Goal: Task Accomplishment & Management: Manage account settings

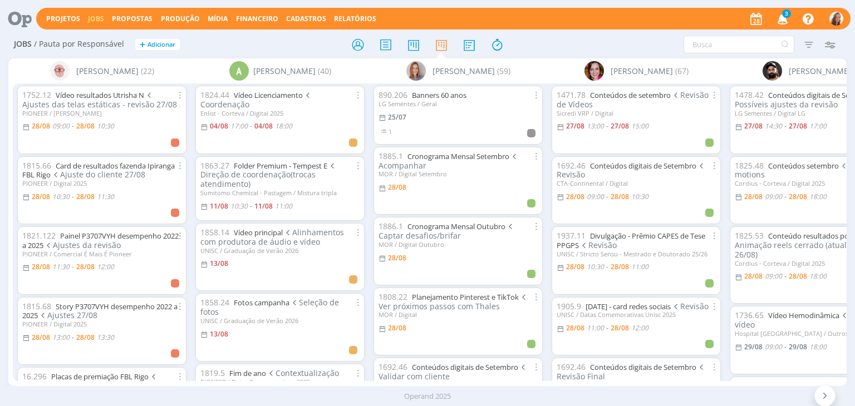
drag, startPoint x: 0, startPoint y: 0, endPoint x: 273, endPoint y: 48, distance: 277.4
click at [273, 48] on h2 "Jobs / Pauta por Responsável + Adicionar" at bounding box center [148, 42] width 268 height 23
click at [786, 20] on icon "button" at bounding box center [782, 18] width 19 height 19
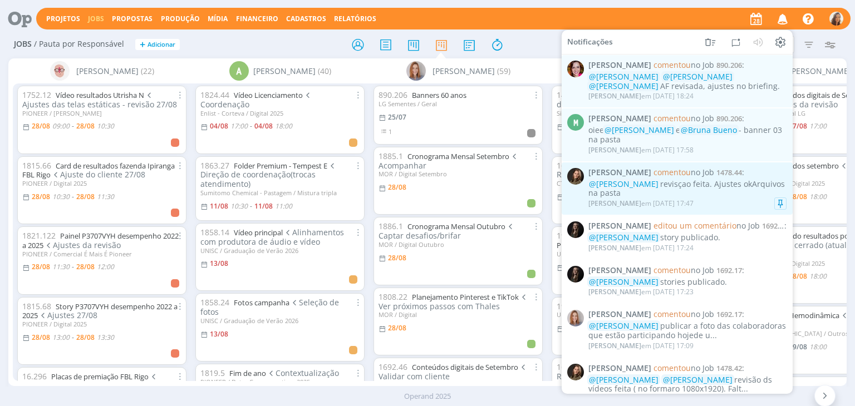
click at [722, 199] on div "Julia Abich em 27/08 às 17:47" at bounding box center [687, 203] width 198 height 11
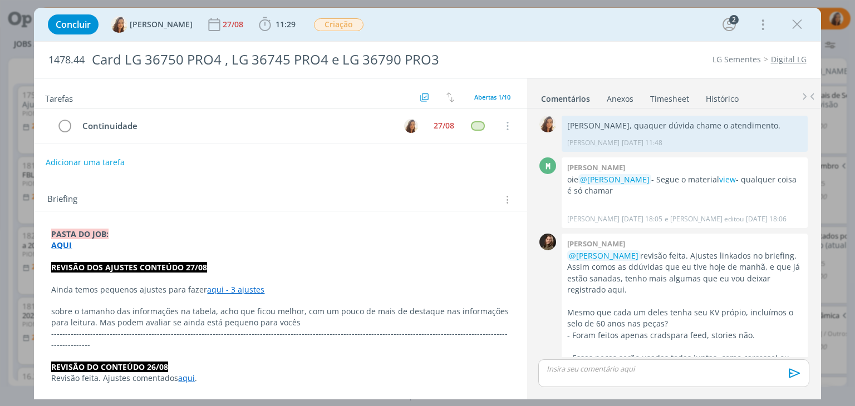
scroll to position [566, 0]
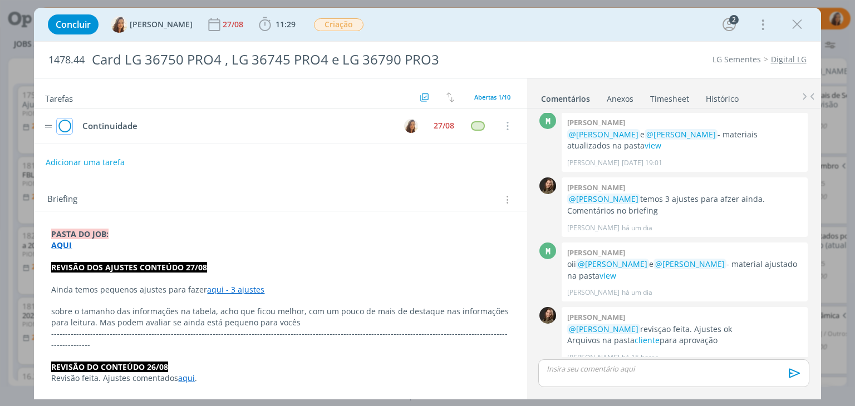
click at [66, 127] on icon "dialog" at bounding box center [65, 126] width 16 height 17
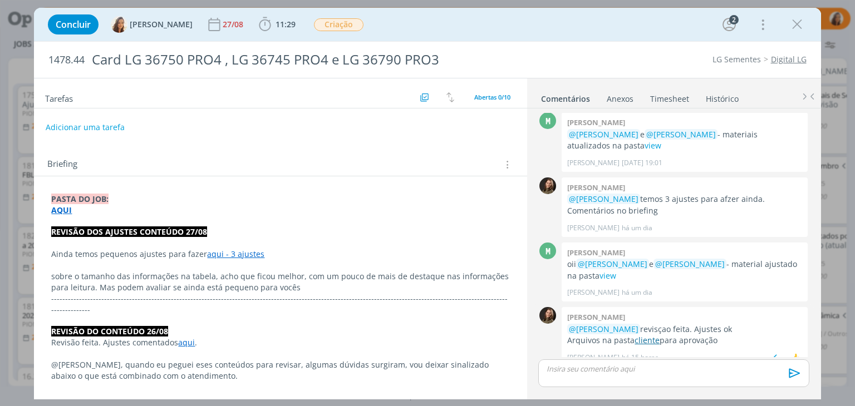
click at [644, 335] on link "cliente" at bounding box center [646, 340] width 25 height 11
click at [630, 366] on p "dialog" at bounding box center [673, 369] width 253 height 10
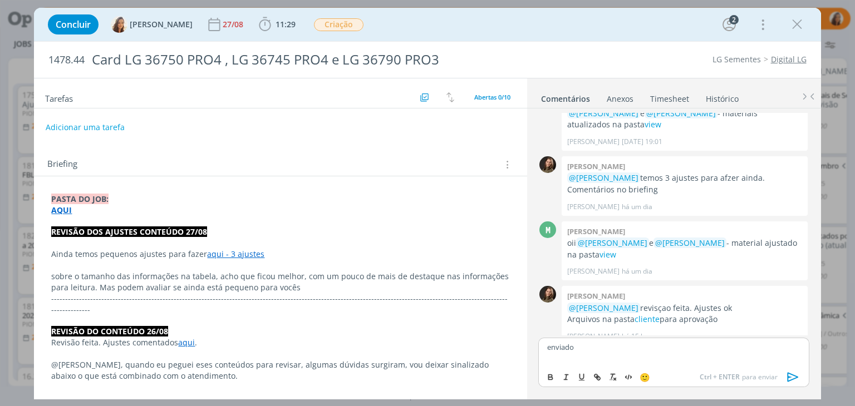
click at [786, 380] on icon "dialog" at bounding box center [793, 377] width 17 height 17
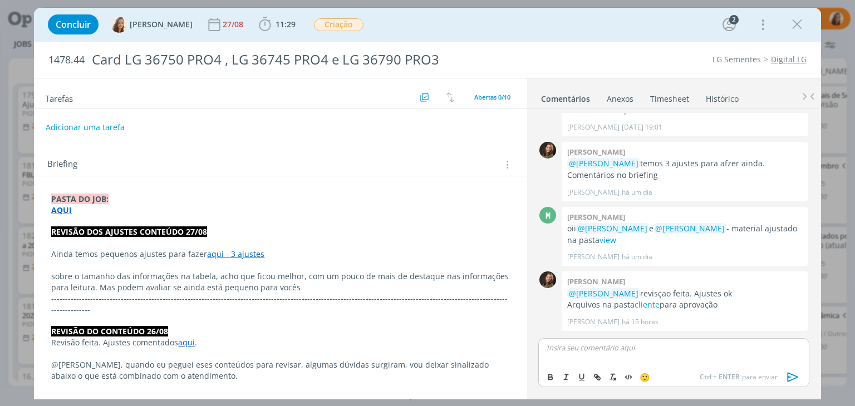
scroll to position [640, 0]
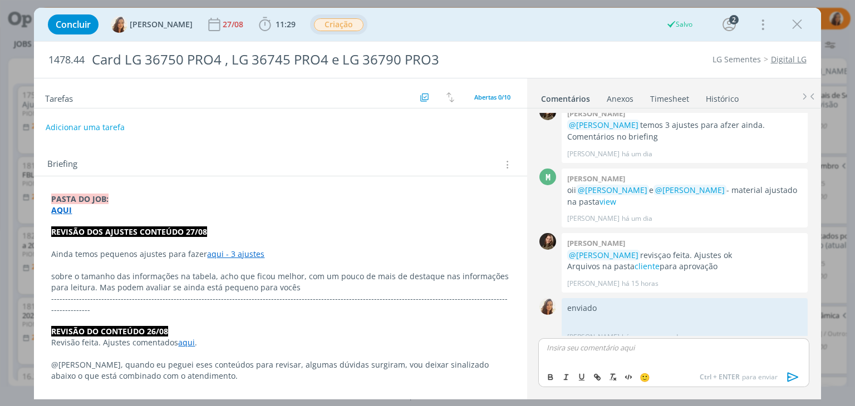
click at [324, 23] on span "Criação" at bounding box center [339, 24] width 50 height 13
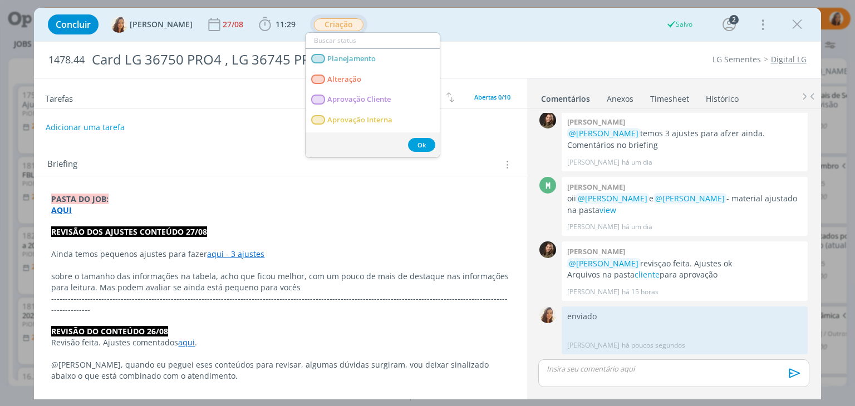
scroll to position [619, 0]
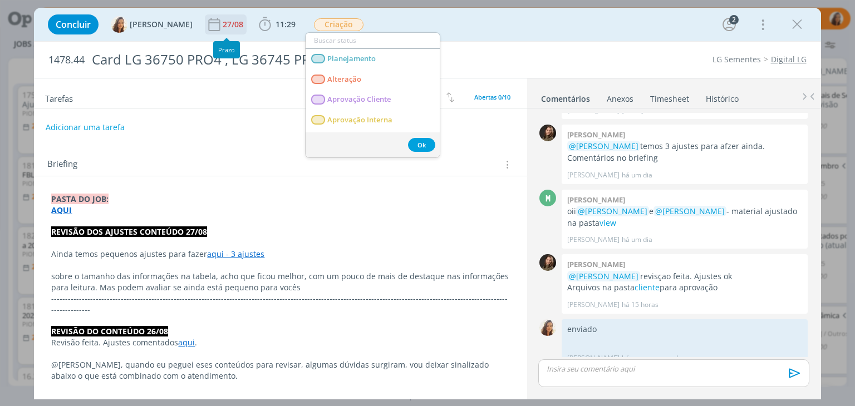
click at [228, 22] on div "27/08" at bounding box center [234, 25] width 23 height 8
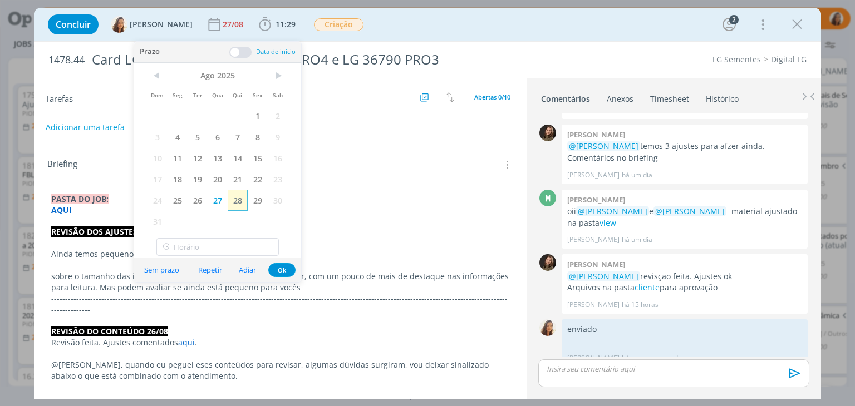
click at [243, 197] on span "28" at bounding box center [238, 200] width 20 height 21
click at [324, 27] on span "Criação" at bounding box center [339, 24] width 50 height 13
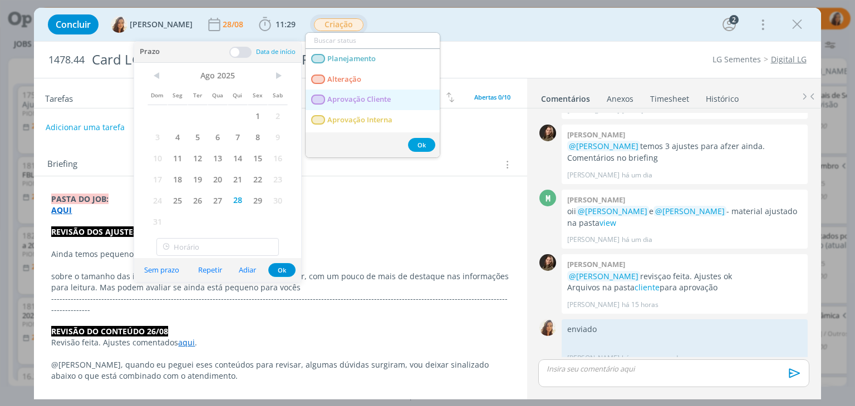
click at [352, 101] on span "Aprovação Cliente" at bounding box center [359, 99] width 63 height 9
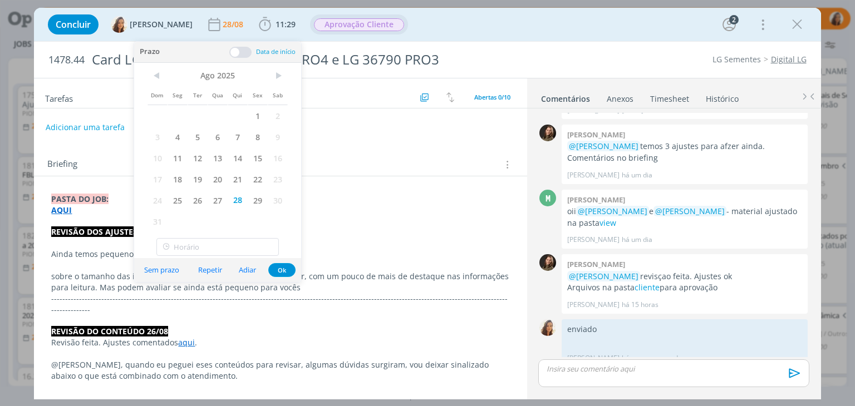
click at [396, 135] on div "Adicionar uma tarefa" at bounding box center [280, 127] width 493 height 20
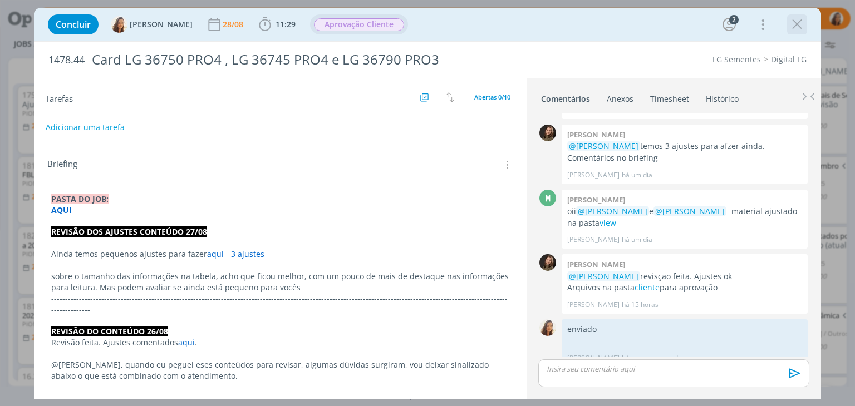
click at [794, 21] on icon "dialog" at bounding box center [797, 24] width 17 height 17
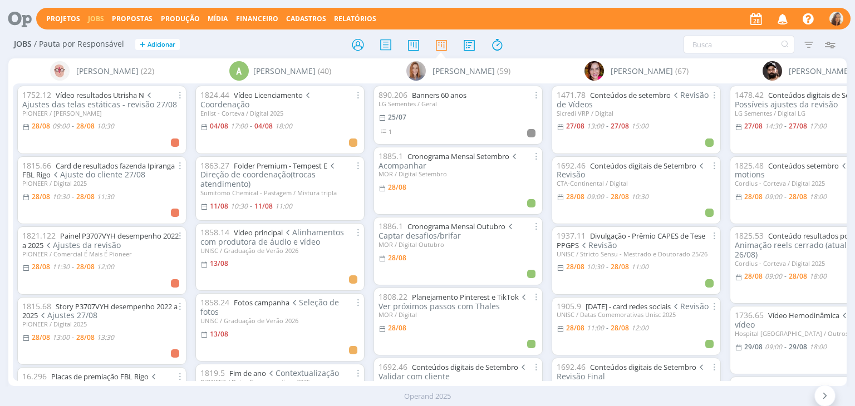
click at [779, 16] on icon "button" at bounding box center [782, 18] width 19 height 19
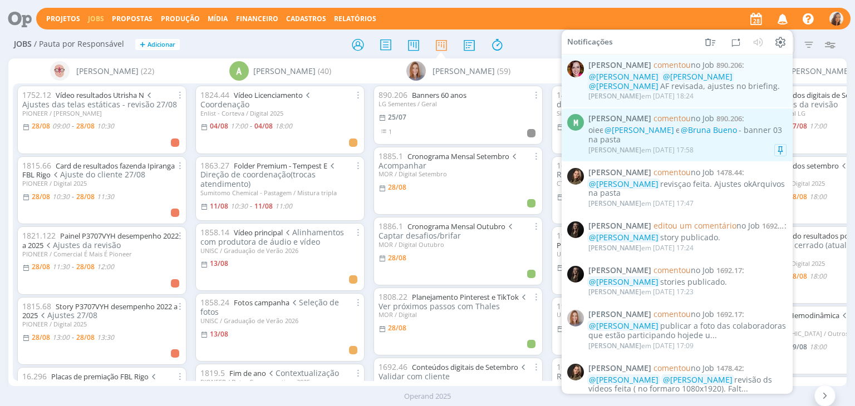
click at [659, 131] on span "@[PERSON_NAME]" at bounding box center [639, 130] width 70 height 11
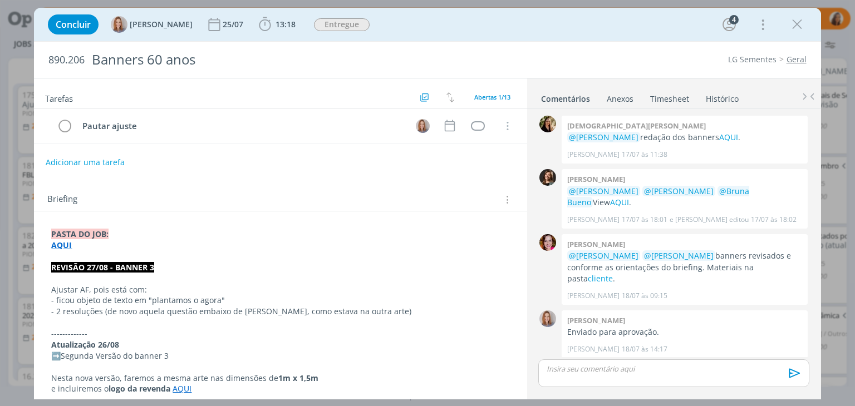
scroll to position [499, 0]
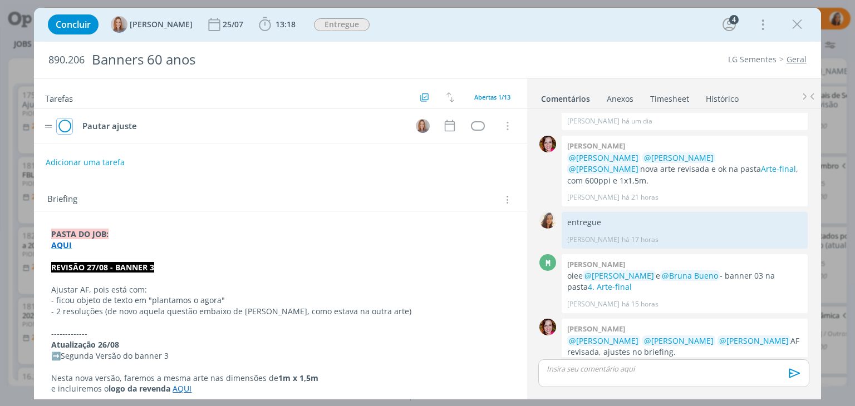
click at [65, 126] on icon "dialog" at bounding box center [65, 126] width 16 height 17
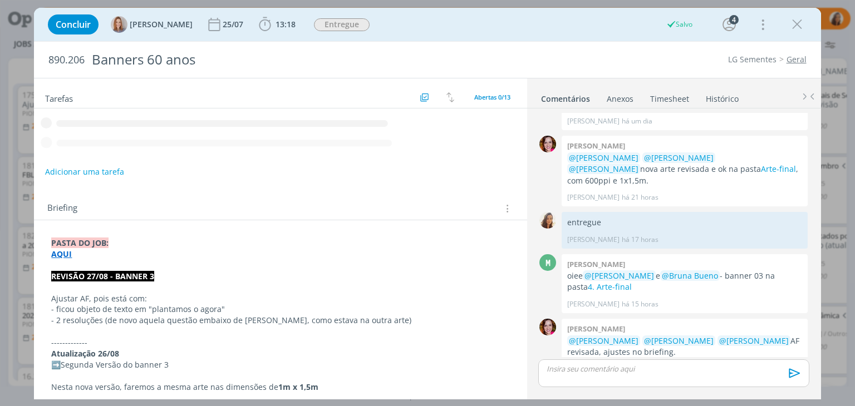
click at [103, 169] on button "Adicionar uma tarefa" at bounding box center [84, 172] width 79 height 19
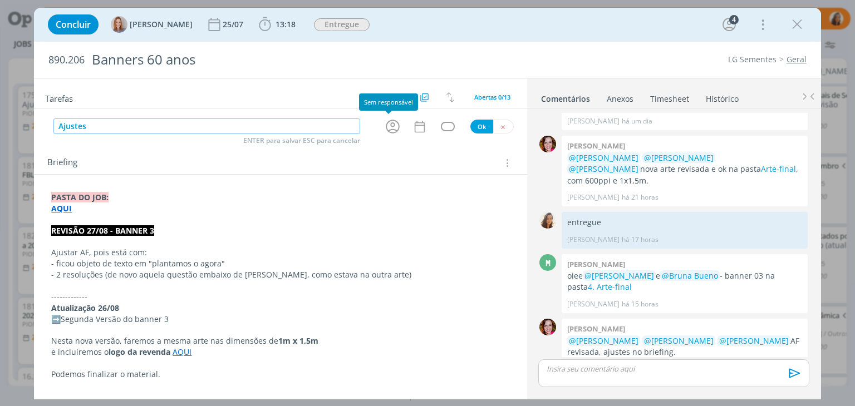
click at [385, 124] on icon "dialog" at bounding box center [392, 126] width 17 height 17
type input "Ajustes"
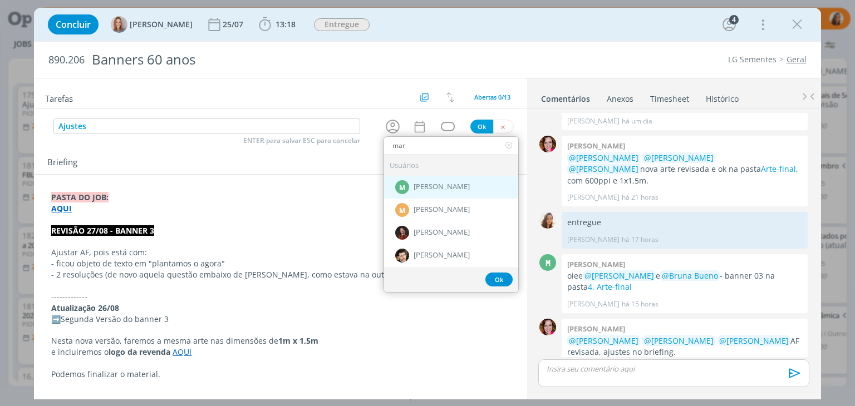
type input "mar"
click at [455, 185] on div "M Marcel Ali" at bounding box center [451, 187] width 134 height 23
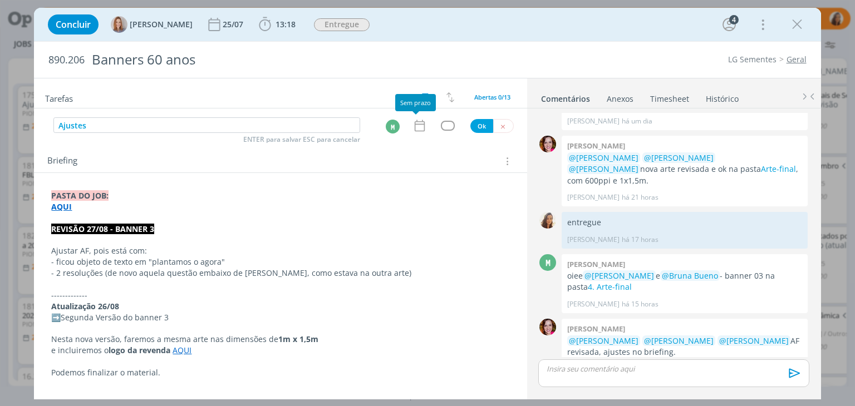
click at [414, 122] on icon "dialog" at bounding box center [419, 126] width 10 height 12
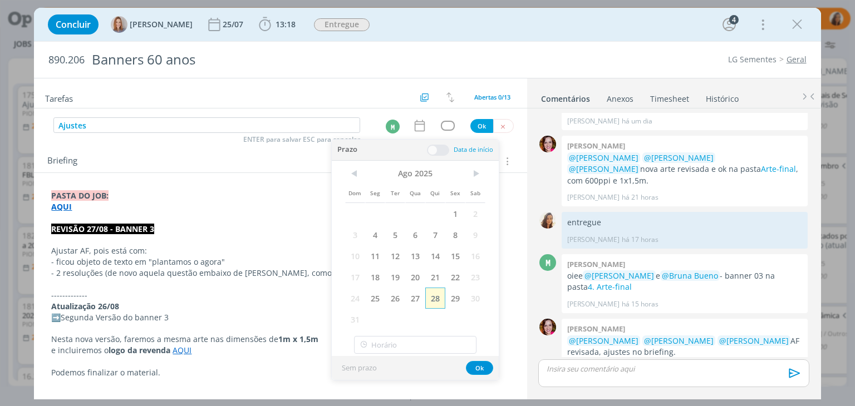
click at [437, 292] on span "28" at bounding box center [435, 298] width 20 height 21
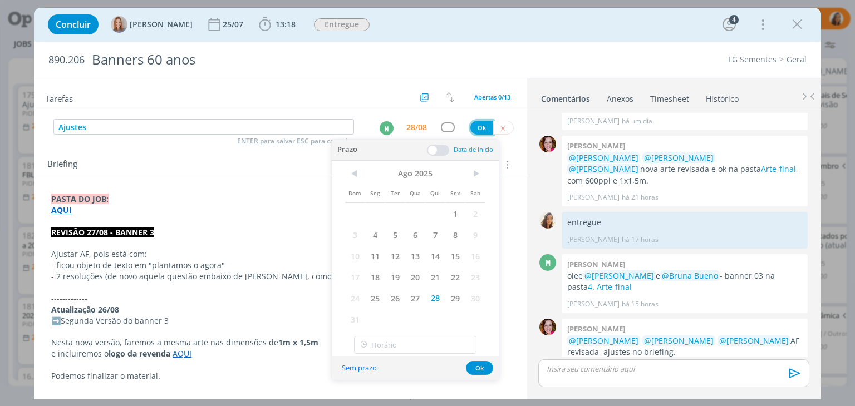
click at [479, 122] on button "Ok" at bounding box center [481, 128] width 23 height 14
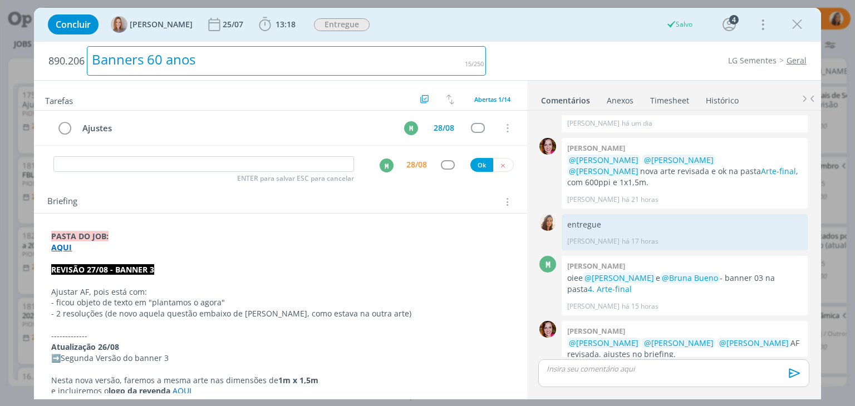
click at [390, 56] on div "Banners 60 anos" at bounding box center [286, 60] width 399 height 29
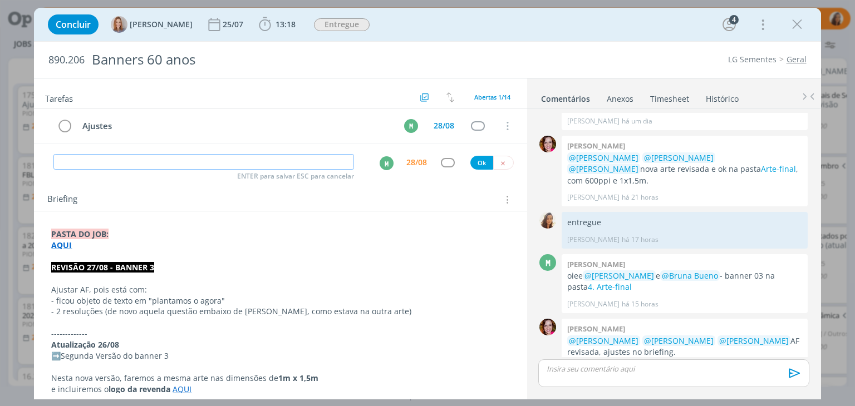
click at [247, 167] on input "dialog" at bounding box center [203, 162] width 301 height 16
click at [380, 157] on div "M" at bounding box center [387, 163] width 14 height 14
type input "Revisão ajuste"
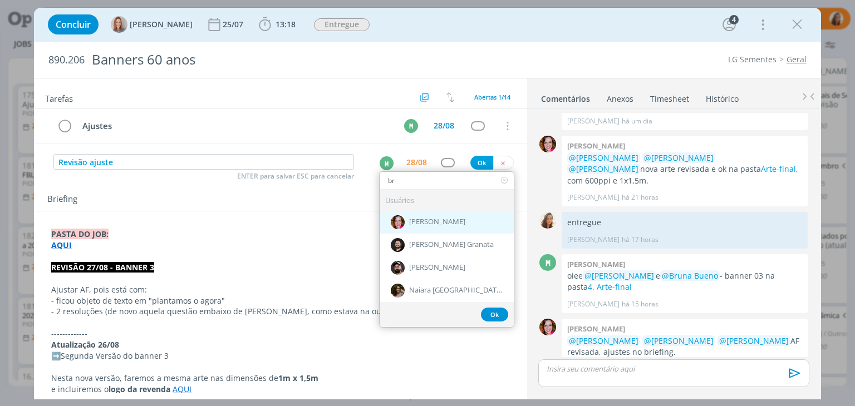
type input "br"
click at [409, 220] on span "[PERSON_NAME]" at bounding box center [437, 222] width 56 height 9
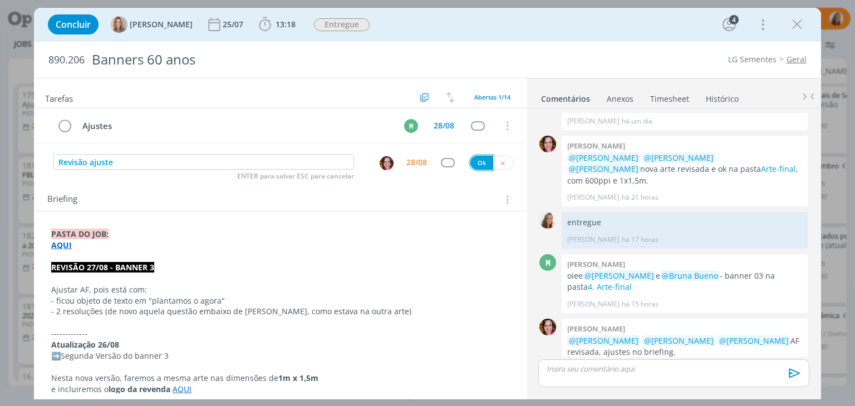
click at [483, 161] on button "Ok" at bounding box center [481, 163] width 23 height 14
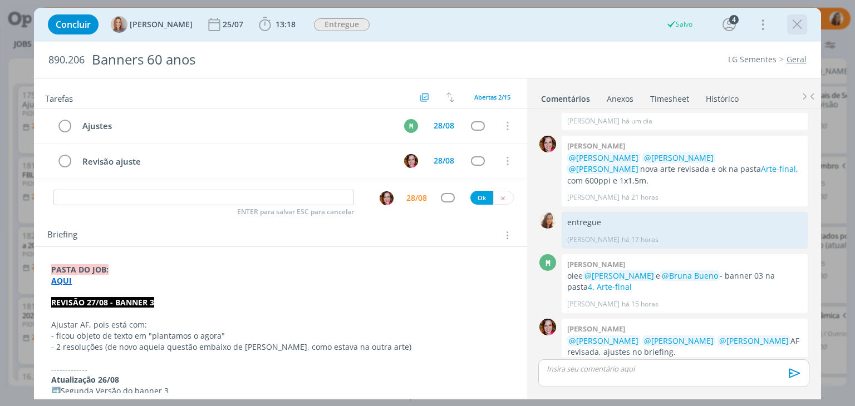
click at [802, 24] on icon "dialog" at bounding box center [797, 24] width 17 height 17
click at [786, 21] on div at bounding box center [427, 203] width 855 height 406
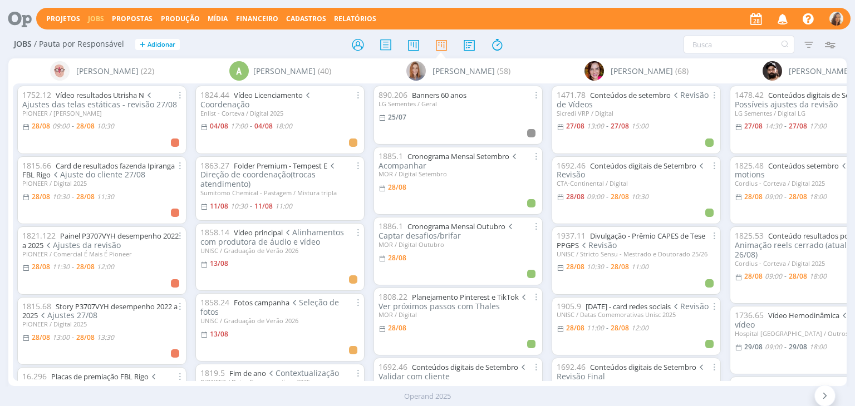
click at [786, 20] on icon "button" at bounding box center [782, 18] width 19 height 19
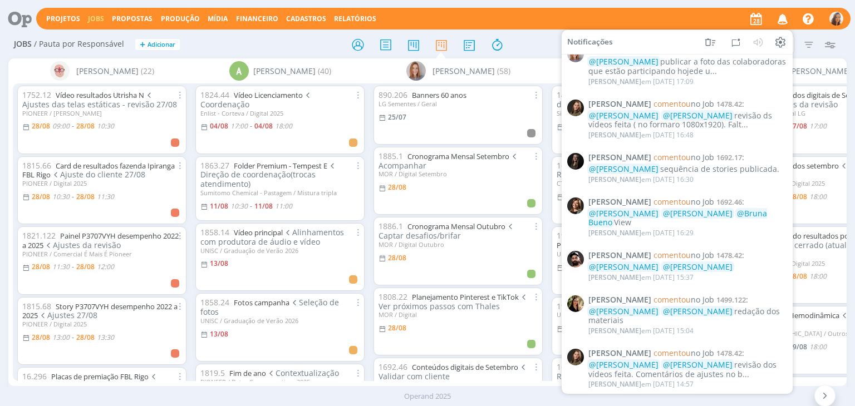
scroll to position [278, 0]
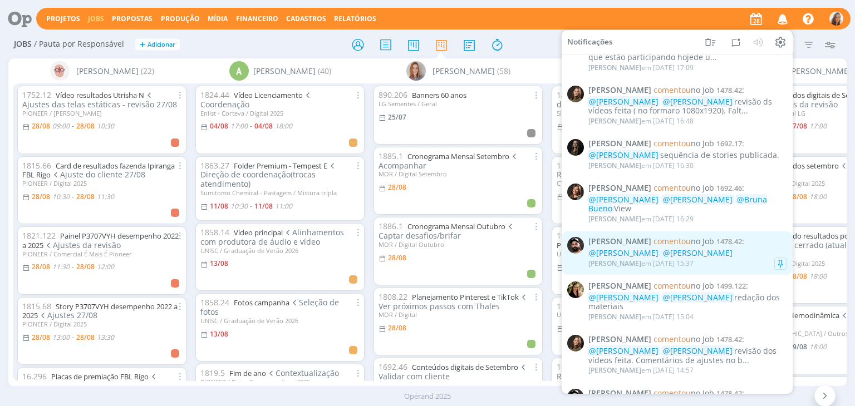
click at [736, 260] on div "Bruno Gassen em 27/08 às 15:37" at bounding box center [687, 263] width 198 height 11
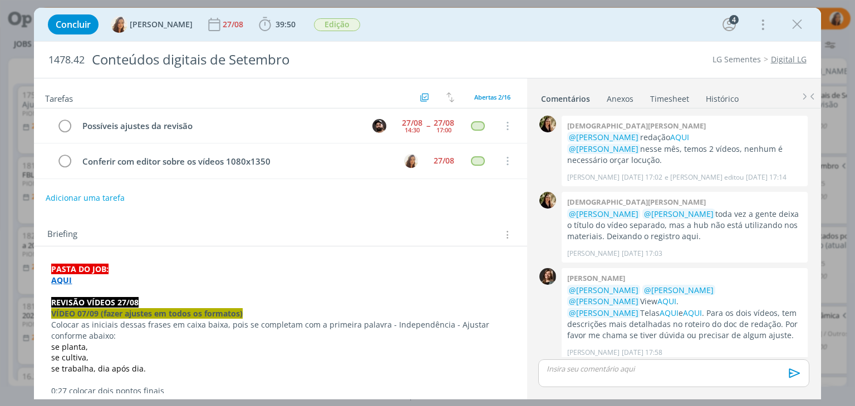
scroll to position [632, 0]
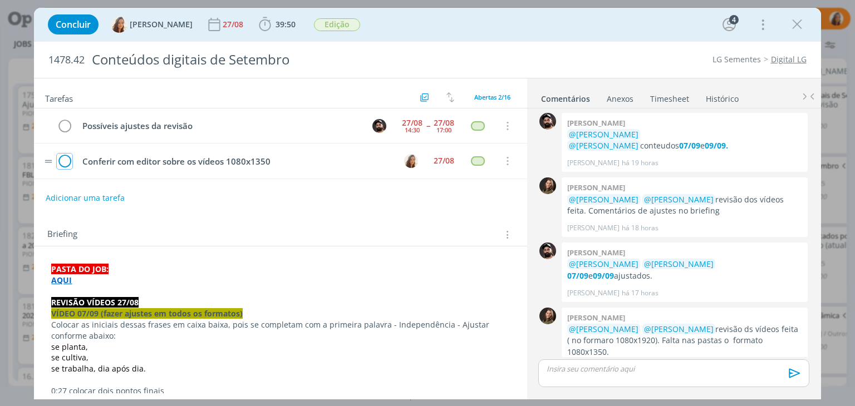
click at [60, 163] on icon "dialog" at bounding box center [65, 161] width 16 height 17
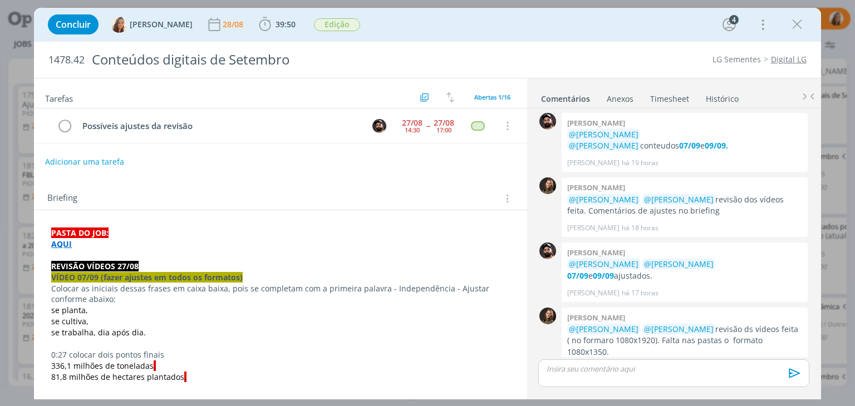
click at [93, 165] on button "Adicionar uma tarefa" at bounding box center [84, 161] width 79 height 19
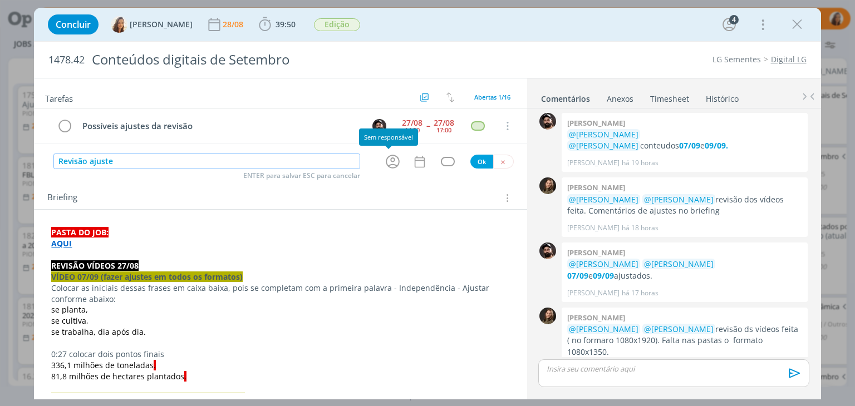
click at [392, 160] on icon "dialog" at bounding box center [392, 161] width 17 height 17
type input "Revisão ajuste"
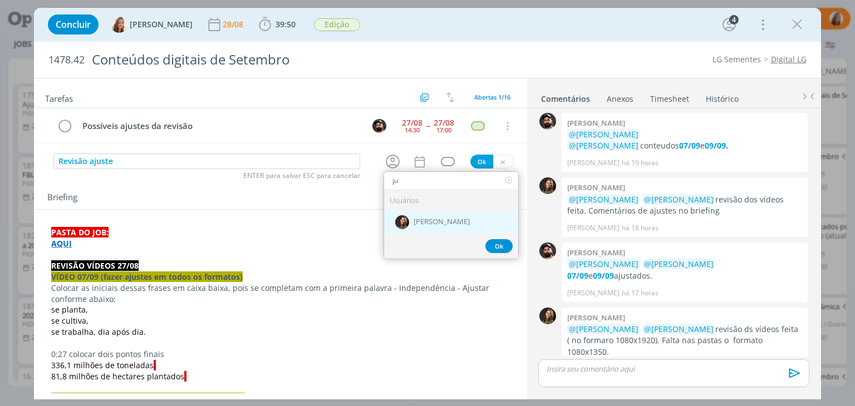
type input "ju"
click at [435, 224] on span "[PERSON_NAME]" at bounding box center [442, 222] width 56 height 9
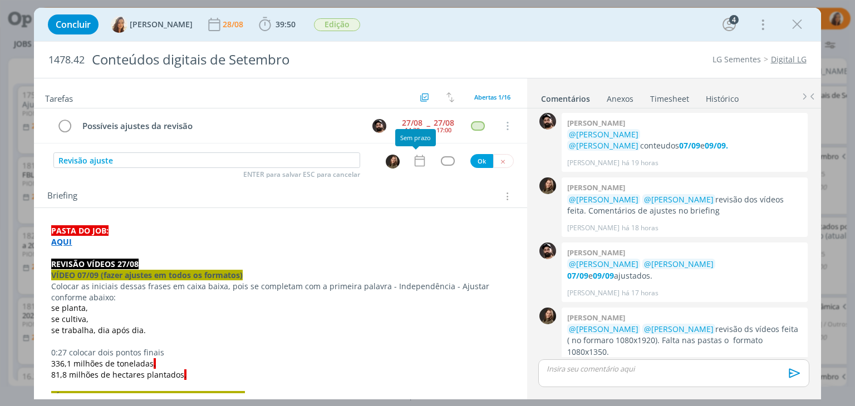
click at [419, 161] on icon "dialog" at bounding box center [419, 161] width 14 height 14
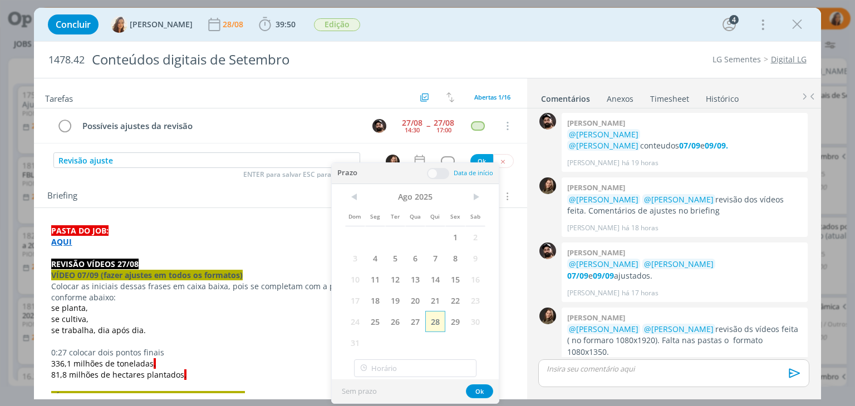
click at [434, 324] on span "28" at bounding box center [435, 321] width 20 height 21
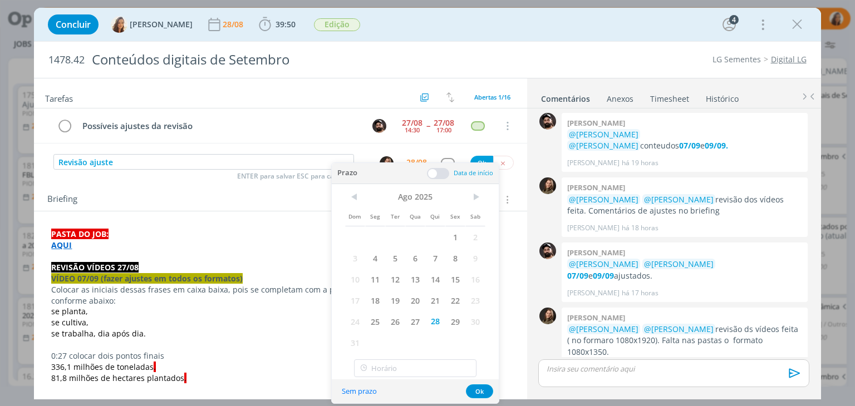
click at [442, 174] on span at bounding box center [438, 173] width 22 height 11
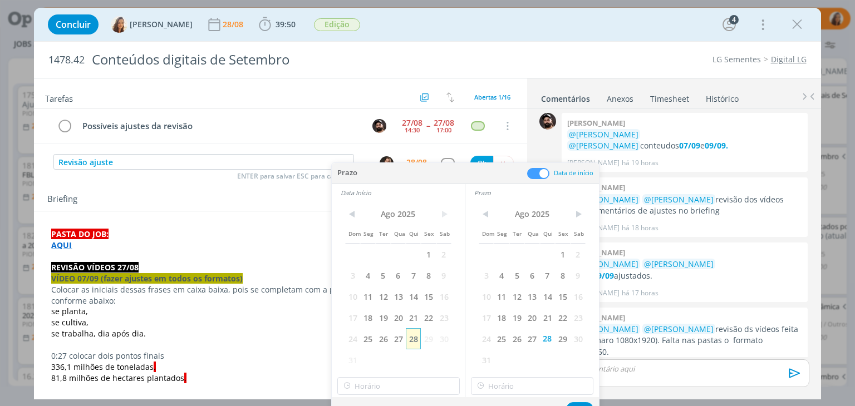
click at [418, 340] on span "28" at bounding box center [413, 338] width 15 height 21
click at [416, 382] on input "10:00" at bounding box center [398, 386] width 122 height 18
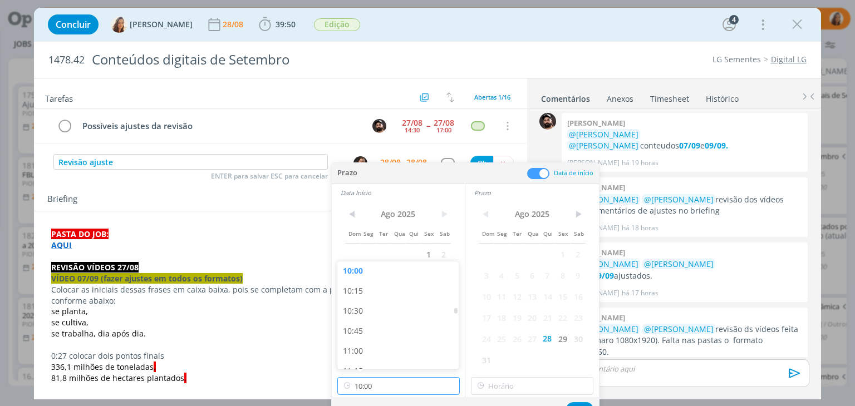
scroll to position [828, 0]
click at [421, 322] on div "11:00" at bounding box center [399, 325] width 125 height 20
type input "11:00"
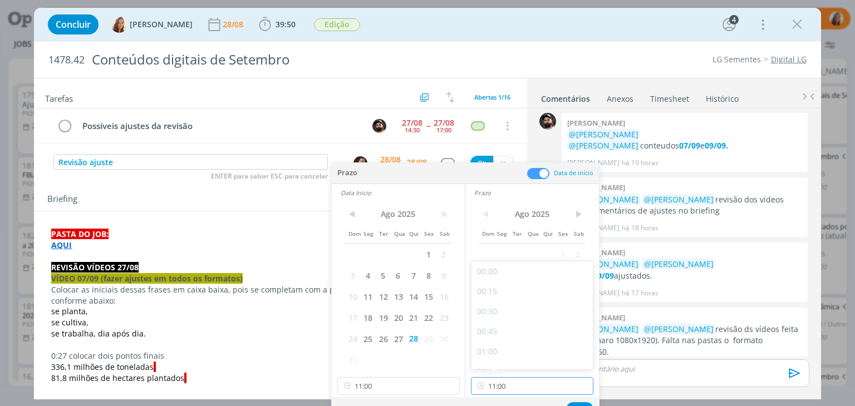
click at [552, 381] on input "11:00" at bounding box center [532, 386] width 122 height 18
click at [555, 287] on div "11:30" at bounding box center [533, 285] width 125 height 20
type input "11:30"
click at [583, 402] on button "Ok" at bounding box center [579, 409] width 27 height 14
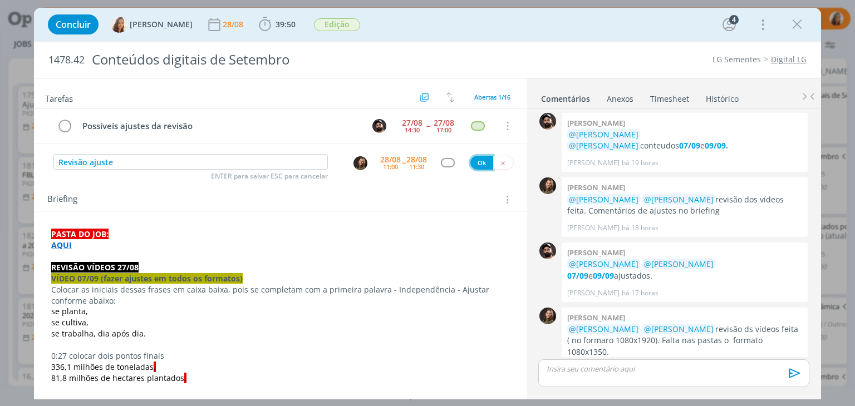
click at [476, 165] on button "Ok" at bounding box center [481, 163] width 23 height 14
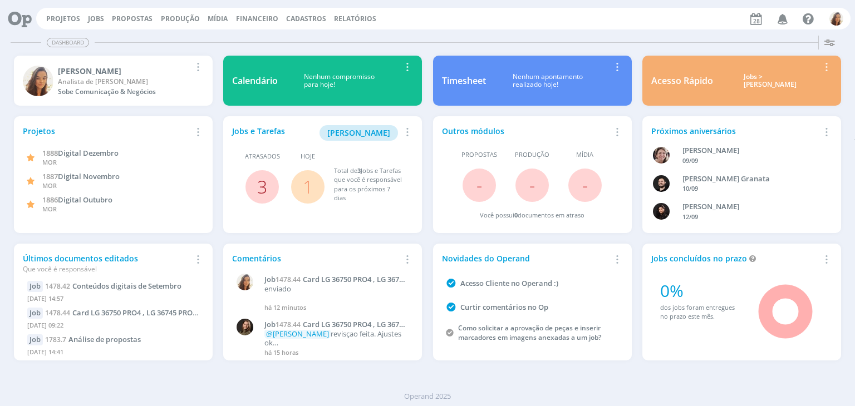
click at [266, 186] on link "3" at bounding box center [262, 187] width 10 height 24
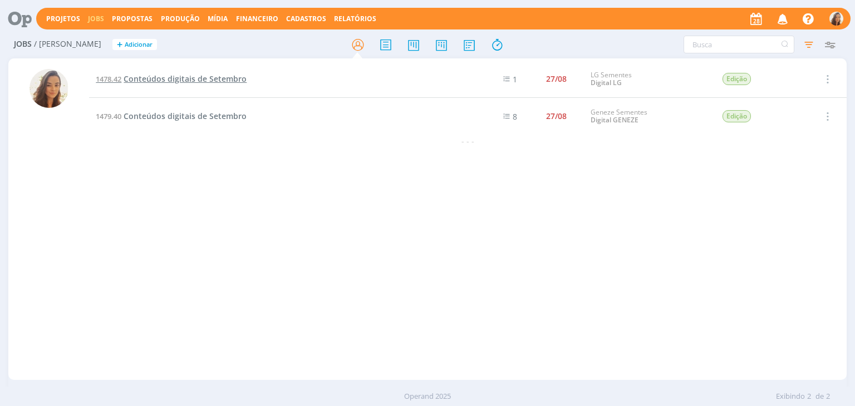
click at [210, 80] on span "Conteúdos digitais de Setembro" at bounding box center [185, 78] width 123 height 11
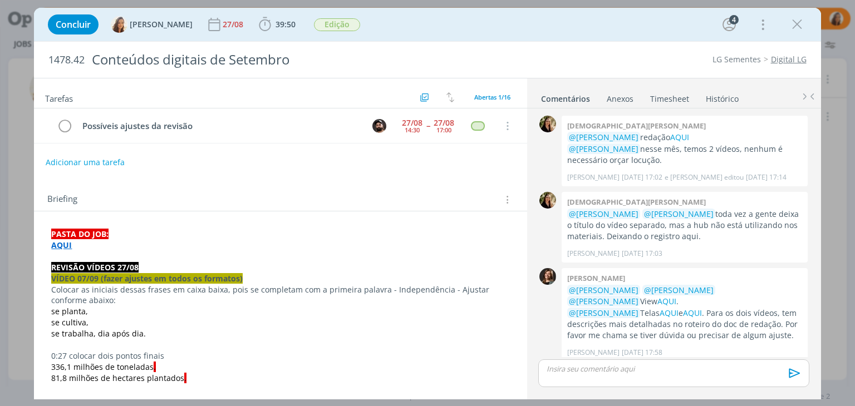
scroll to position [632, 0]
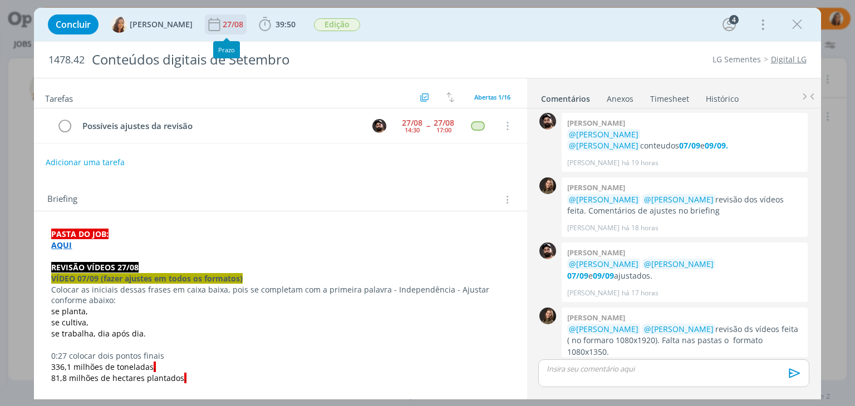
click at [223, 22] on div "27/08" at bounding box center [234, 25] width 23 height 8
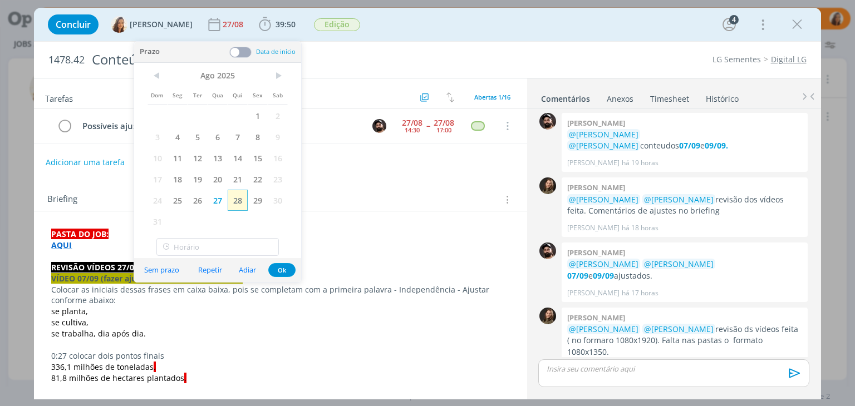
click at [245, 206] on span "28" at bounding box center [238, 200] width 20 height 21
click at [799, 28] on icon "dialog" at bounding box center [797, 24] width 17 height 17
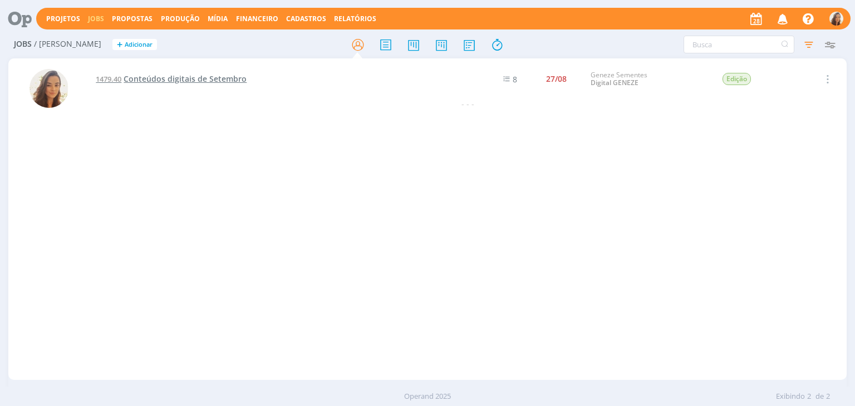
click at [210, 81] on span "Conteúdos digitais de Setembro" at bounding box center [185, 78] width 123 height 11
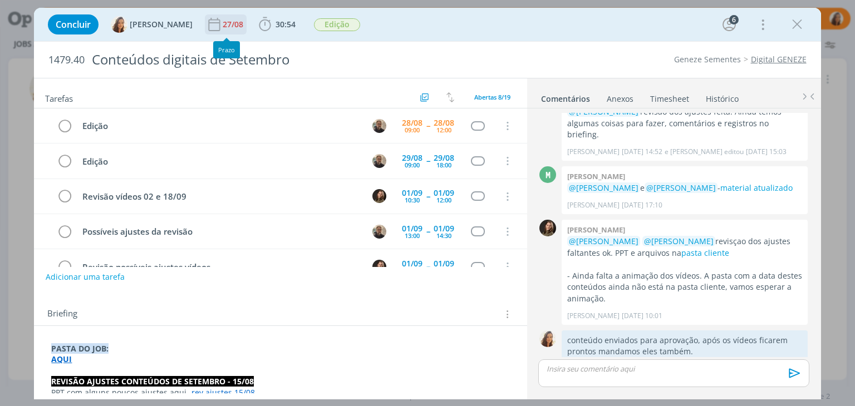
click at [223, 27] on div "27/08" at bounding box center [234, 25] width 23 height 8
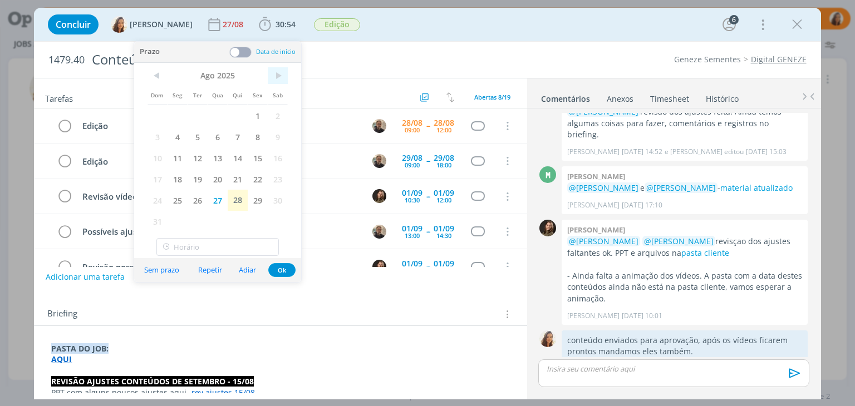
click at [275, 77] on span ">" at bounding box center [278, 75] width 20 height 17
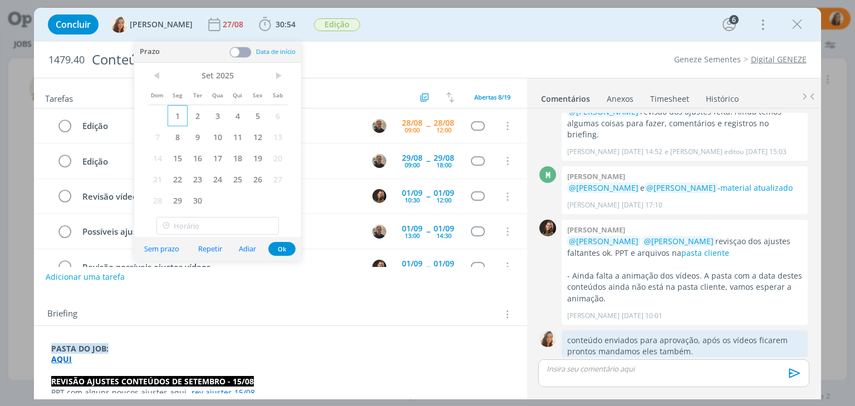
click at [184, 113] on span "1" at bounding box center [178, 115] width 20 height 21
click at [472, 34] on div "Concluir Vanessa Feron 01/09 30:54 Iniciar Apontar Data * 28/08/2025 Horas * 00…" at bounding box center [427, 24] width 770 height 27
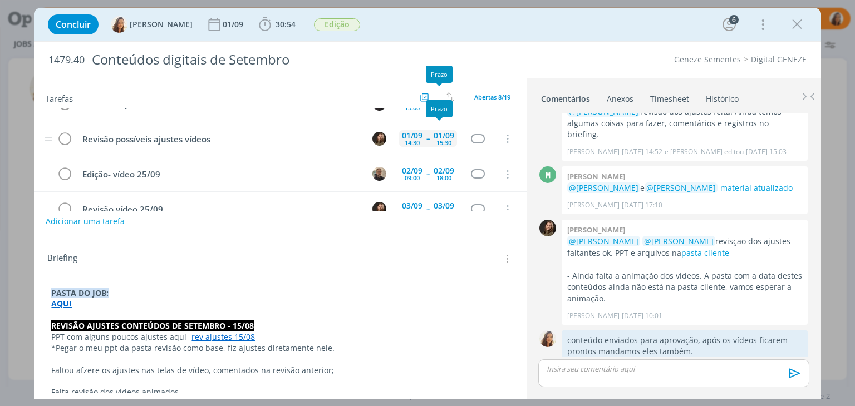
scroll to position [111, 0]
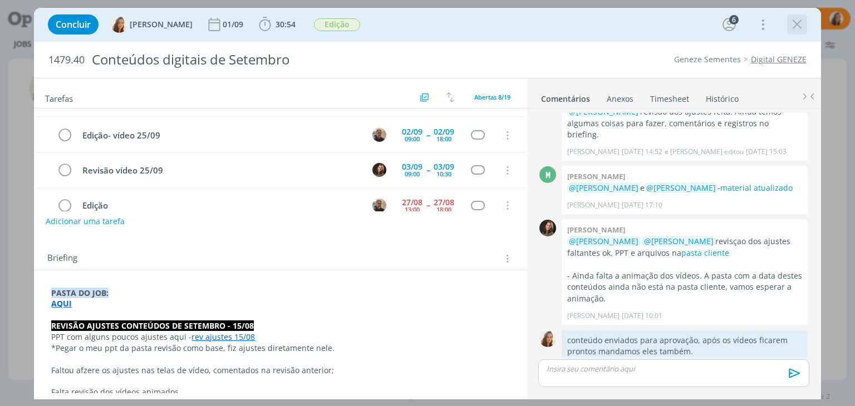
click at [789, 21] on icon "dialog" at bounding box center [797, 24] width 17 height 17
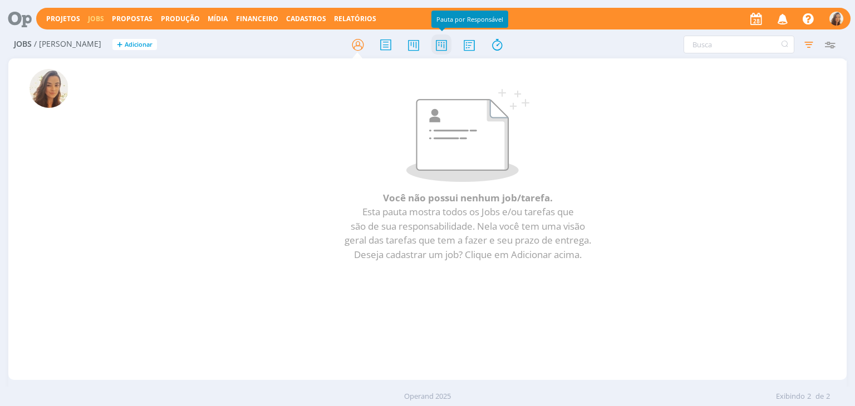
click at [441, 45] on icon at bounding box center [441, 45] width 20 height 22
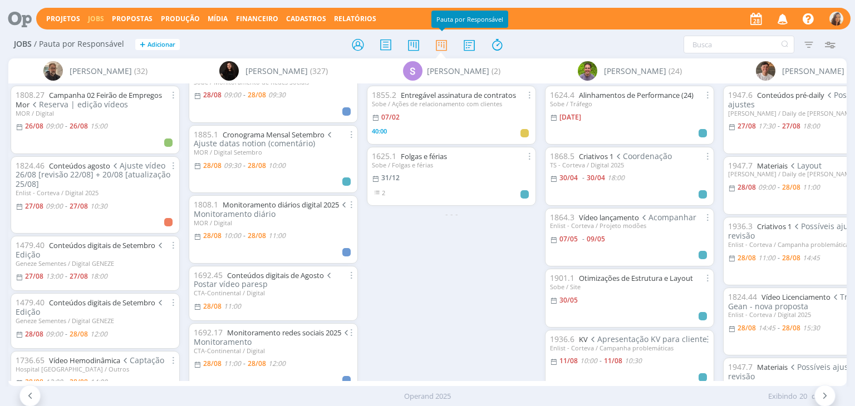
scroll to position [56, 0]
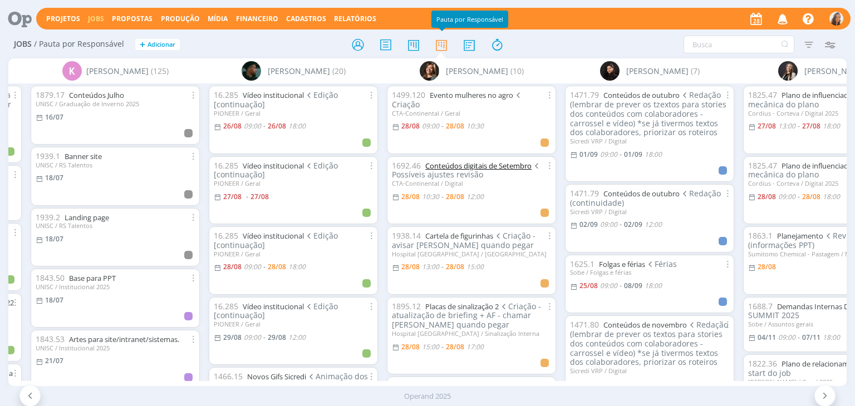
click at [509, 169] on link "Conteúdos digitais de Setembro" at bounding box center [478, 166] width 106 height 10
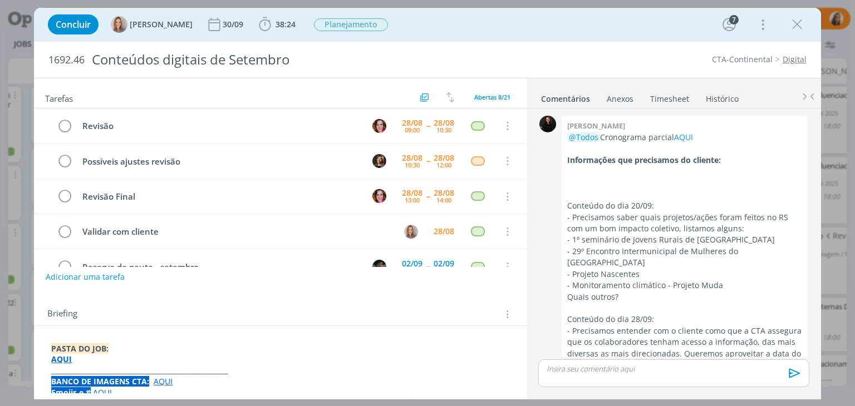
scroll to position [1251, 0]
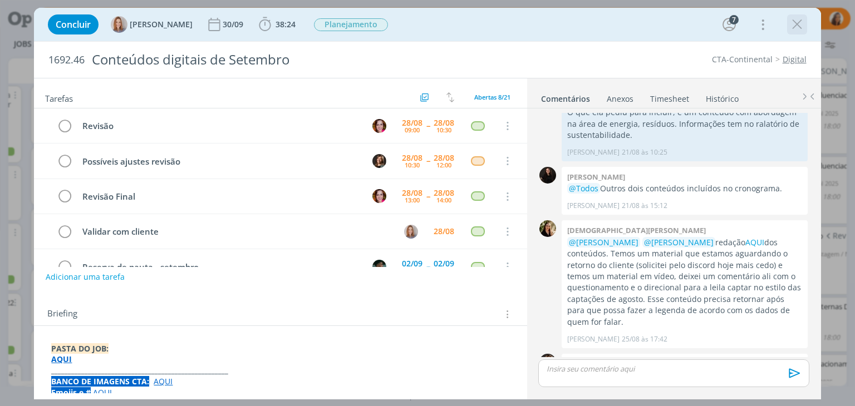
click at [797, 25] on icon "dialog" at bounding box center [797, 24] width 17 height 17
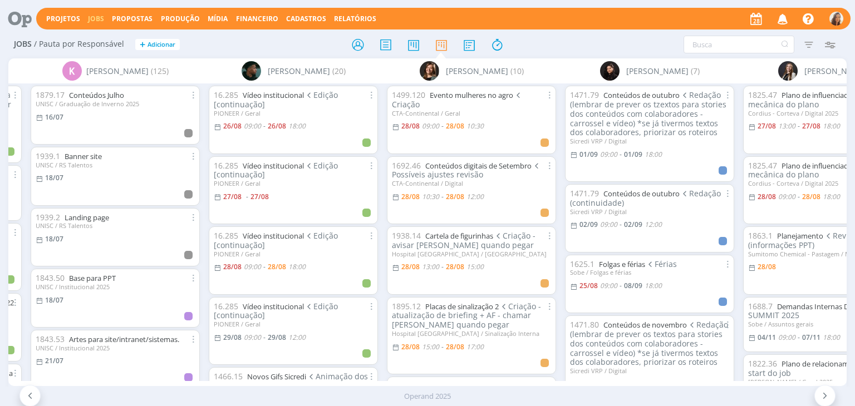
click at [20, 23] on icon at bounding box center [15, 19] width 23 height 22
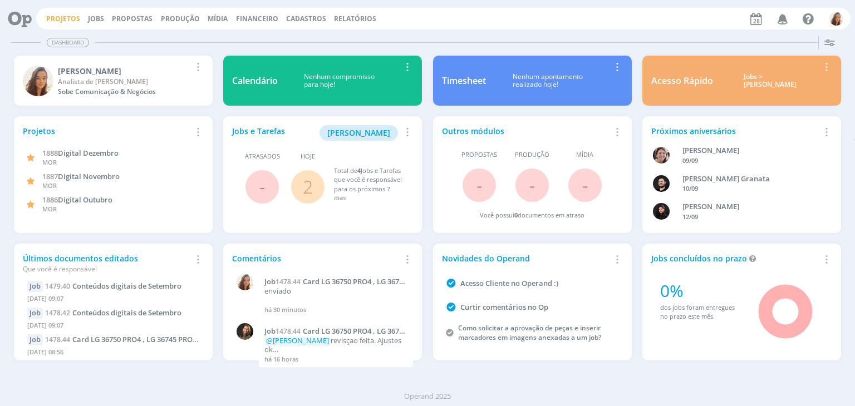
click at [50, 16] on link "Projetos" at bounding box center [63, 18] width 34 height 9
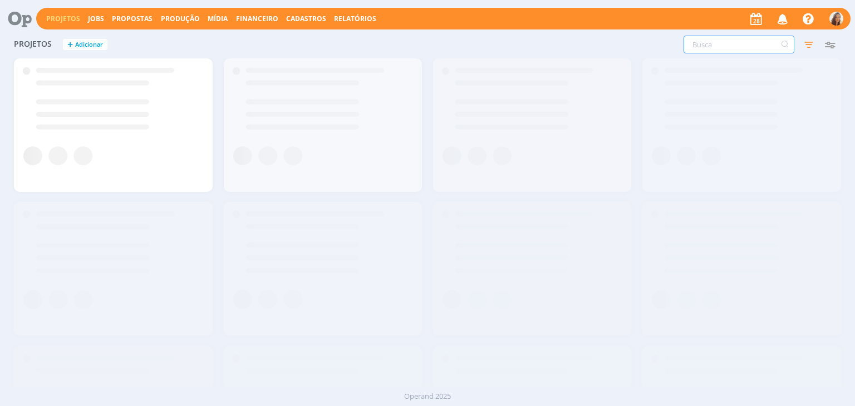
click at [725, 41] on input "text" at bounding box center [738, 45] width 111 height 18
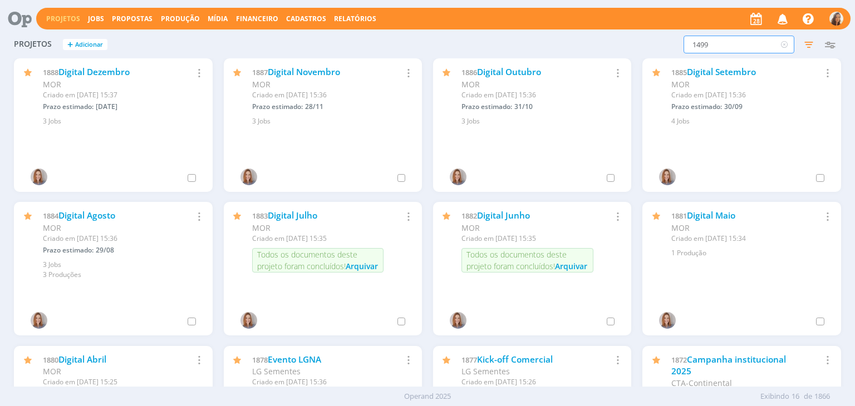
type input "1499"
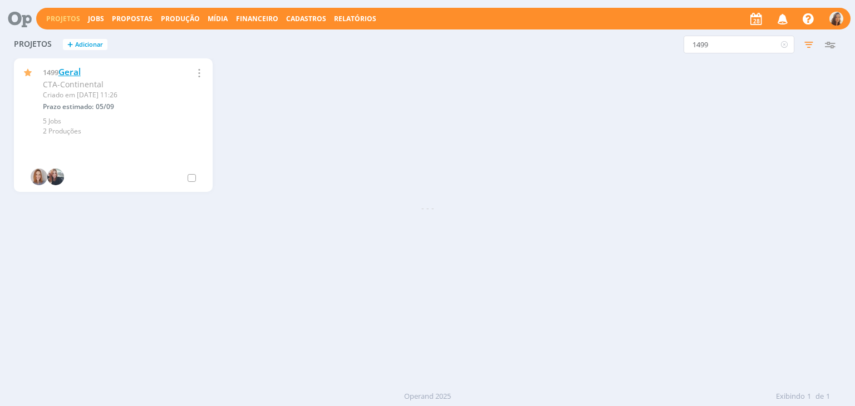
click at [62, 68] on link "Geral" at bounding box center [69, 72] width 22 height 12
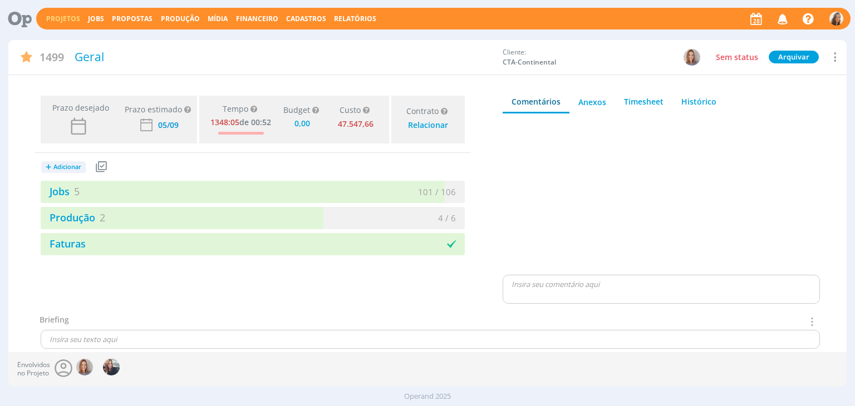
type input "0,00"
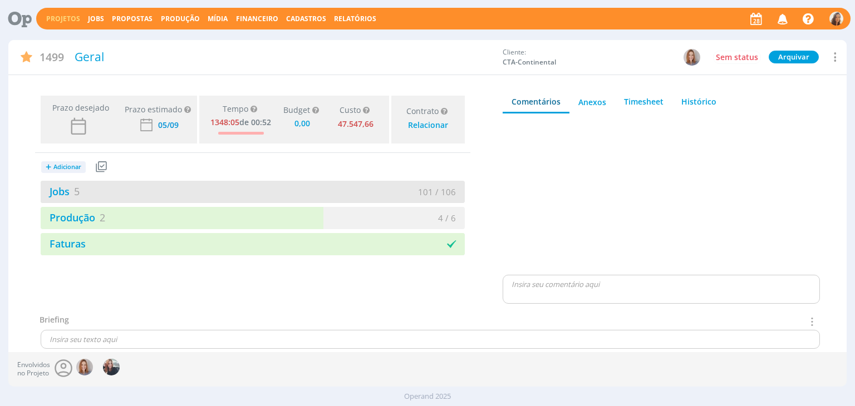
click at [97, 188] on div "Jobs 5" at bounding box center [147, 191] width 212 height 15
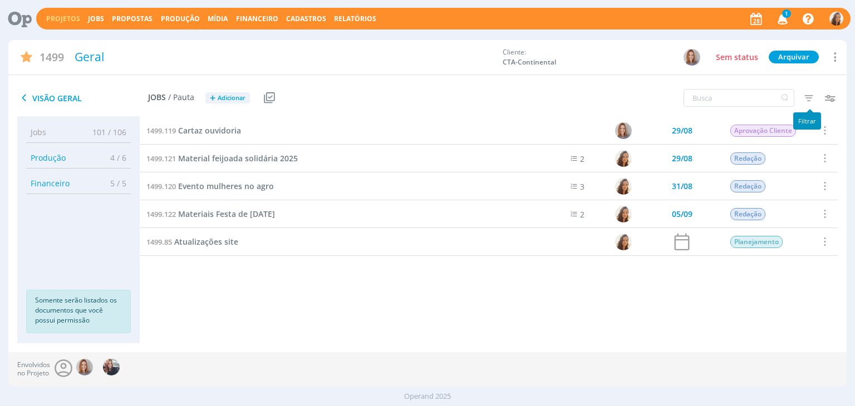
click at [807, 99] on icon "button" at bounding box center [809, 98] width 20 height 20
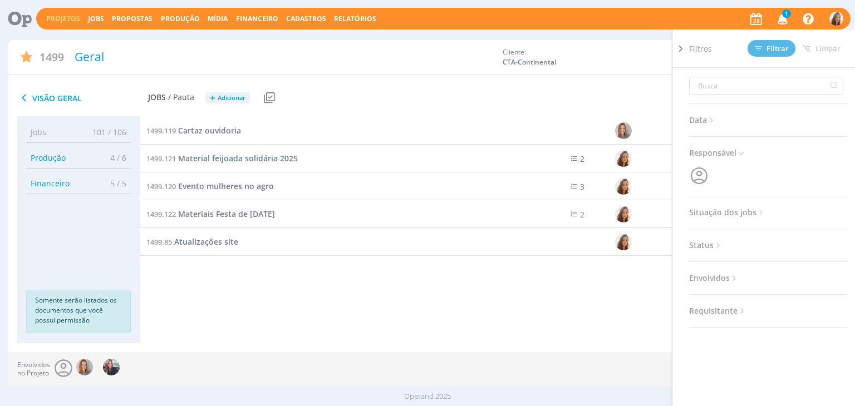
click at [730, 217] on span "Situação dos jobs" at bounding box center [727, 212] width 77 height 14
click at [756, 244] on span at bounding box center [761, 242] width 22 height 11
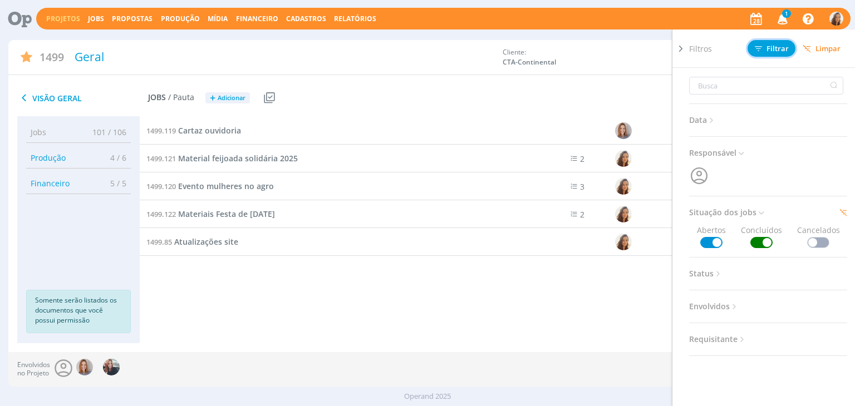
click at [785, 48] on span "Filtrar" at bounding box center [772, 48] width 34 height 7
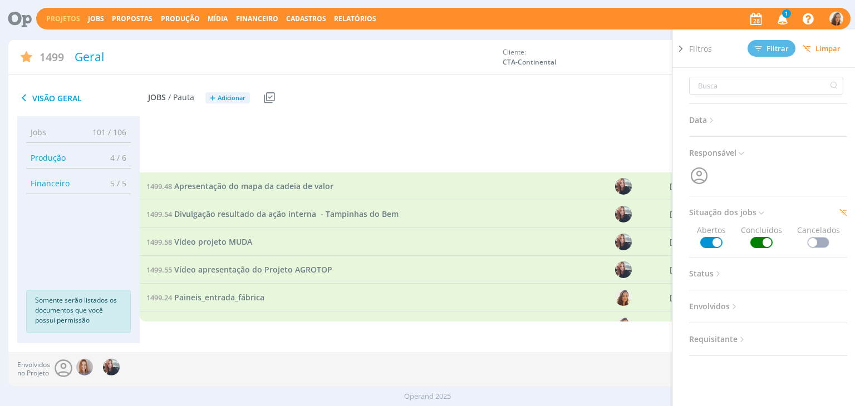
scroll to position [334, 0]
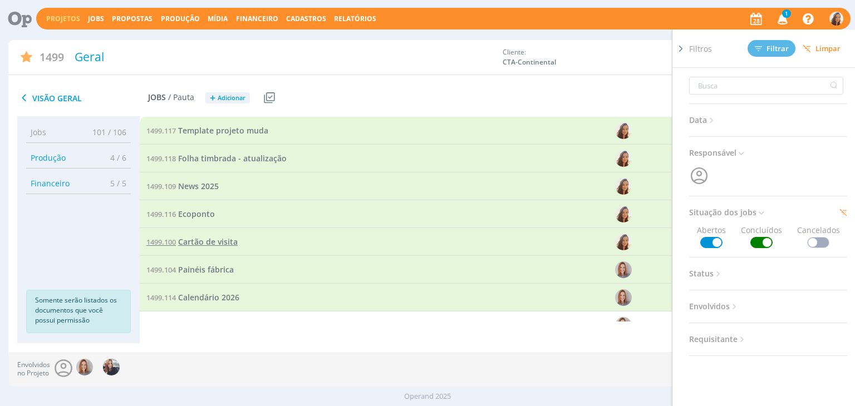
click at [228, 241] on span "Cartão de visita" at bounding box center [208, 242] width 60 height 11
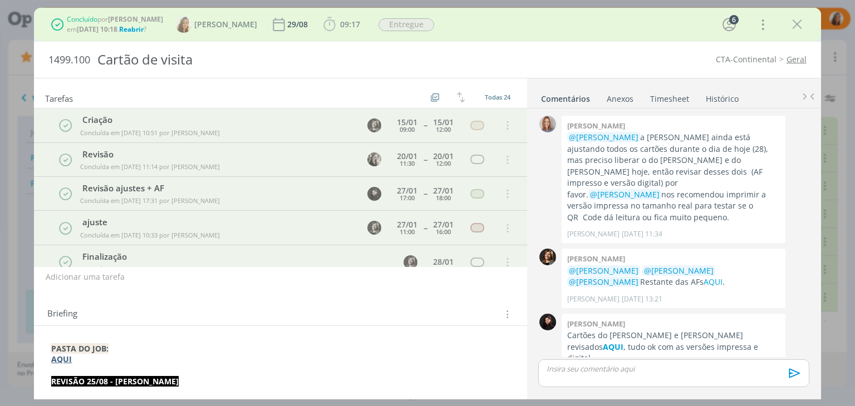
scroll to position [56, 0]
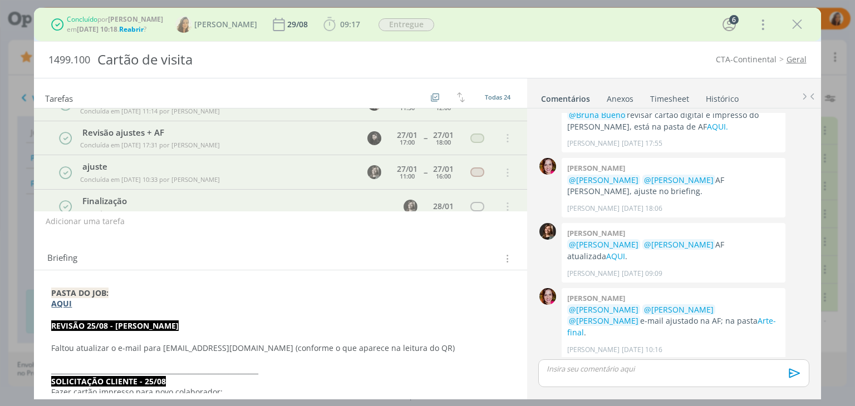
click at [125, 29] on div "Concluído por Vanessa Feron em 26/08 às 10:18 . Reabrir ?" at bounding box center [115, 24] width 96 height 20
click at [135, 29] on span "Reabrir" at bounding box center [131, 28] width 24 height 9
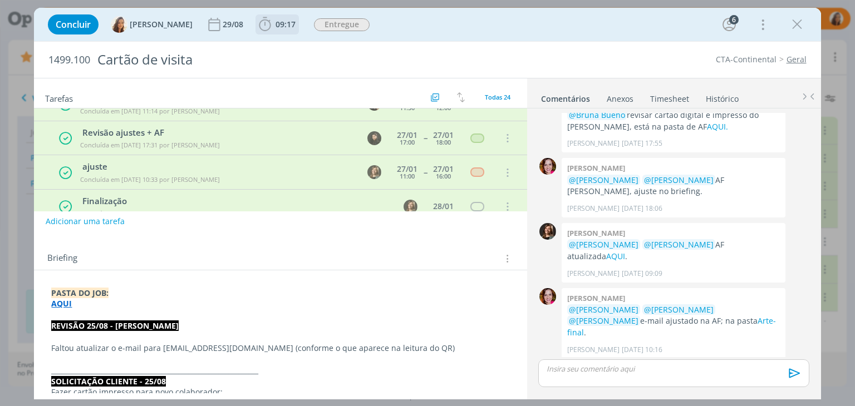
click at [276, 28] on span "09:17" at bounding box center [285, 24] width 20 height 11
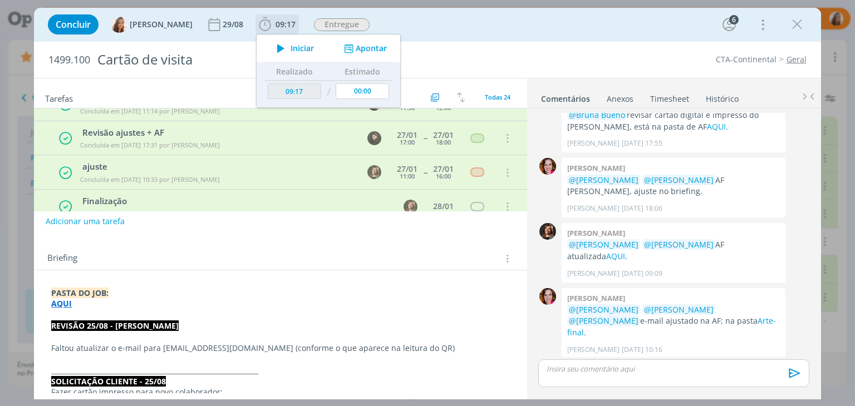
click at [280, 44] on icon "dialog" at bounding box center [280, 48] width 19 height 14
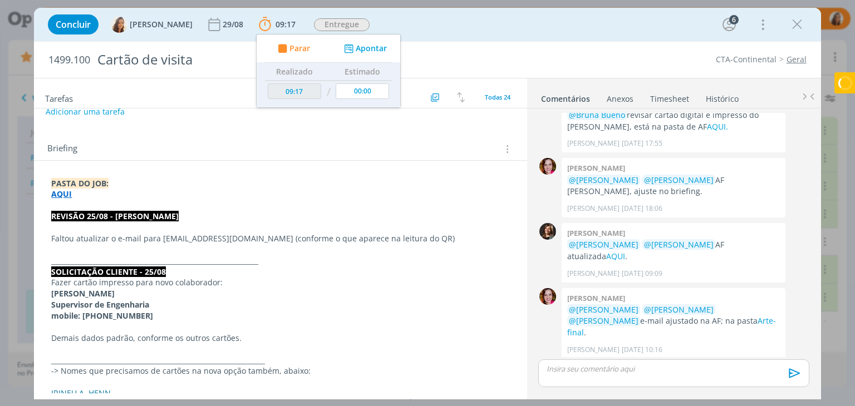
scroll to position [167, 0]
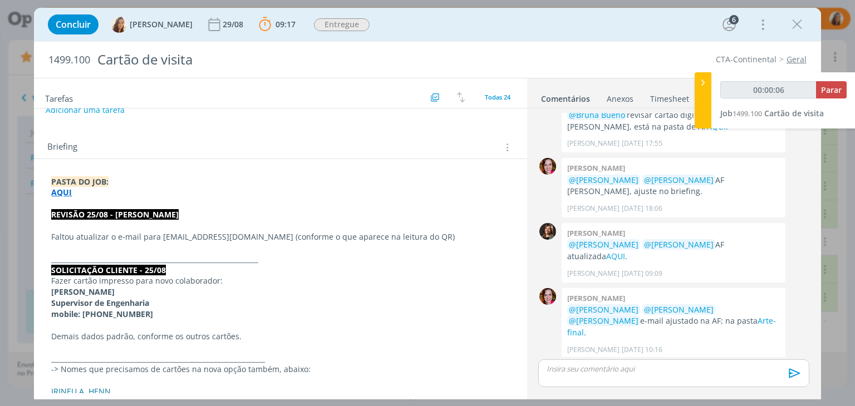
click at [174, 205] on p "dialog" at bounding box center [280, 203] width 458 height 11
type input "00:00:08"
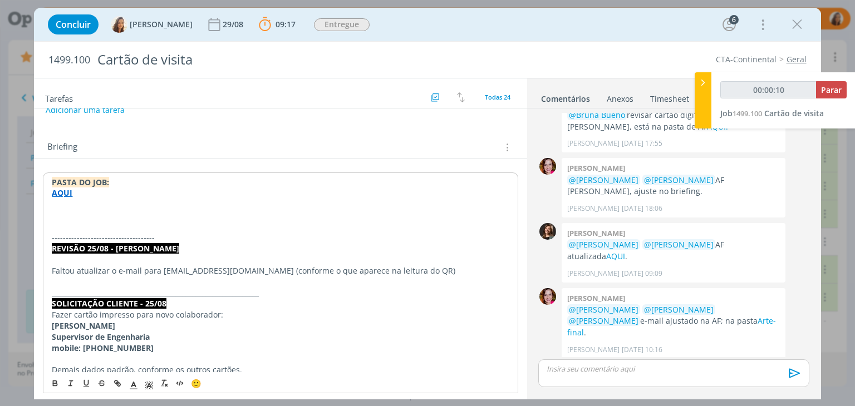
click at [151, 208] on p "dialog" at bounding box center [280, 204] width 457 height 11
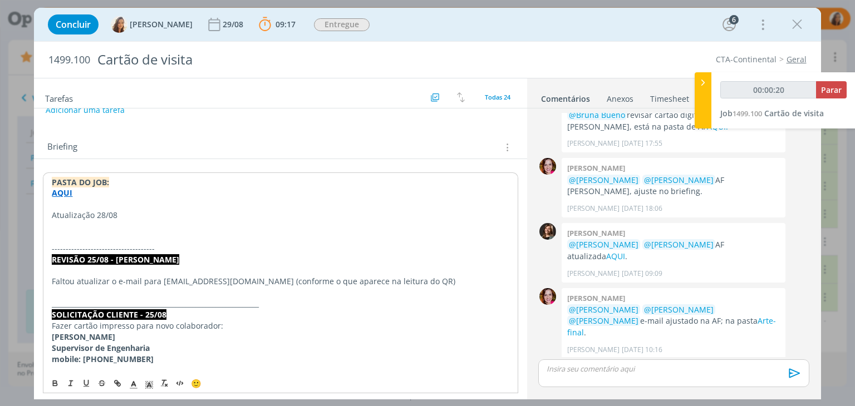
click at [96, 210] on p "Atualização 28/08" at bounding box center [280, 215] width 457 height 11
click at [57, 387] on icon "dialog" at bounding box center [55, 383] width 9 height 9
click at [100, 233] on p "dialog" at bounding box center [280, 237] width 458 height 11
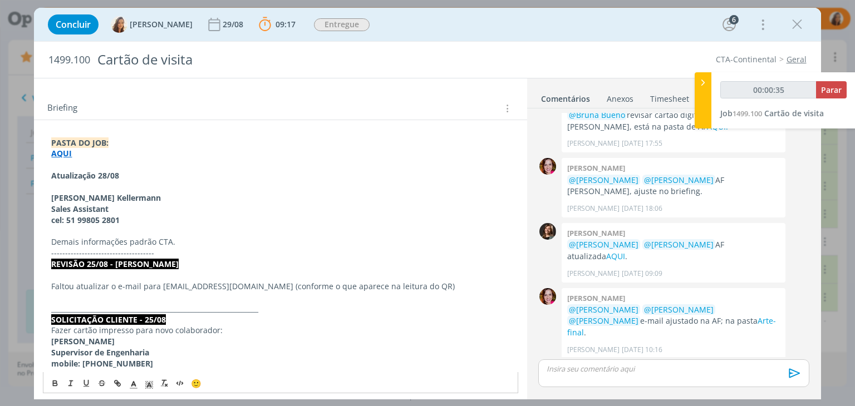
scroll to position [278, 0]
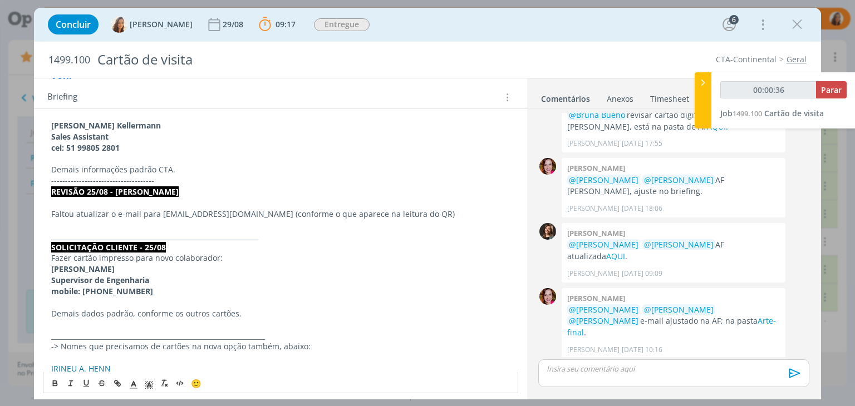
click at [213, 312] on p "Demais dados padrão, conforme os outros cartões." at bounding box center [280, 313] width 458 height 11
copy p "Demais dados padrão, conforme os outros cartões."
click at [213, 312] on p "Demais dados padrão, conforme os outros cartões." at bounding box center [280, 313] width 458 height 11
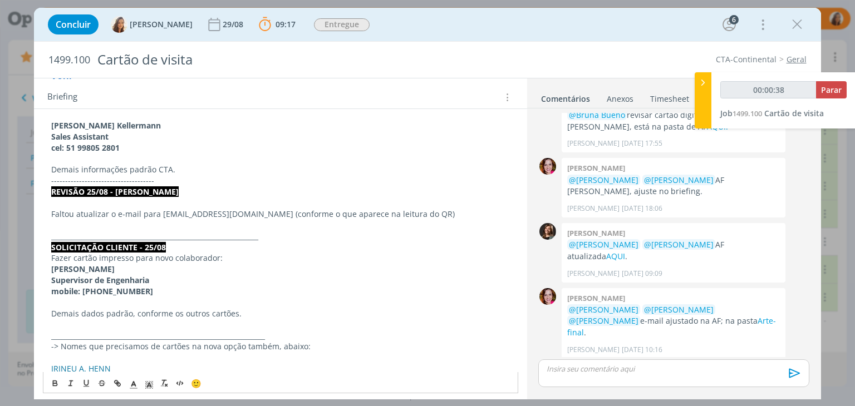
click at [171, 172] on p "Demais informações padrão CTA." at bounding box center [280, 169] width 458 height 11
click at [142, 255] on p "Fazer cartão impresso para novo colaborador:" at bounding box center [280, 258] width 458 height 11
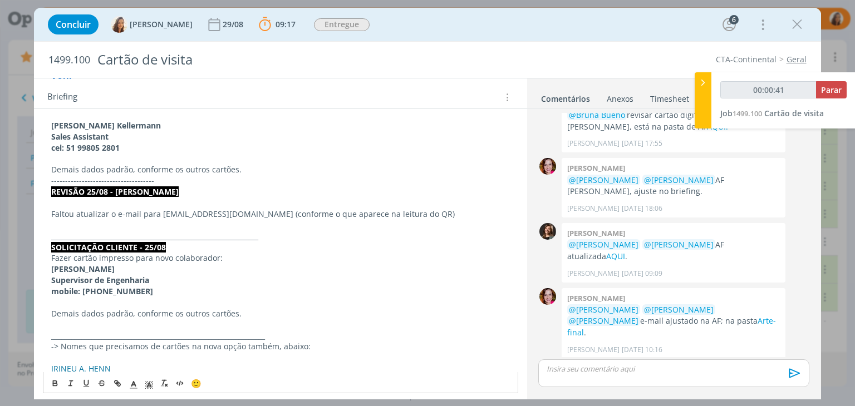
click at [142, 255] on p "Fazer cartão impresso para novo colaborador:" at bounding box center [280, 258] width 458 height 11
copy p "Fazer cartão impresso para novo colaborador:"
click at [124, 114] on p "dialog" at bounding box center [280, 114] width 458 height 11
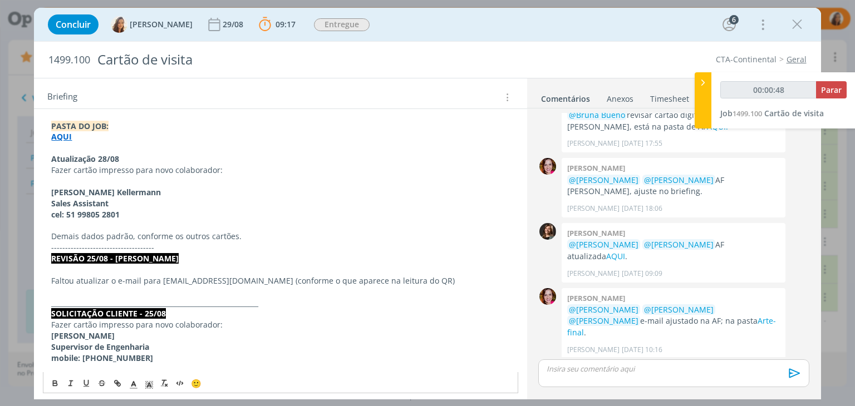
click at [246, 234] on p "Demais dados padrão, conforme os outros cartões." at bounding box center [280, 236] width 458 height 11
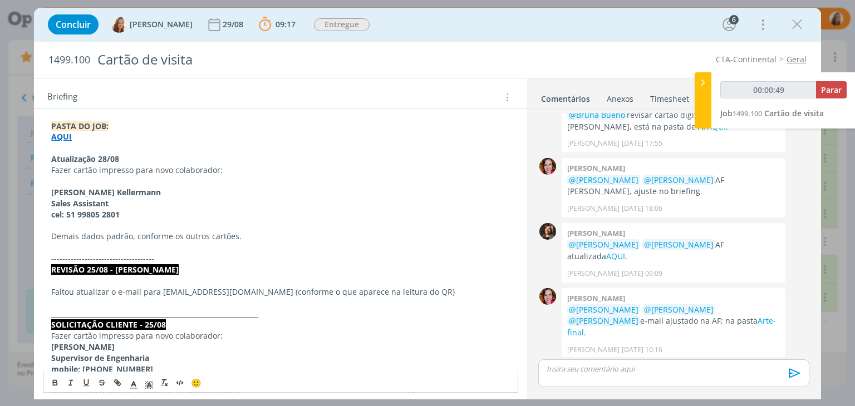
click at [200, 381] on span "🙂" at bounding box center [196, 383] width 11 height 11
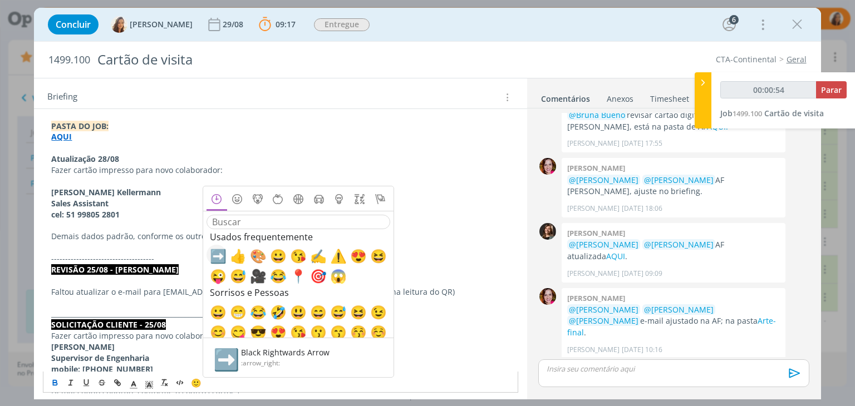
click at [214, 252] on span "➡️" at bounding box center [216, 255] width 13 height 13
click at [156, 156] on p "﻿ ➡️ ﻿ Atualização 28/08" at bounding box center [280, 159] width 458 height 11
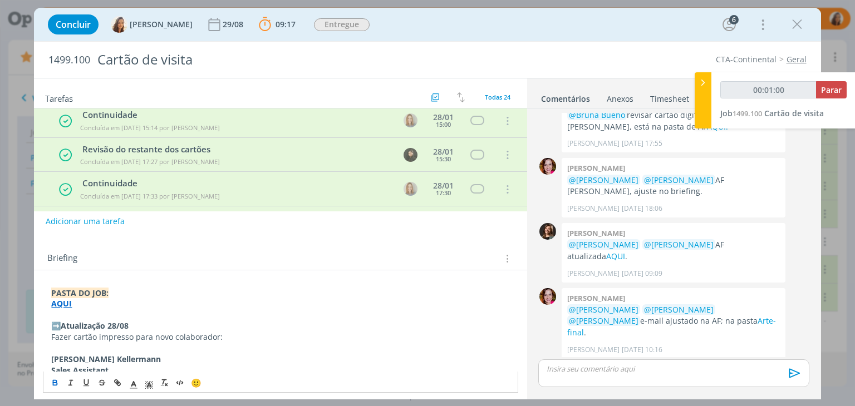
scroll to position [111, 0]
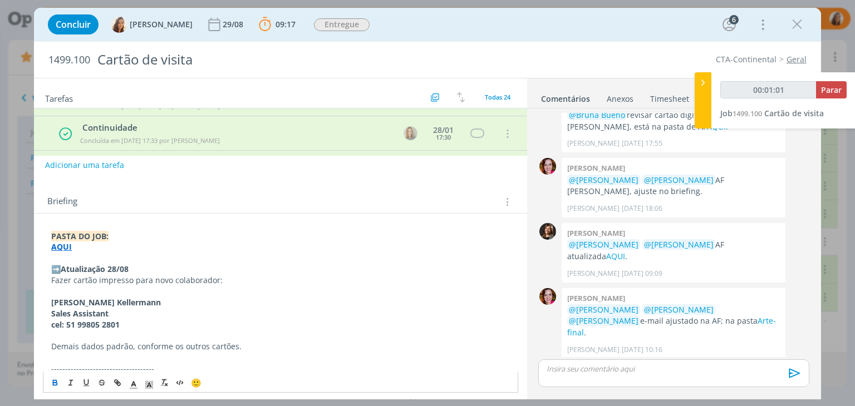
click at [102, 164] on button "Adicionar uma tarefa" at bounding box center [84, 165] width 79 height 19
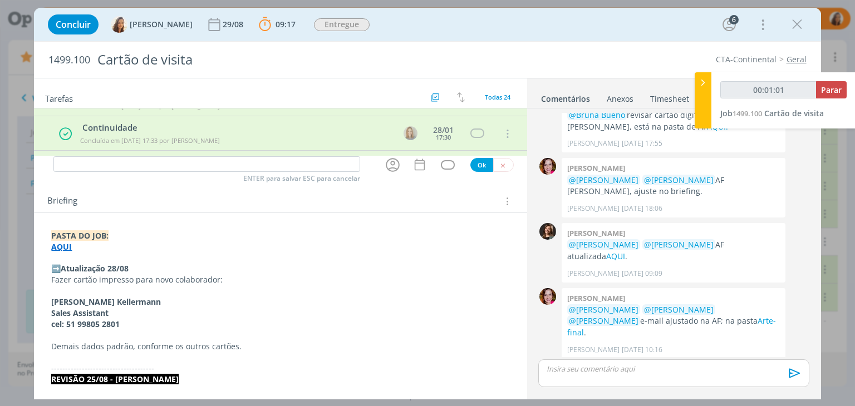
type input "00:01:03"
type input "Cri"
type input "00:01:04"
type input "Criação"
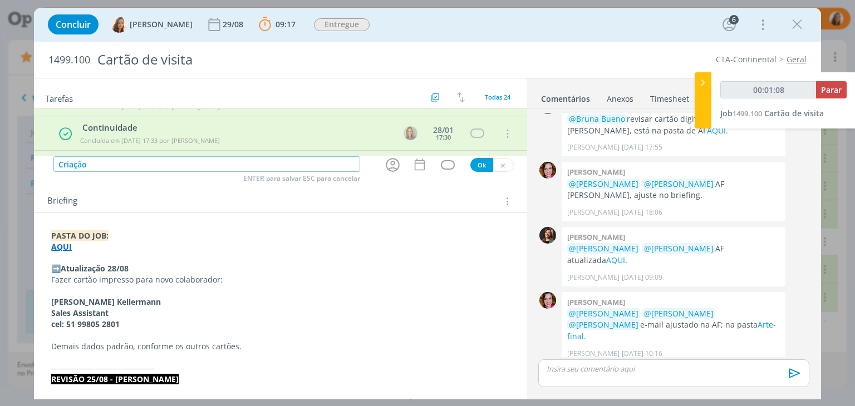
scroll to position [1018, 0]
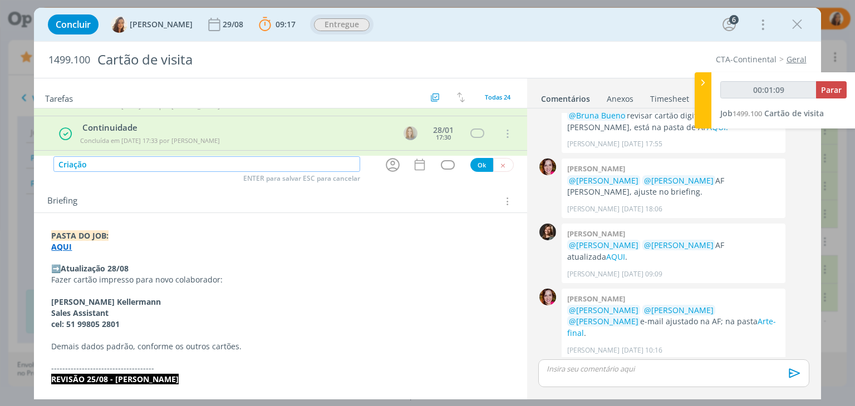
type input "00:01:10"
type input "Criação"
type input "00:02:46"
click at [389, 165] on icon "dialog" at bounding box center [392, 164] width 17 height 17
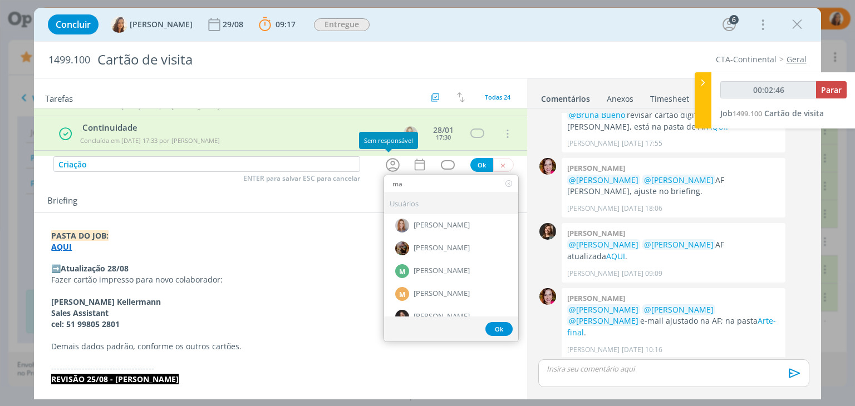
type input "mar"
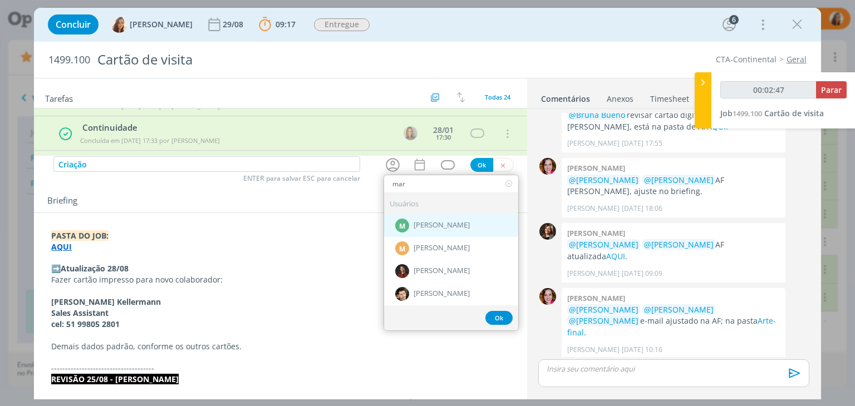
type input "00:02:48"
type input "mar"
click at [451, 227] on div "M Marcel Ali" at bounding box center [451, 225] width 134 height 23
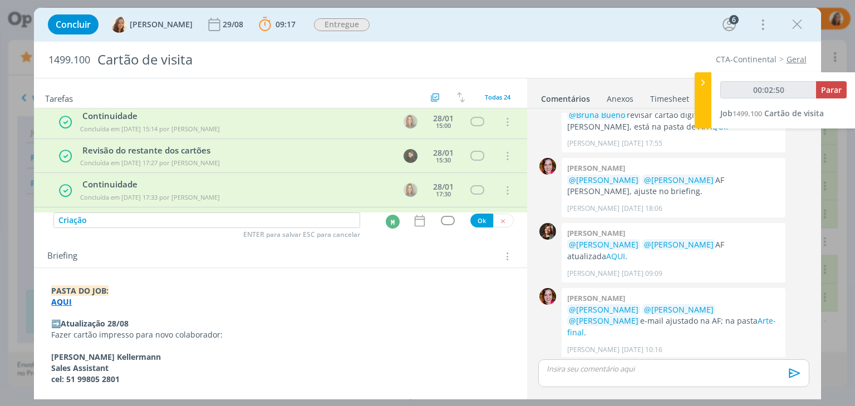
scroll to position [0, 0]
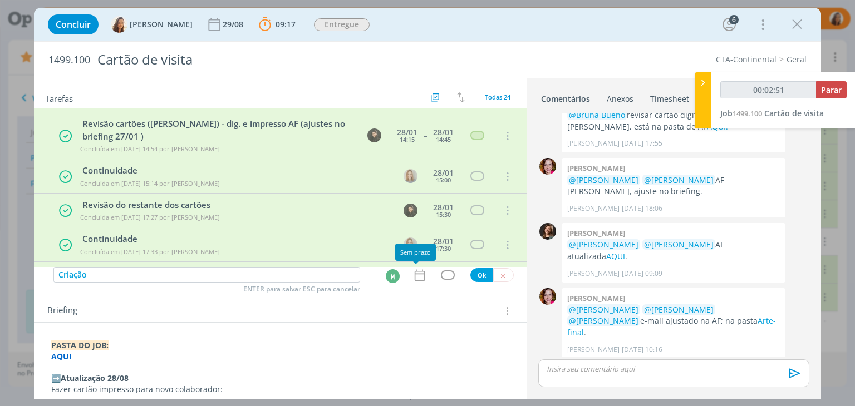
click at [414, 270] on icon "dialog" at bounding box center [419, 275] width 10 height 12
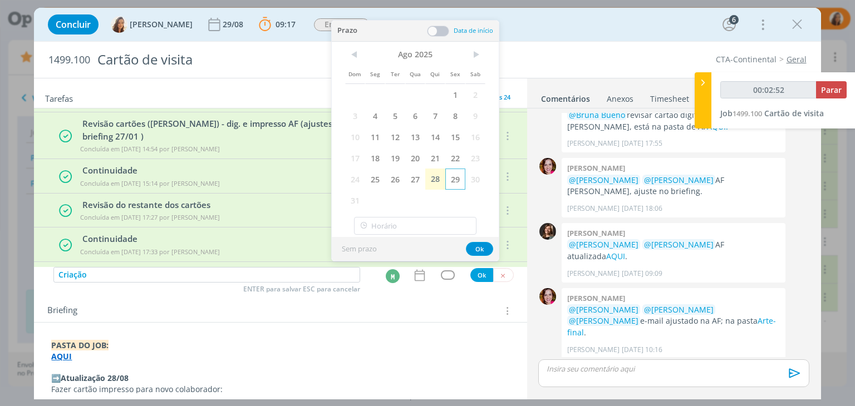
click at [455, 176] on span "29" at bounding box center [455, 179] width 20 height 21
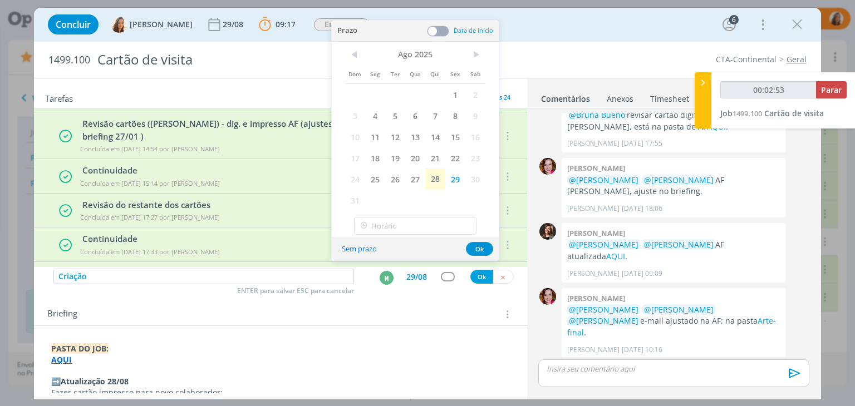
click at [444, 28] on span at bounding box center [438, 31] width 22 height 11
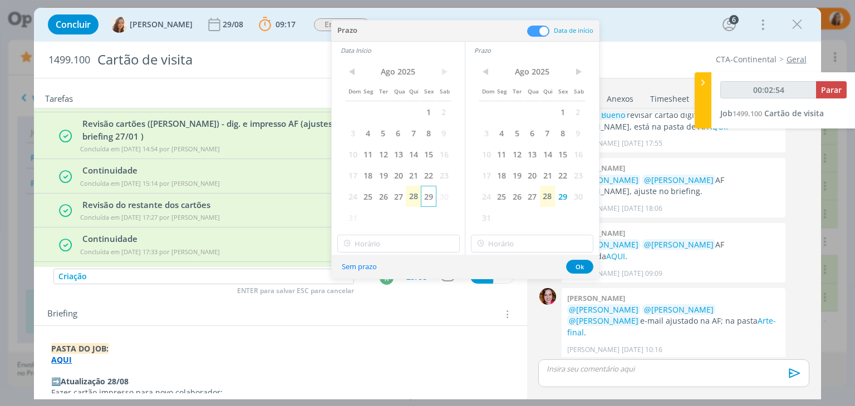
click at [425, 199] on span "29" at bounding box center [428, 196] width 15 height 21
type input "00:02:55"
type input "10:00"
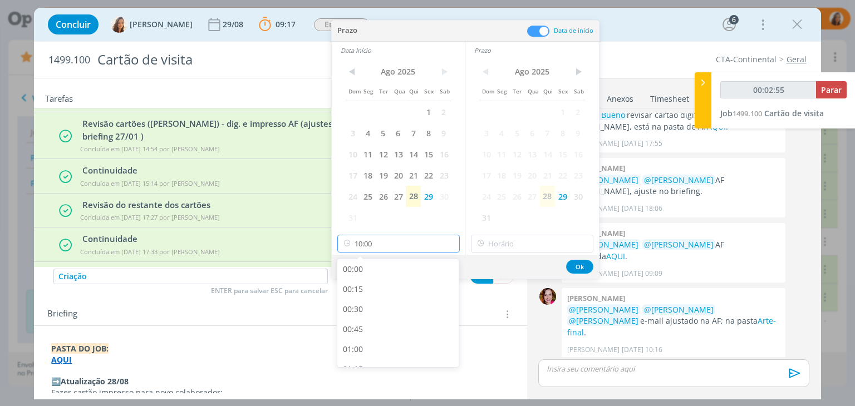
click at [422, 238] on input "10:00" at bounding box center [398, 244] width 122 height 18
type input "00:02:56"
click at [406, 314] on div "11:00" at bounding box center [399, 323] width 125 height 20
type input "11:00"
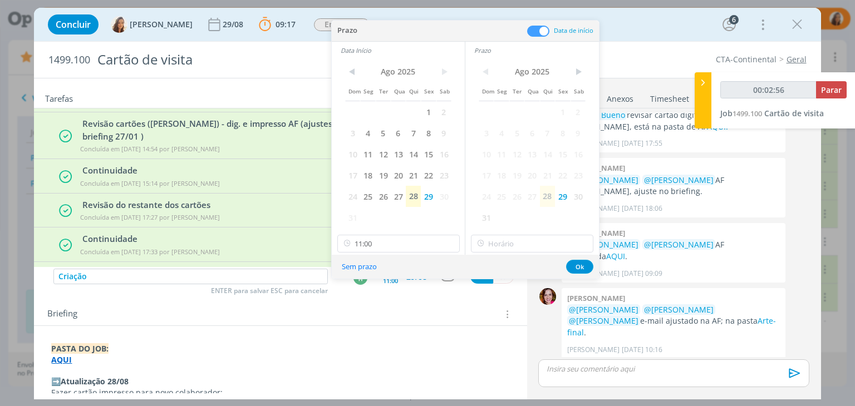
type input "00:02:57"
type input "11:00"
click at [502, 244] on input "11:00" at bounding box center [532, 244] width 122 height 18
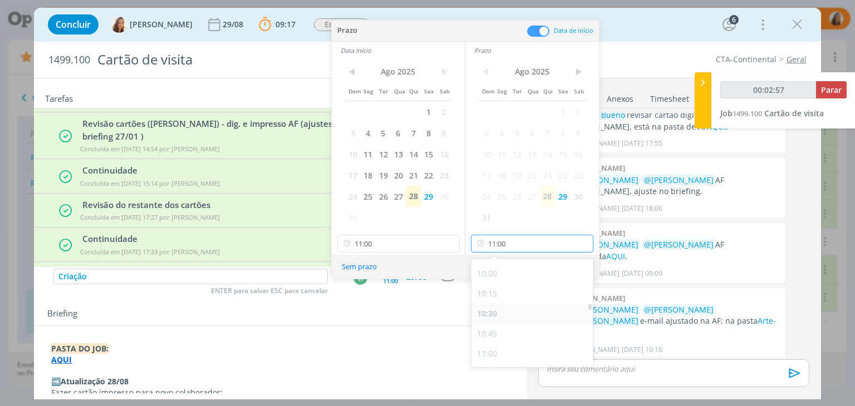
type input "00:02:58"
click at [510, 321] on div "12:00" at bounding box center [533, 323] width 125 height 20
type input "12:00"
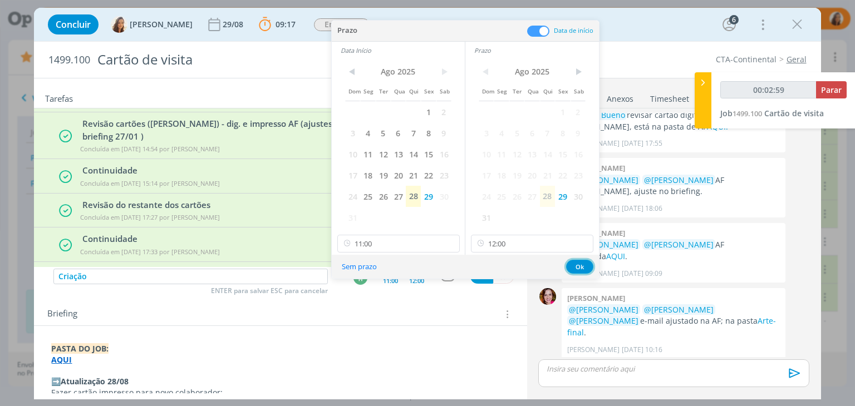
click at [577, 264] on button "Ok" at bounding box center [579, 267] width 27 height 14
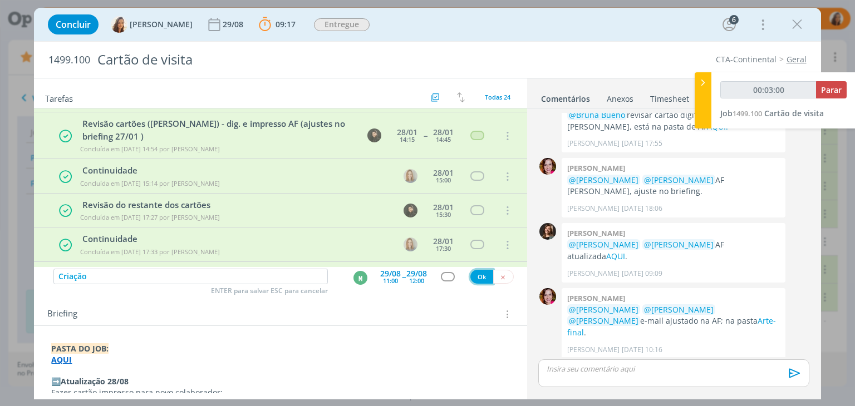
click at [476, 279] on button "Ok" at bounding box center [481, 277] width 23 height 14
type input "00:03:01"
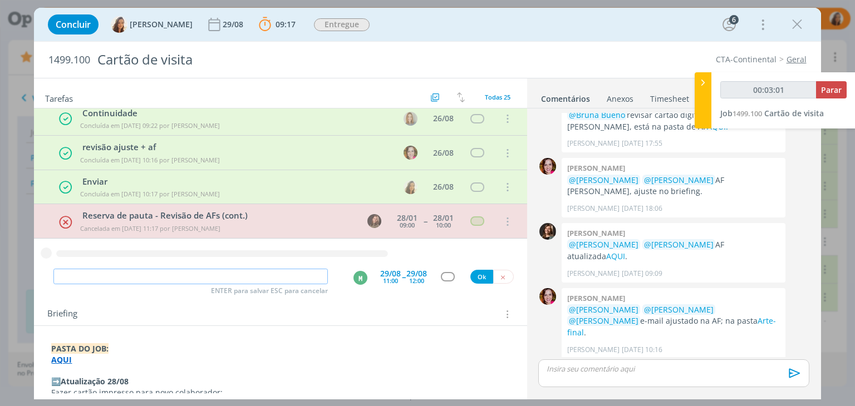
type input "00:03:02"
type input "Re"
type input "00:03:03"
type input "Revisã"
type input "00:03:04"
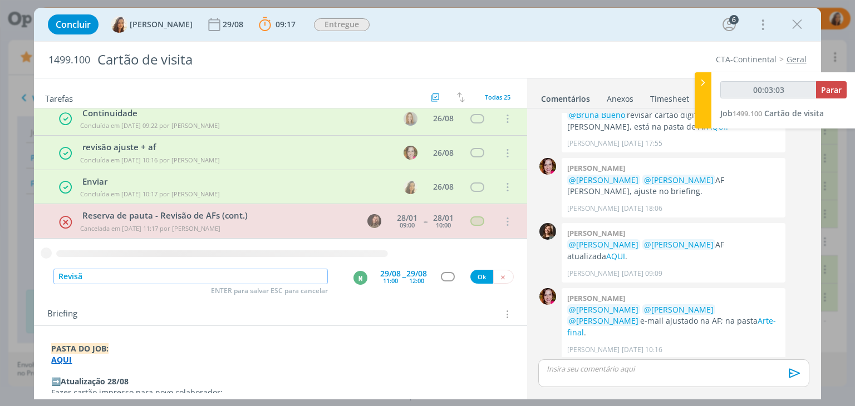
type input "Revisão"
type input "00:03:05"
click at [357, 275] on div "M" at bounding box center [360, 278] width 14 height 14
type input "Revisão"
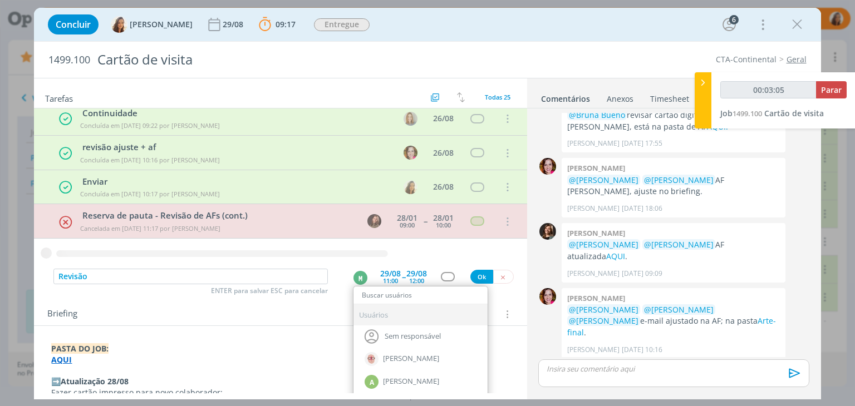
type input "b"
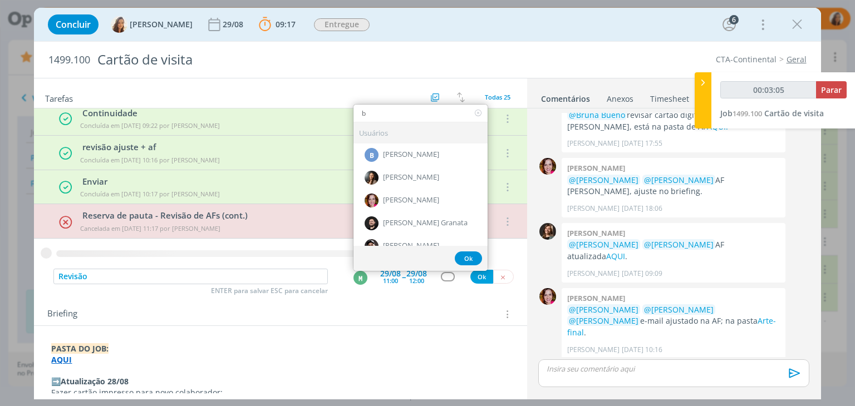
type input "00:03:06"
type input "br"
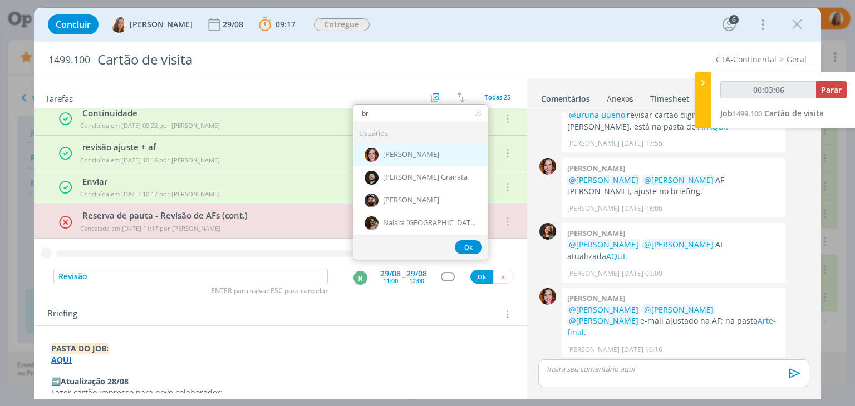
type input "00:03:07"
type input "br"
click at [410, 156] on span "[PERSON_NAME]" at bounding box center [411, 154] width 56 height 9
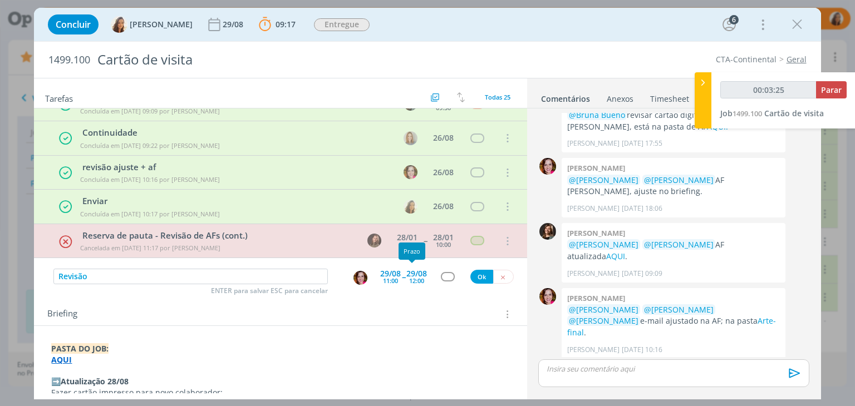
scroll to position [713, 0]
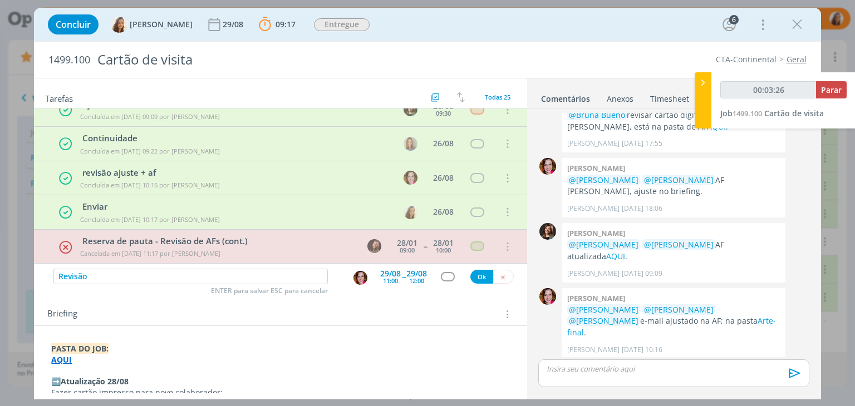
click at [388, 278] on div "11:00" at bounding box center [390, 281] width 15 height 6
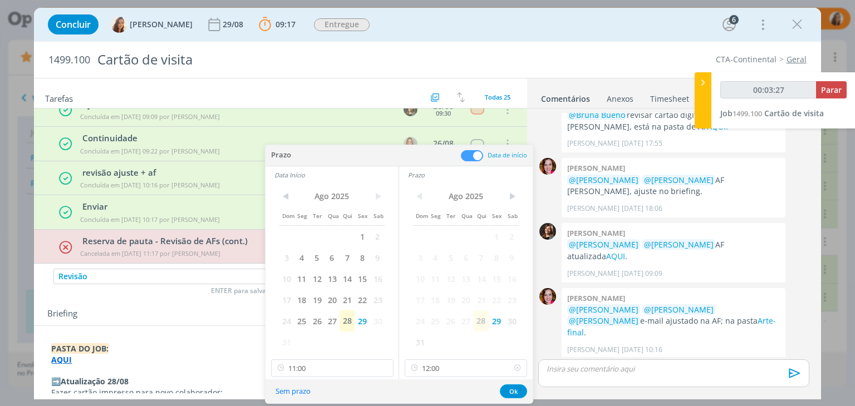
type input "00:03:28"
click at [514, 370] on icon at bounding box center [517, 369] width 14 height 18
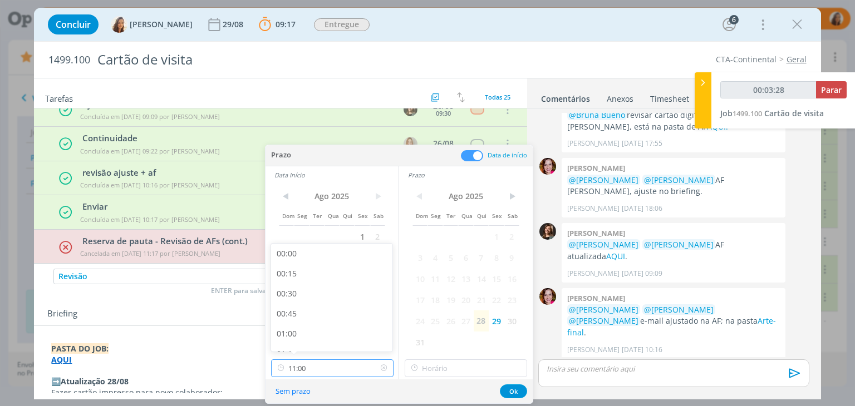
click at [345, 360] on input "11:00" at bounding box center [332, 369] width 122 height 18
type input "00:03:32"
click at [328, 334] on div "13:00" at bounding box center [333, 332] width 125 height 20
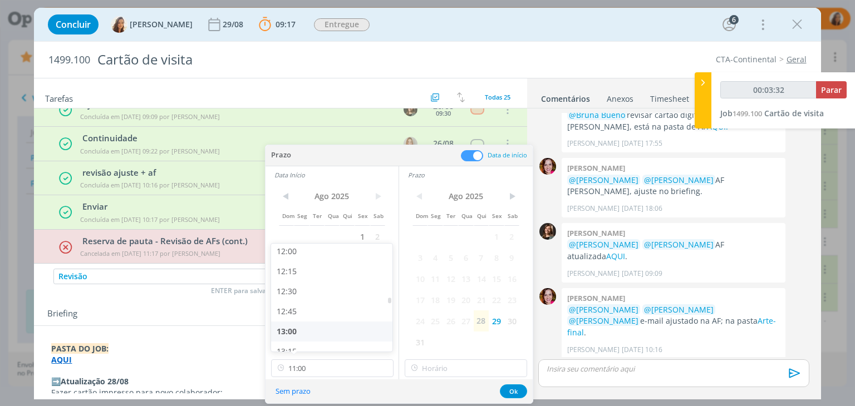
type input "13:00"
type input "00:03:33"
type input "13:00"
click at [454, 373] on input "13:00" at bounding box center [466, 369] width 122 height 18
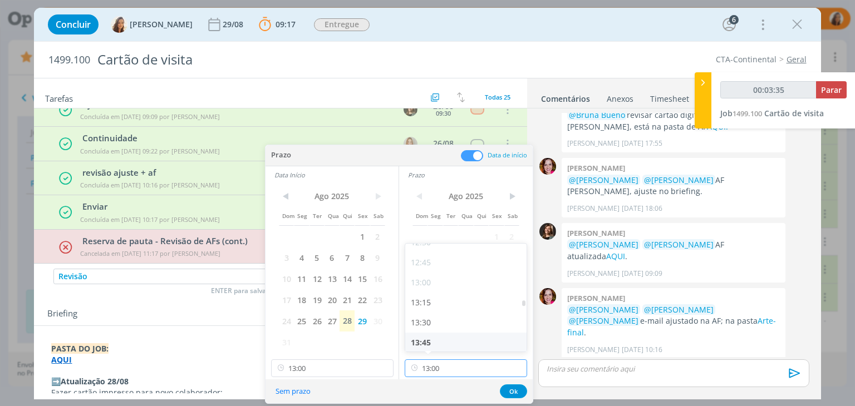
scroll to position [1069, 0]
type input "00:03:36"
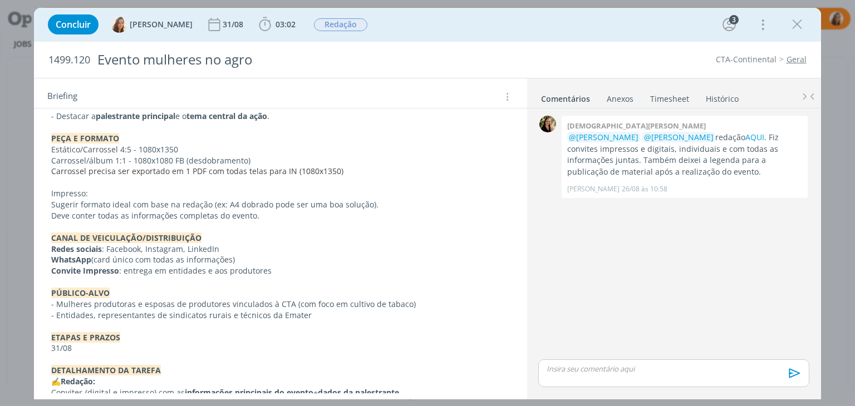
scroll to position [334, 0]
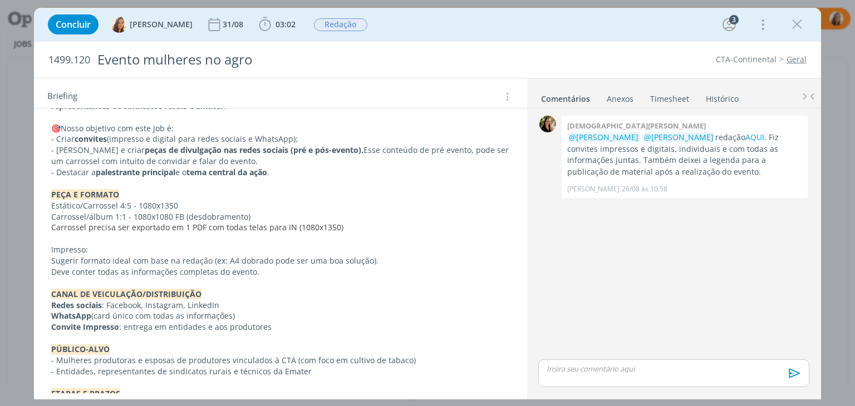
scroll to position [278, 0]
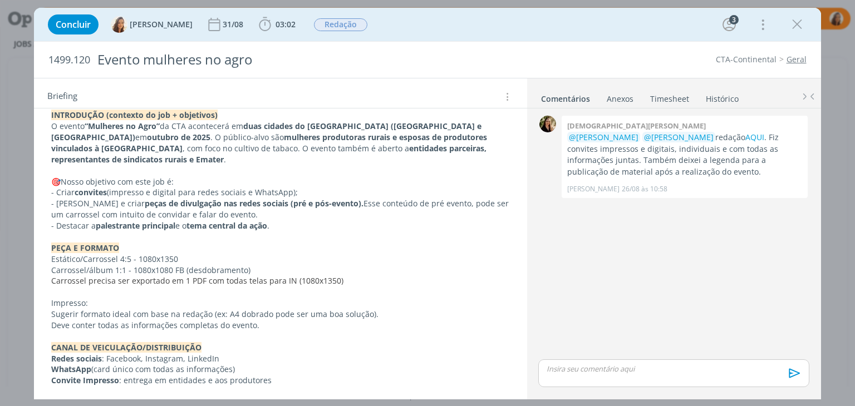
scroll to position [278, 0]
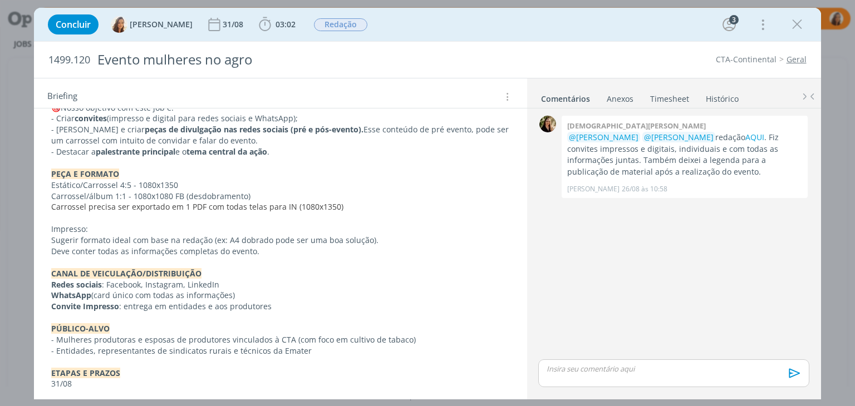
scroll to position [278, 0]
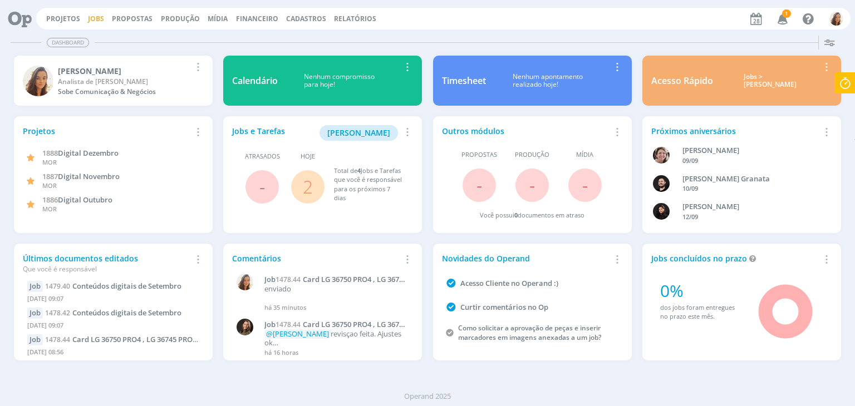
click at [89, 21] on link "Jobs" at bounding box center [96, 18] width 16 height 9
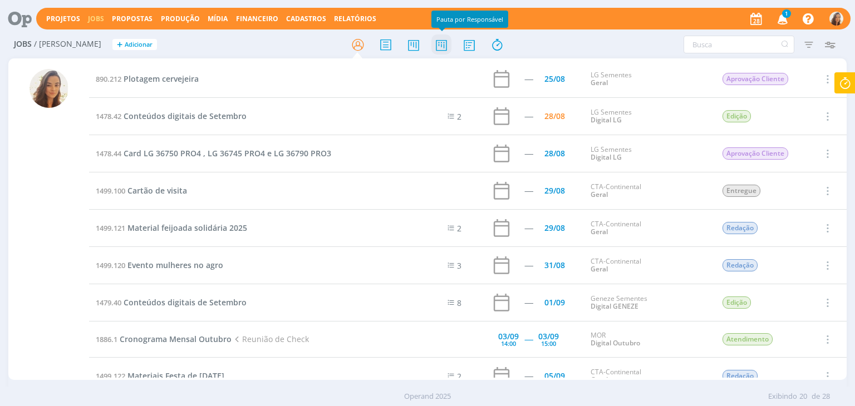
click at [446, 42] on icon at bounding box center [441, 45] width 20 height 22
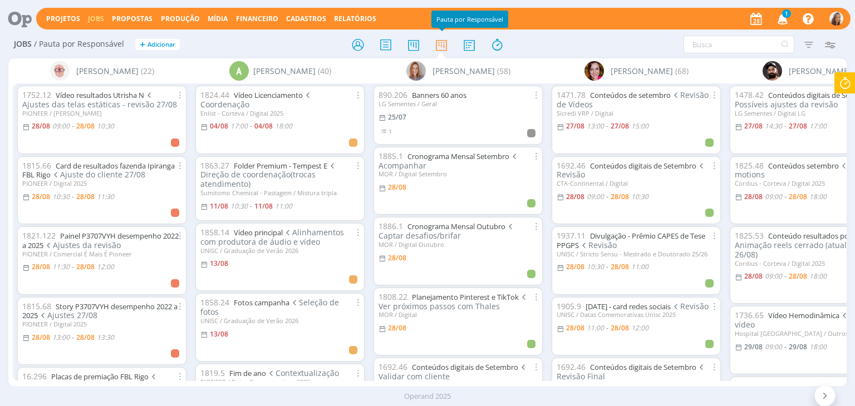
click at [787, 23] on icon "button" at bounding box center [782, 18] width 19 height 19
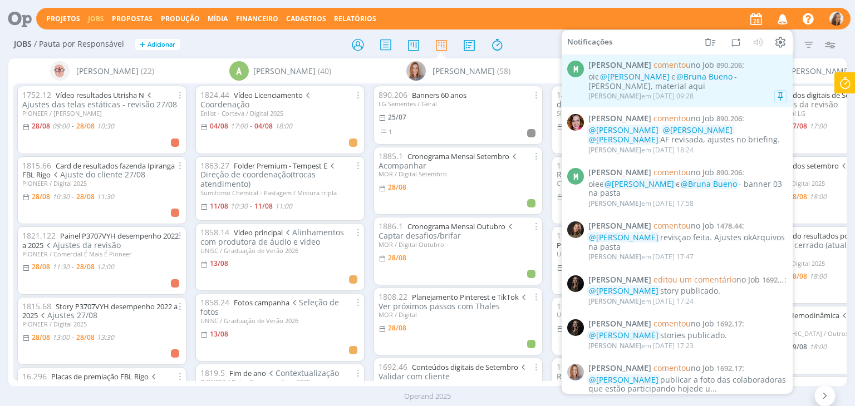
click at [751, 78] on div "oie @[PERSON_NAME] e @[PERSON_NAME] - [PERSON_NAME], material aqui" at bounding box center [687, 81] width 198 height 19
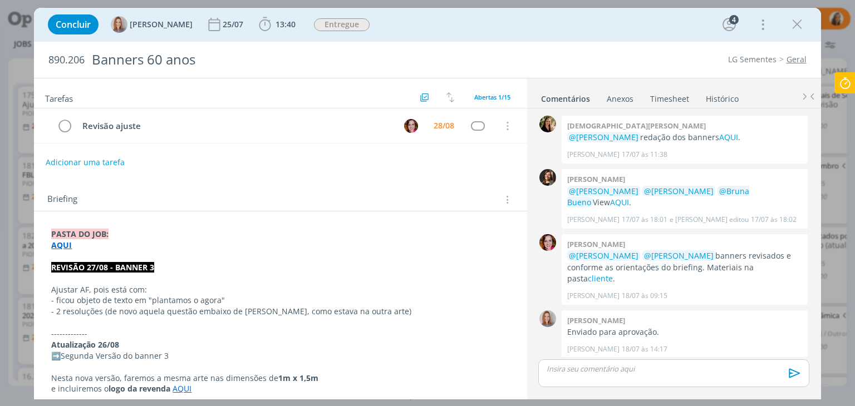
scroll to position [564, 0]
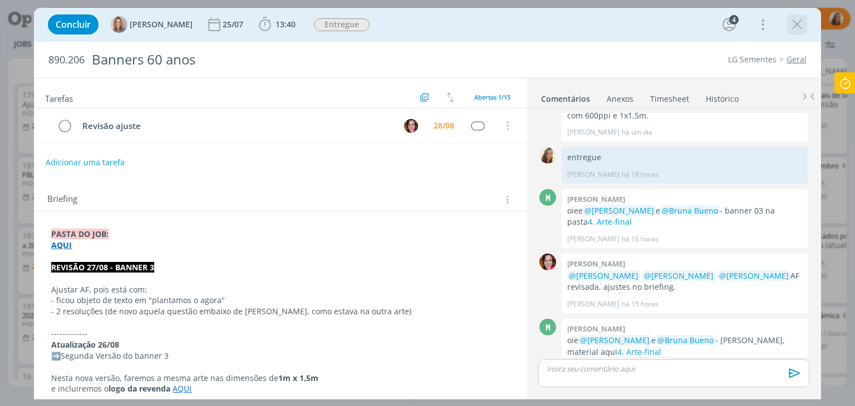
click at [794, 25] on icon "dialog" at bounding box center [797, 24] width 17 height 17
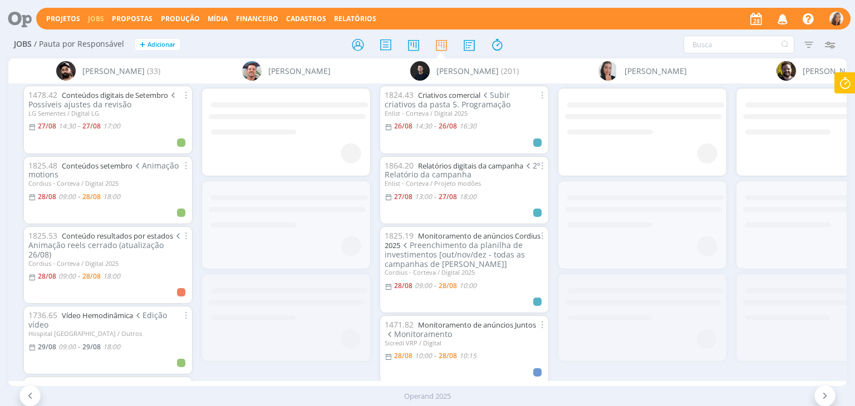
scroll to position [0, 1076]
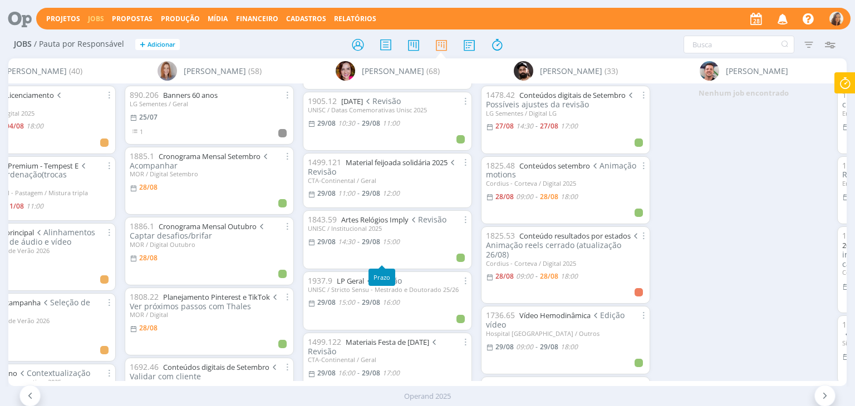
scroll to position [835, 0]
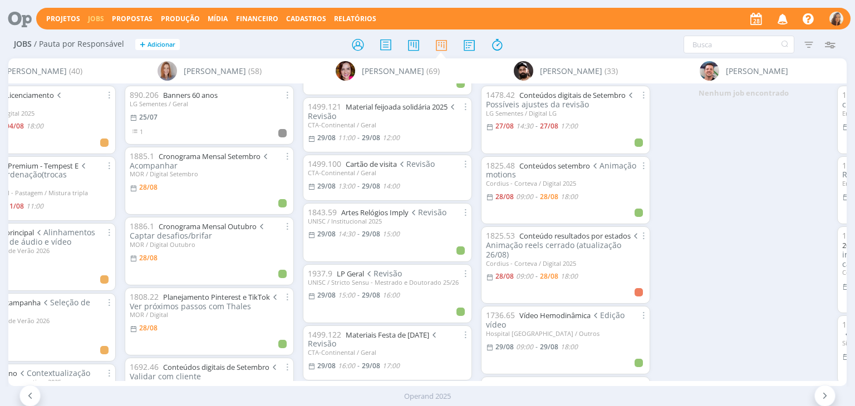
click at [789, 19] on icon "button" at bounding box center [782, 18] width 19 height 19
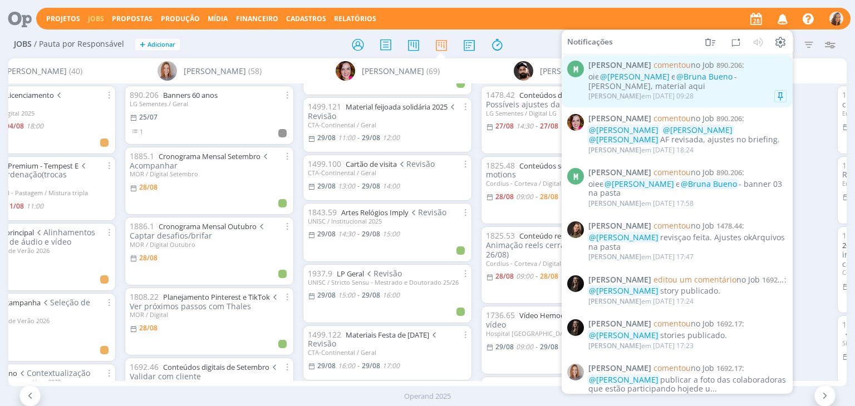
click at [715, 78] on span "@Bruna Bueno" at bounding box center [704, 76] width 56 height 11
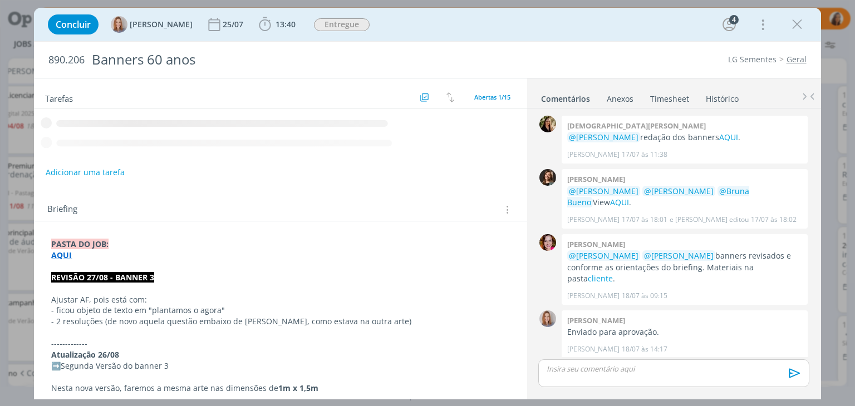
scroll to position [564, 0]
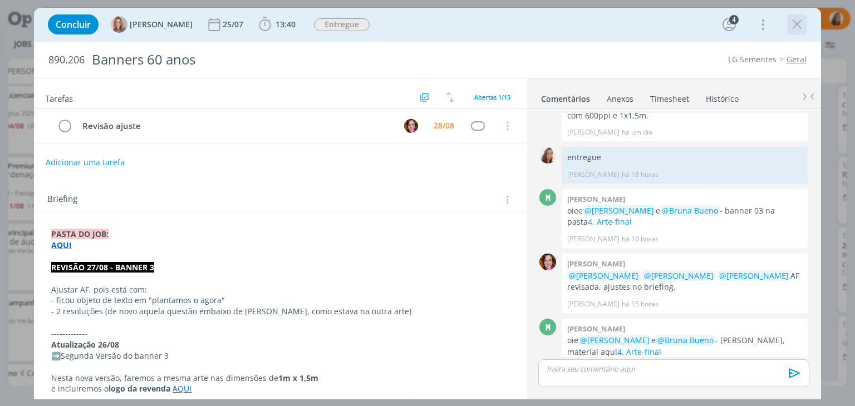
click at [793, 18] on icon "dialog" at bounding box center [797, 24] width 17 height 17
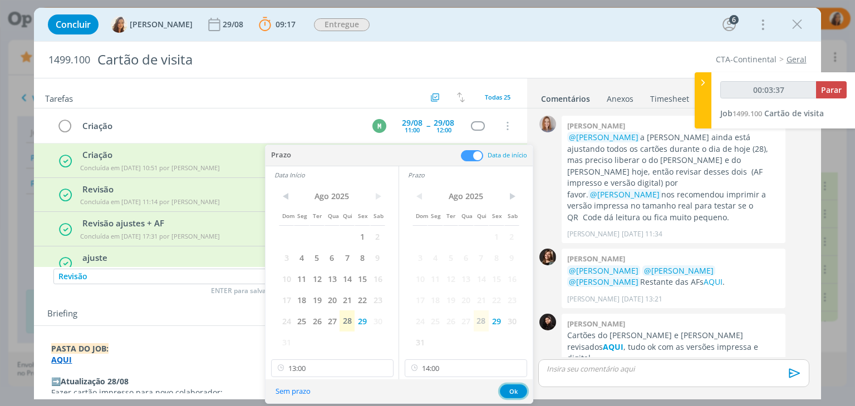
click at [510, 386] on button "Ok" at bounding box center [513, 392] width 27 height 14
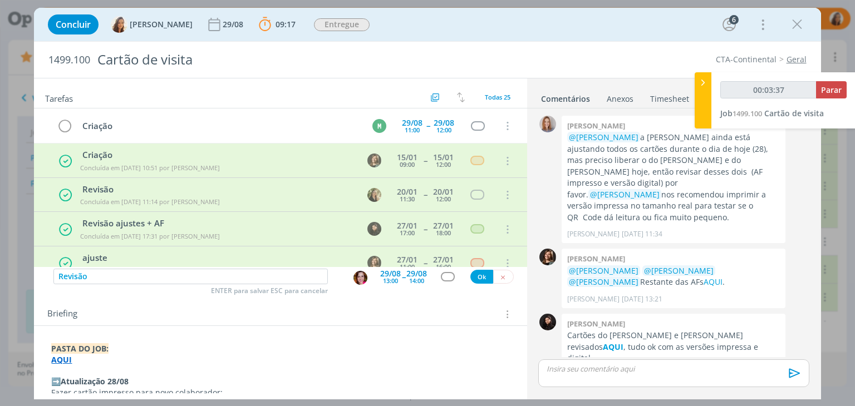
scroll to position [1018, 0]
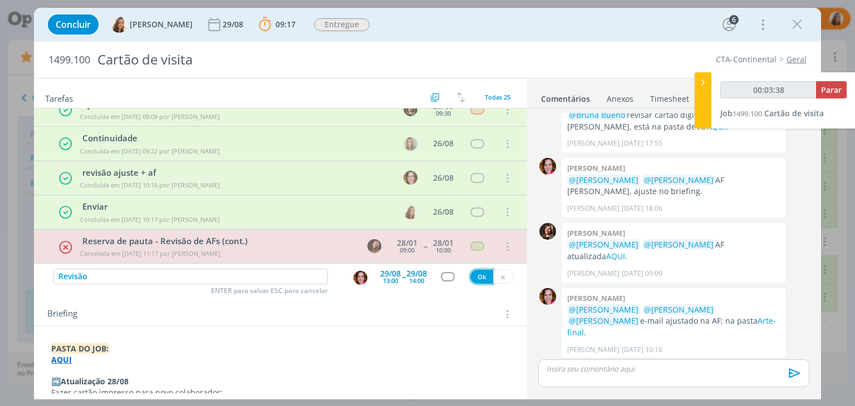
click at [484, 279] on button "Ok" at bounding box center [481, 277] width 23 height 14
type input "00:03:39"
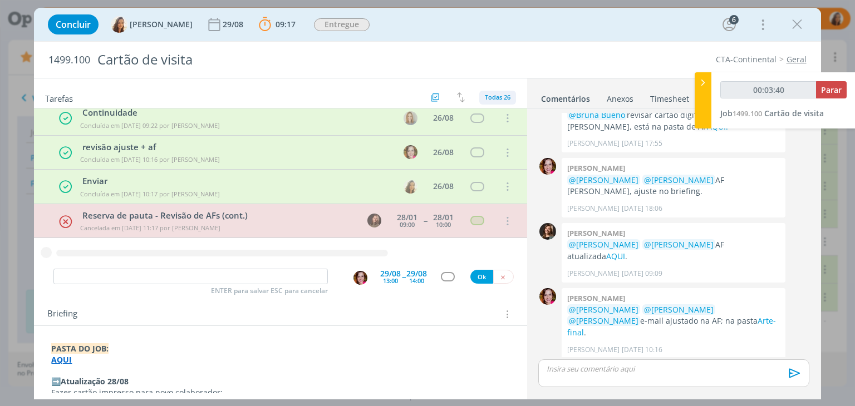
click at [489, 99] on span "Todas 26" at bounding box center [498, 97] width 26 height 8
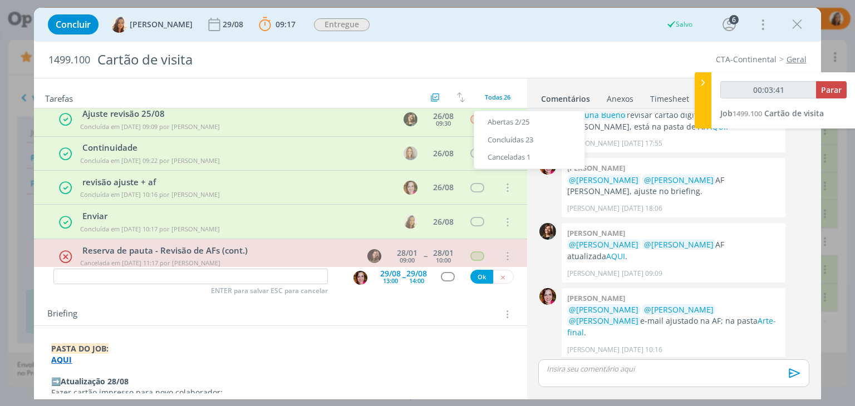
scroll to position [774, 0]
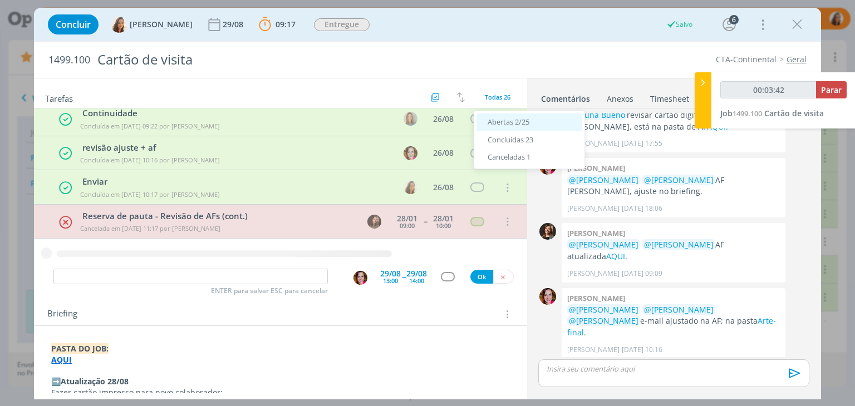
click at [485, 127] on div "Abertas 2/25" at bounding box center [529, 123] width 106 height 18
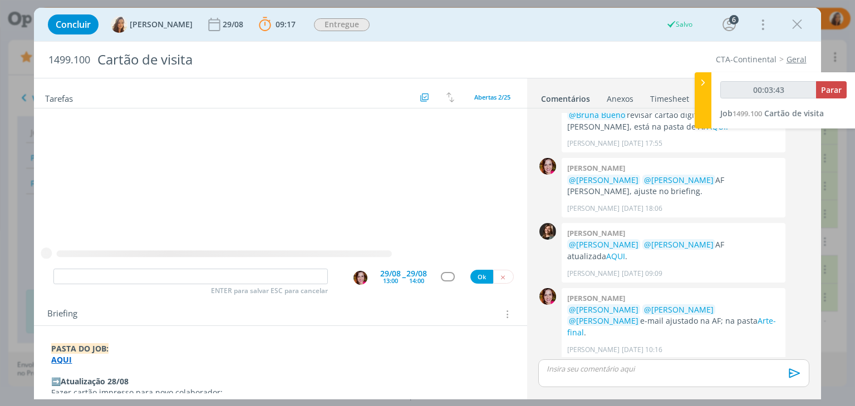
scroll to position [0, 0]
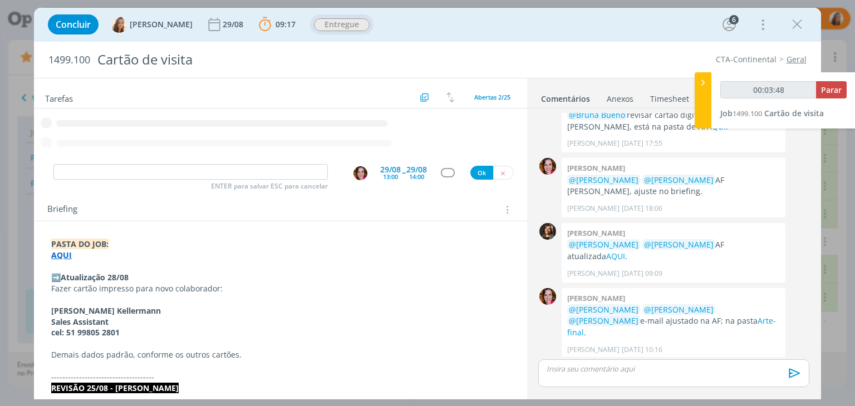
type input "00:03:49"
click at [332, 22] on span "Entregue" at bounding box center [342, 24] width 56 height 13
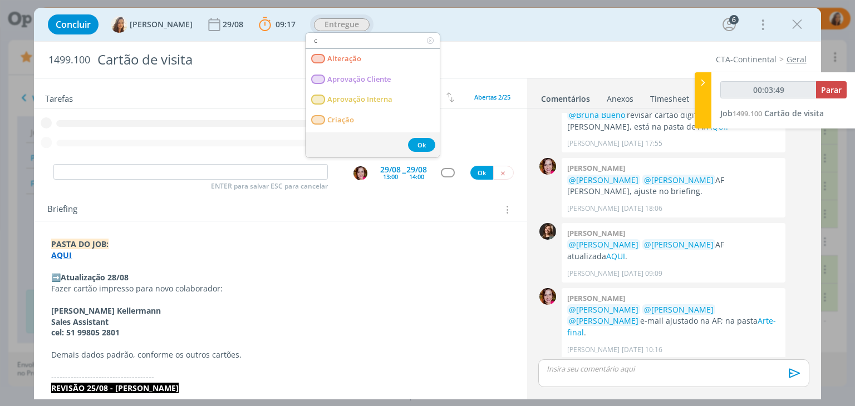
type input "cr"
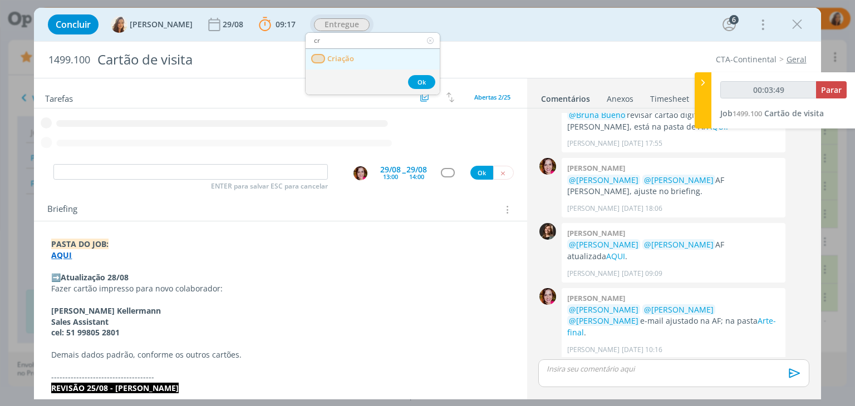
type input "00:03:50"
type input "cr"
click at [337, 63] on link "Criação" at bounding box center [373, 59] width 134 height 21
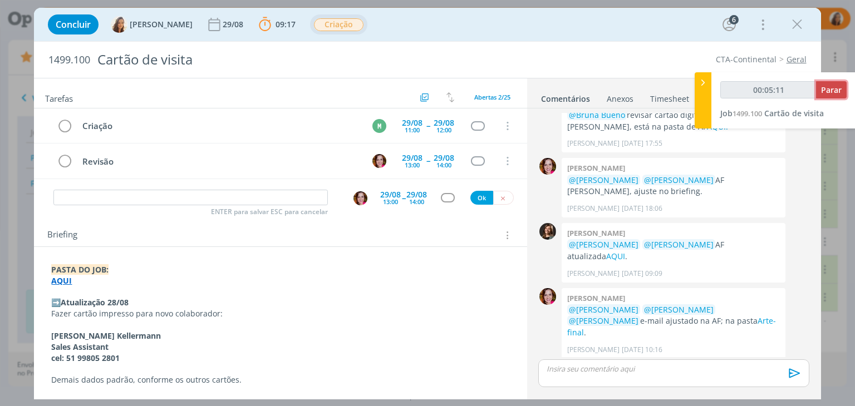
click at [841, 88] on span "Parar" at bounding box center [831, 90] width 21 height 11
click at [827, 89] on span "Parar" at bounding box center [831, 90] width 21 height 11
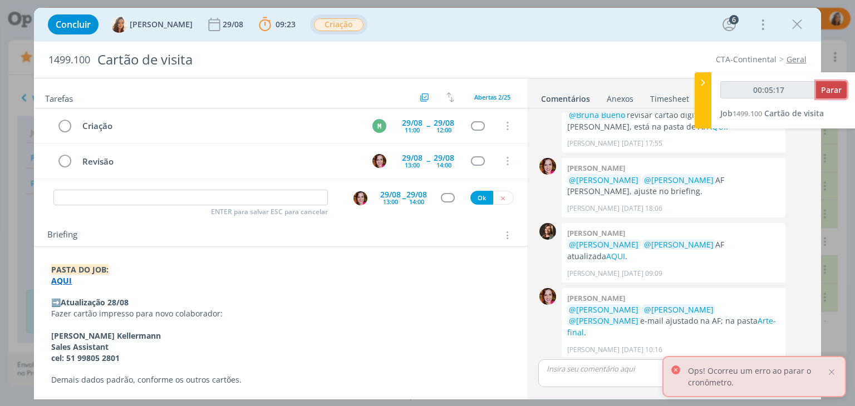
click at [840, 85] on span "Parar" at bounding box center [831, 90] width 21 height 11
type input "00:06:00"
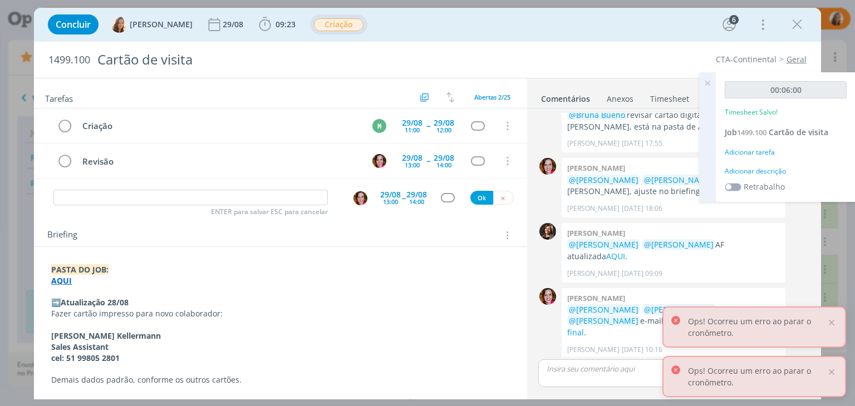
click at [779, 170] on div "Adicionar descrição" at bounding box center [786, 171] width 122 height 10
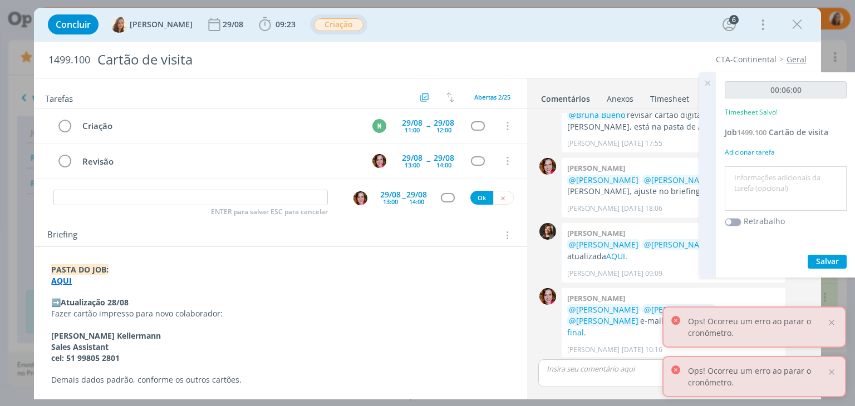
click at [763, 190] on textarea at bounding box center [785, 189] width 116 height 40
type textarea "briefing"
click at [831, 260] on span "Salvar" at bounding box center [827, 261] width 23 height 11
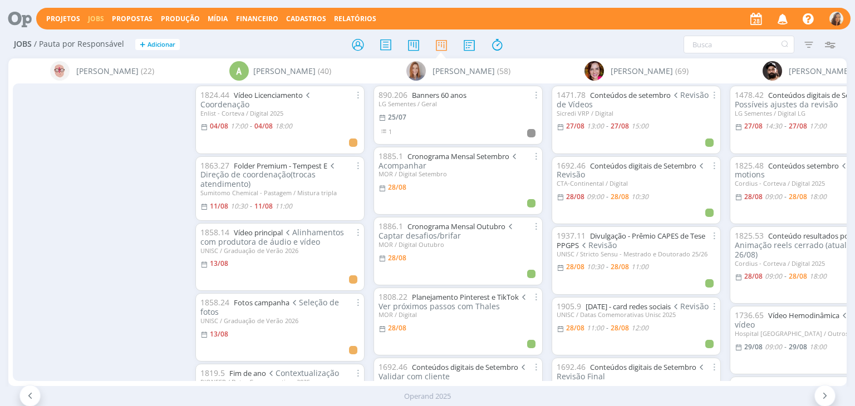
scroll to position [835, 0]
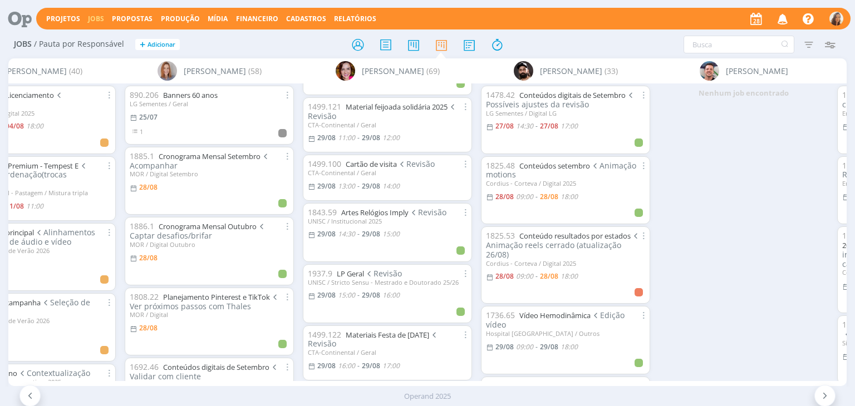
click at [19, 17] on icon at bounding box center [15, 19] width 23 height 22
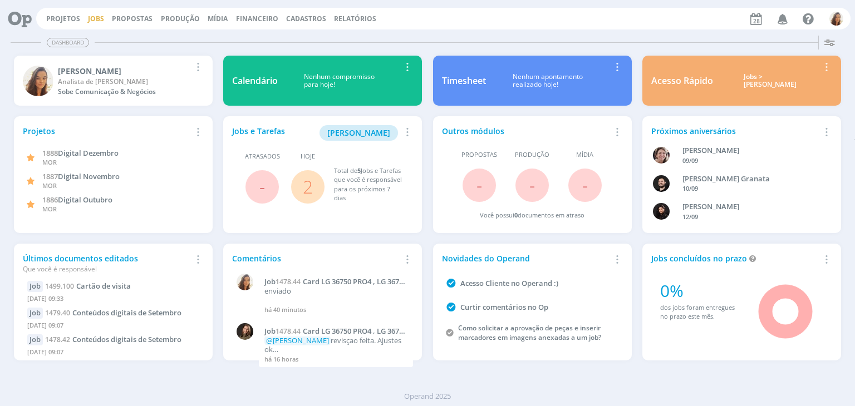
click at [89, 15] on link "Jobs" at bounding box center [96, 18] width 16 height 9
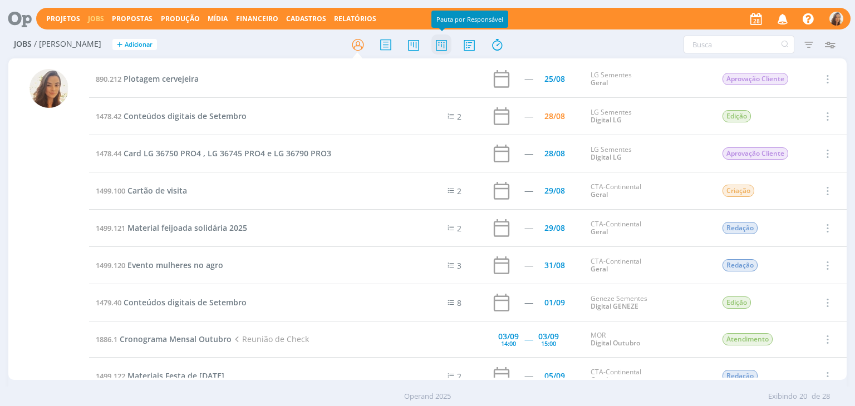
click at [437, 50] on icon at bounding box center [441, 45] width 20 height 22
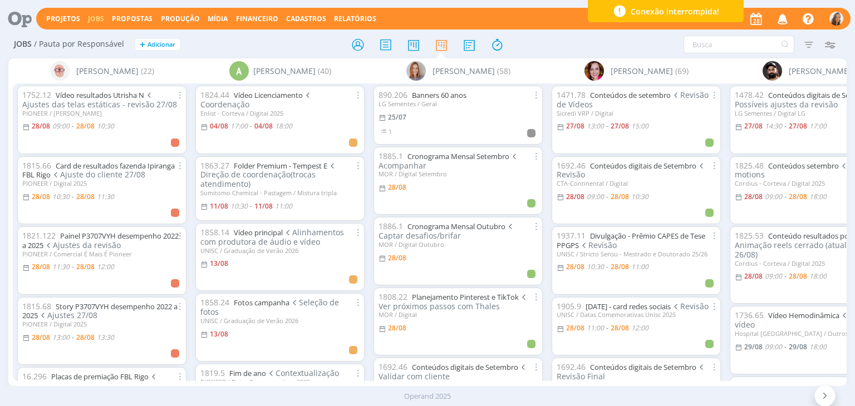
click at [40, 5] on div "Projetos Jobs Propostas Produção [GEOGRAPHIC_DATA] Financeiro Cadastros Relatór…" at bounding box center [427, 17] width 846 height 27
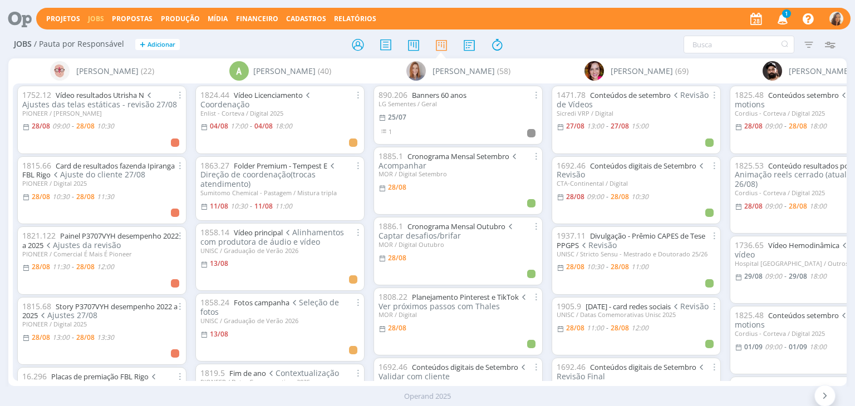
click at [784, 18] on icon "button" at bounding box center [782, 18] width 19 height 19
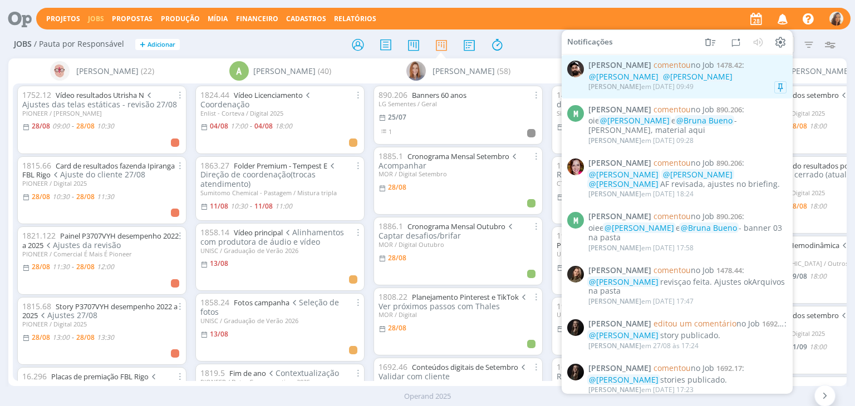
click at [680, 78] on span "@[PERSON_NAME]" at bounding box center [698, 76] width 70 height 11
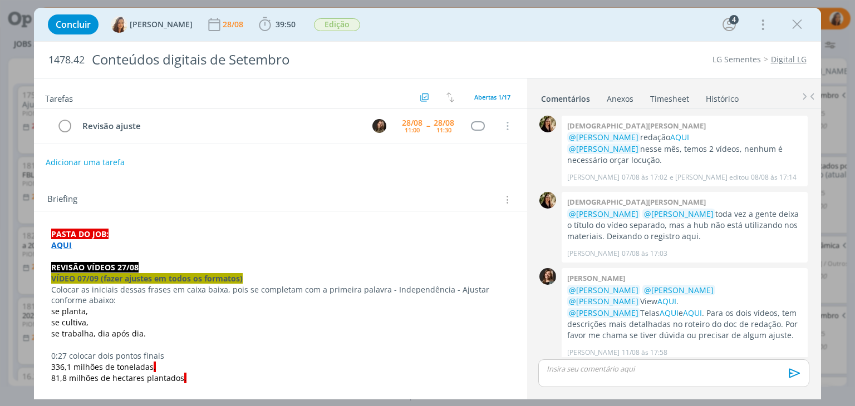
scroll to position [697, 0]
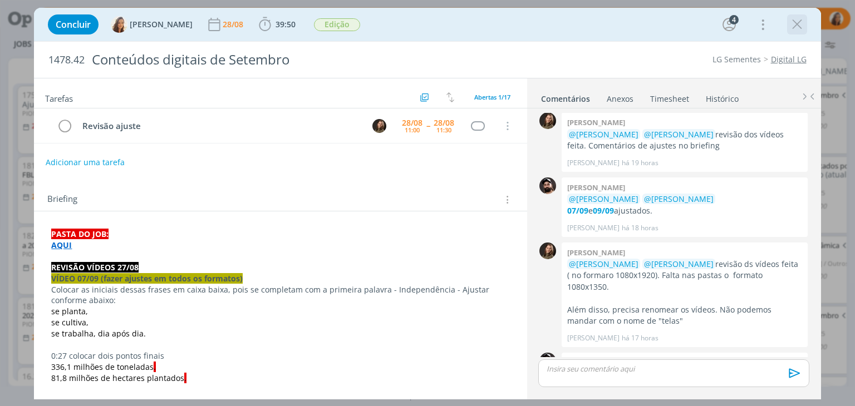
click at [795, 21] on icon "dialog" at bounding box center [797, 24] width 17 height 17
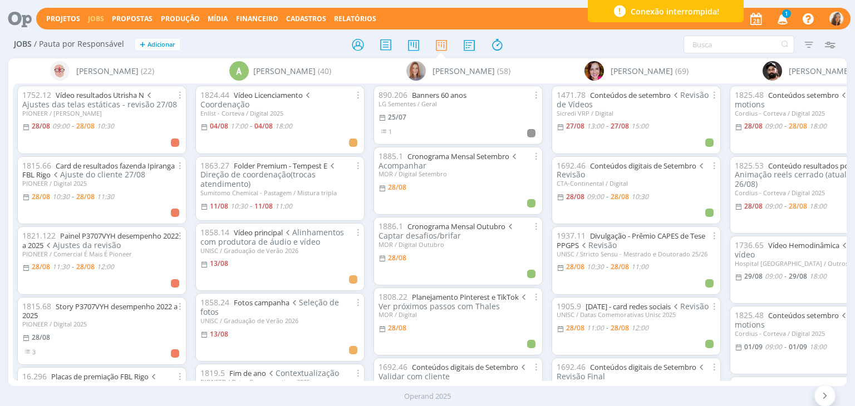
click at [781, 21] on icon "button" at bounding box center [782, 18] width 19 height 19
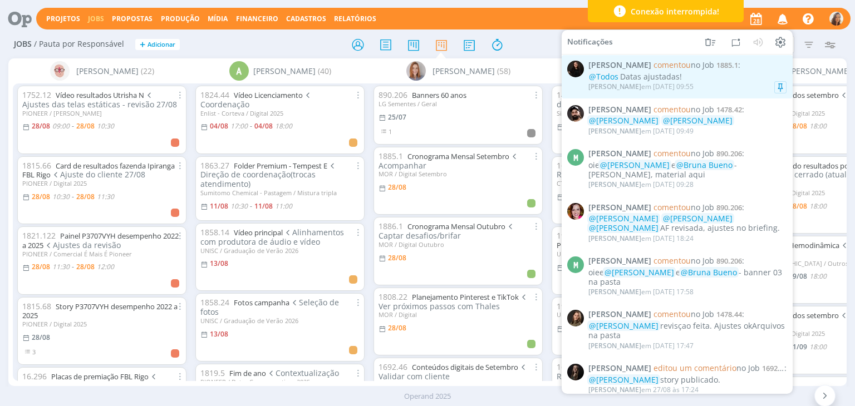
click at [716, 70] on span "1885.1" at bounding box center [727, 65] width 22 height 10
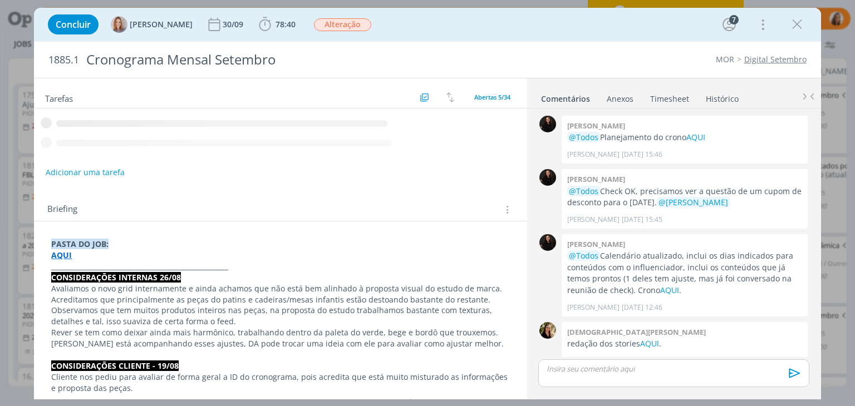
scroll to position [1795, 0]
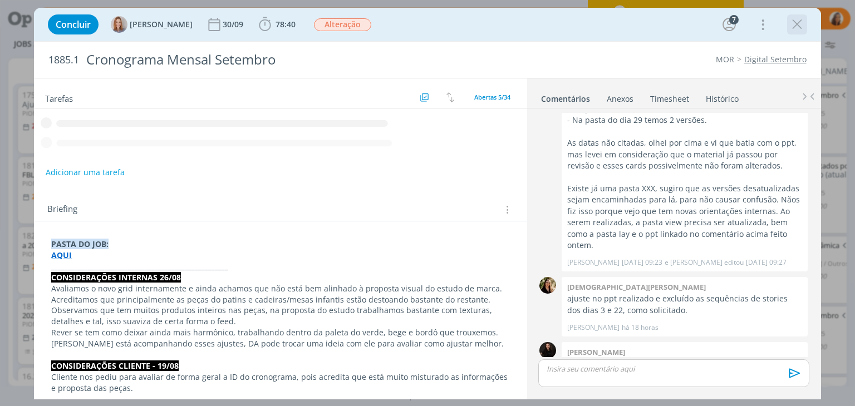
click at [799, 26] on icon "dialog" at bounding box center [797, 24] width 17 height 17
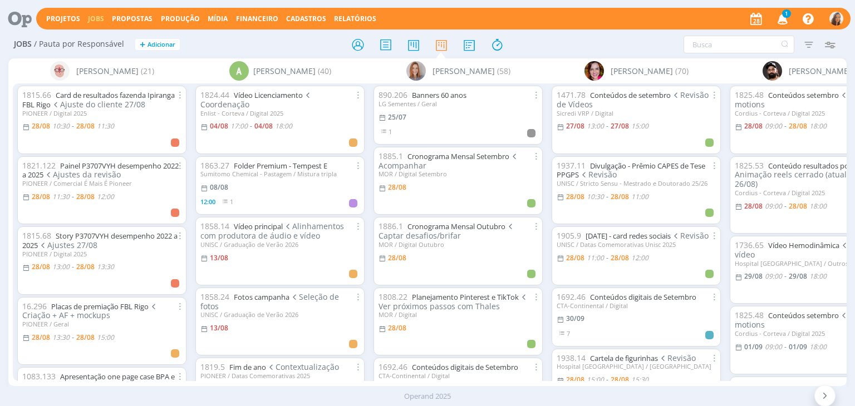
click at [782, 11] on icon "button" at bounding box center [782, 18] width 19 height 19
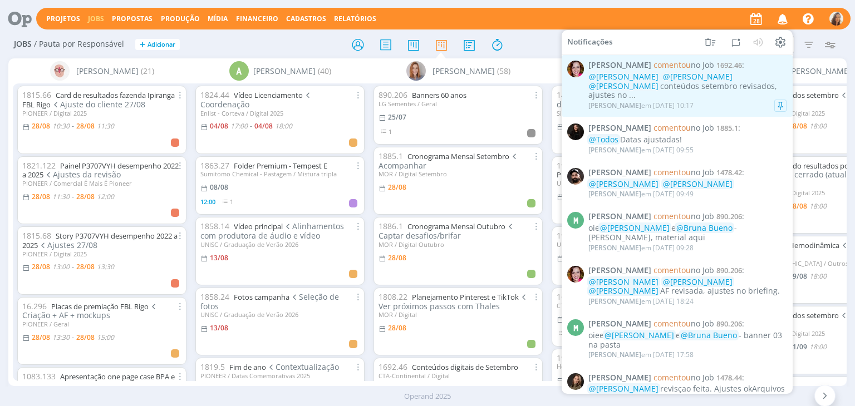
click at [708, 86] on div "@[PERSON_NAME] @[PERSON_NAME] @[PERSON_NAME] conteúdos setembro revisados, ajus…" at bounding box center [687, 86] width 198 height 28
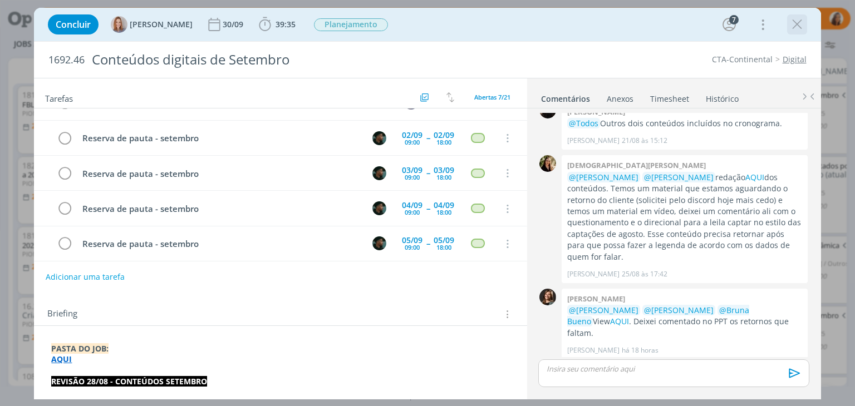
click at [801, 27] on icon "dialog" at bounding box center [797, 24] width 17 height 17
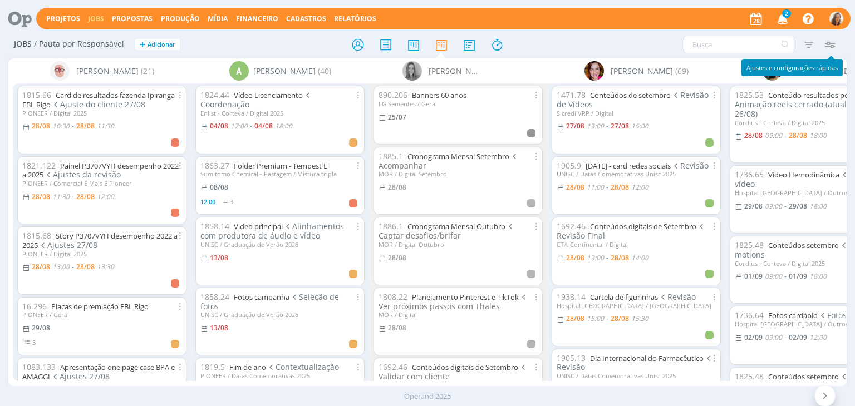
click at [783, 21] on icon "button" at bounding box center [782, 18] width 19 height 19
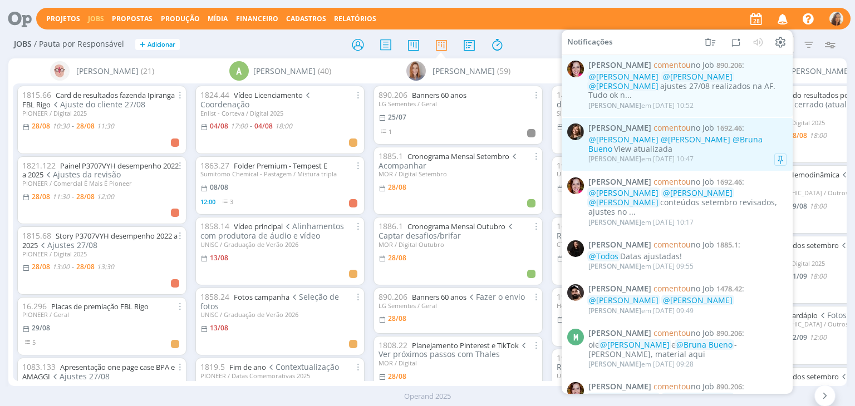
click at [748, 136] on div "@[PERSON_NAME] @[PERSON_NAME] @[PERSON_NAME] View atualizada" at bounding box center [687, 144] width 198 height 19
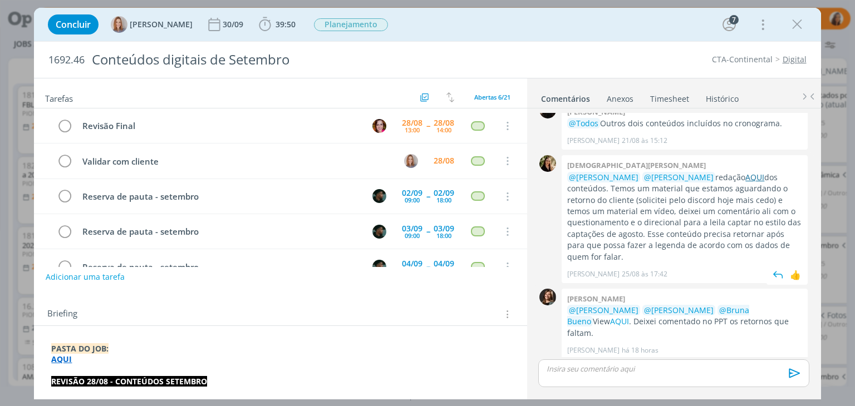
scroll to position [1391, 0]
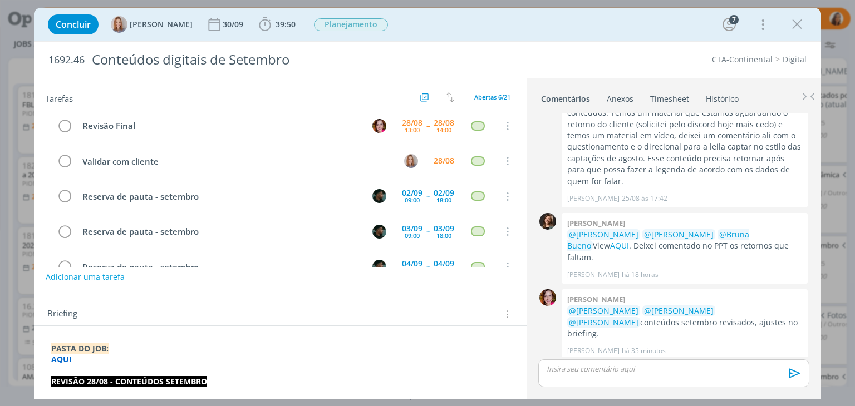
click at [617, 393] on link "AQUI" at bounding box center [615, 398] width 19 height 11
click at [803, 23] on icon "dialog" at bounding box center [797, 24] width 17 height 17
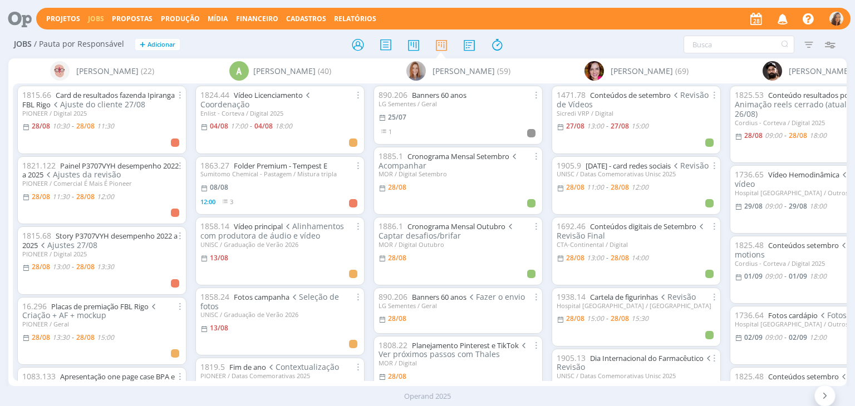
click at [9, 21] on icon at bounding box center [15, 19] width 23 height 22
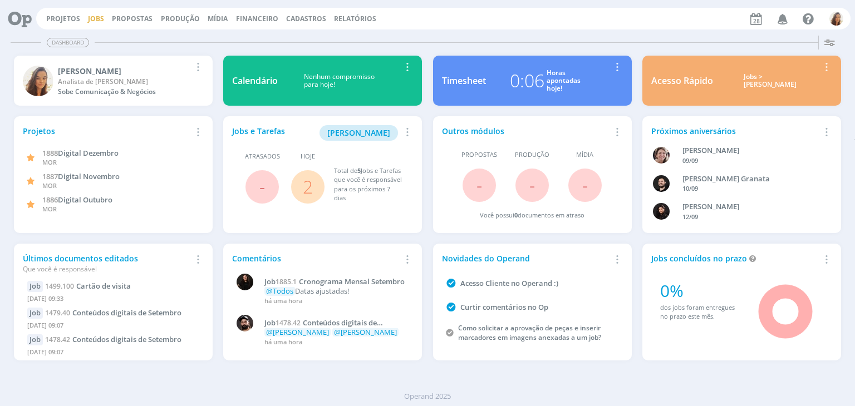
click at [90, 19] on link "Jobs" at bounding box center [96, 18] width 16 height 9
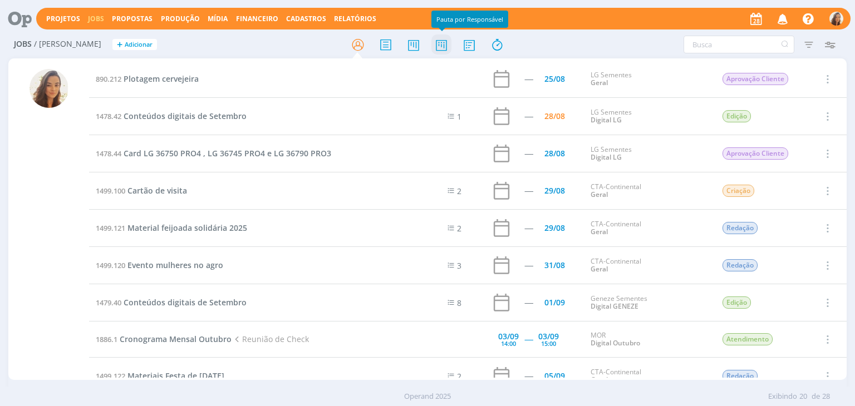
click at [444, 46] on icon at bounding box center [441, 45] width 20 height 22
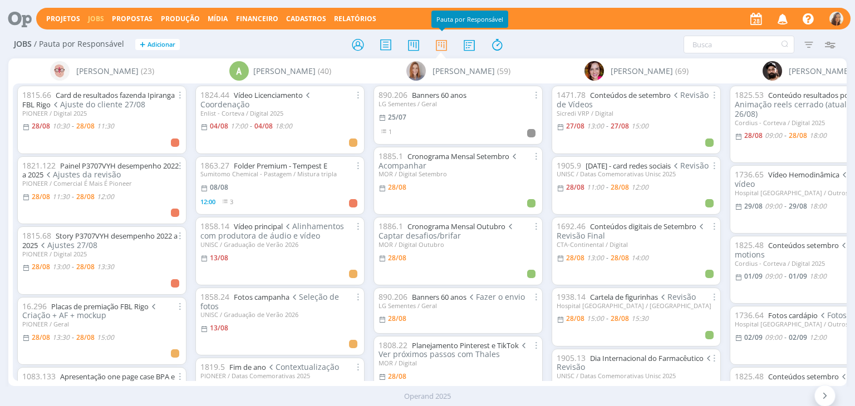
click at [96, 19] on link "Jobs" at bounding box center [96, 18] width 16 height 9
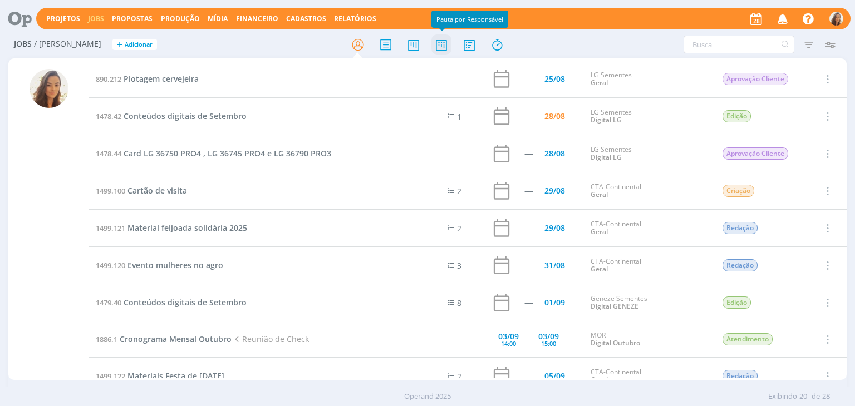
click at [449, 55] on icon at bounding box center [441, 45] width 20 height 22
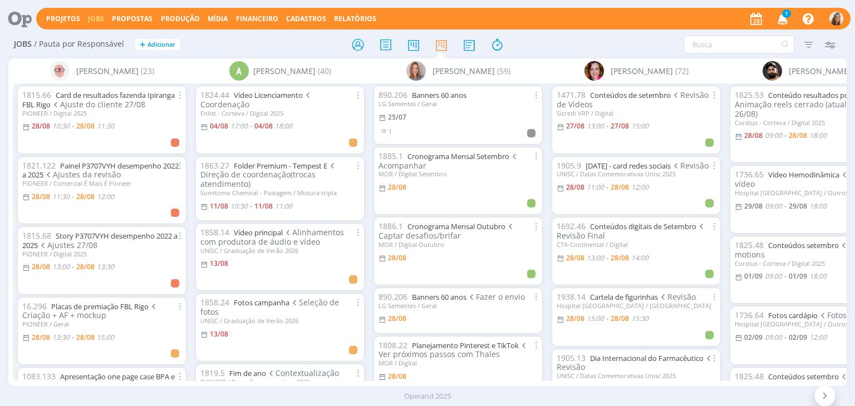
click at [788, 15] on span "1" at bounding box center [786, 13] width 9 height 8
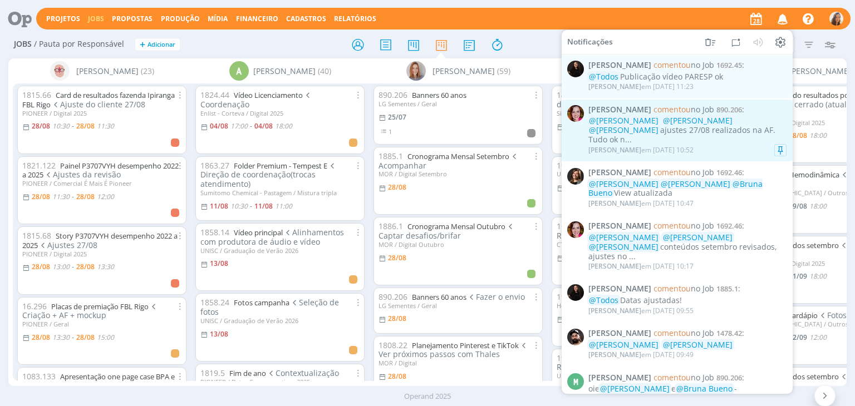
click at [701, 145] on div "Bruna Bueno em [DATE] 10:52" at bounding box center [687, 150] width 198 height 11
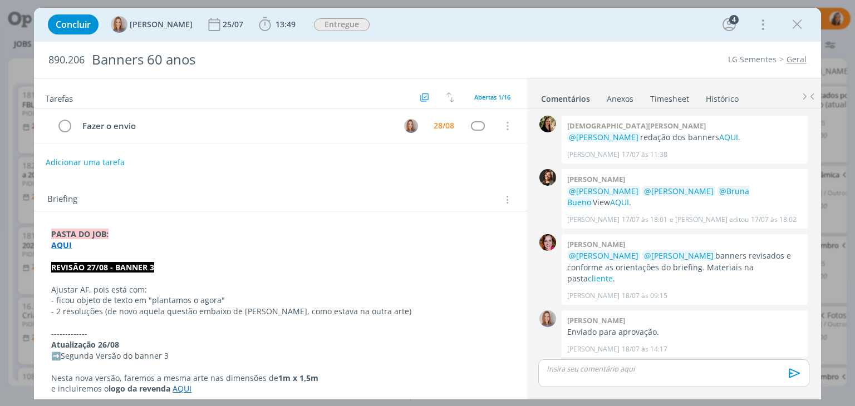
scroll to position [629, 0]
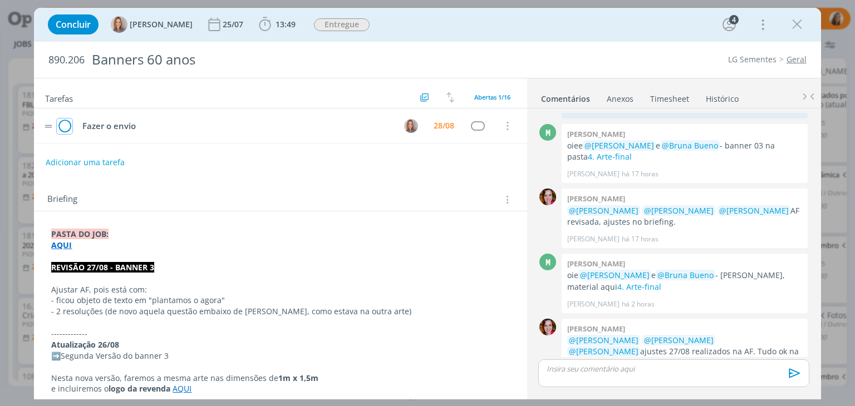
click at [64, 125] on icon "dialog" at bounding box center [65, 126] width 16 height 17
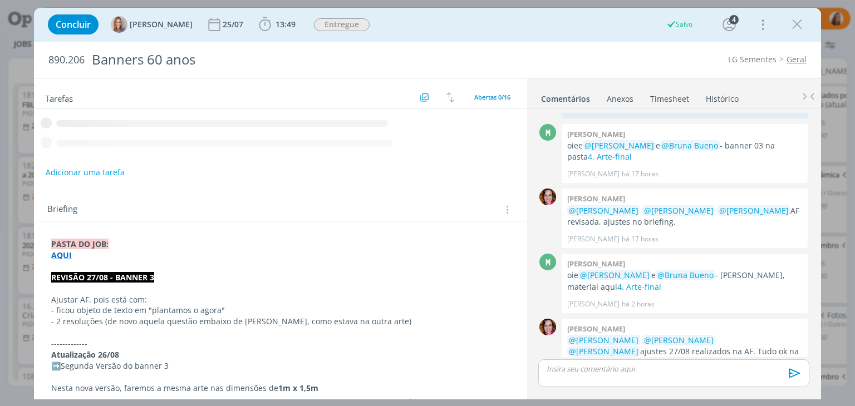
click at [623, 358] on link "Arte-final" at bounding box center [605, 363] width 35 height 11
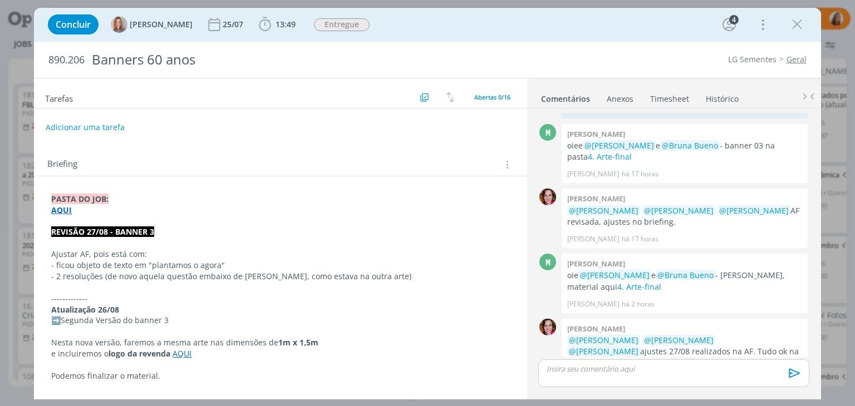
click at [693, 376] on div "dialog" at bounding box center [673, 374] width 270 height 28
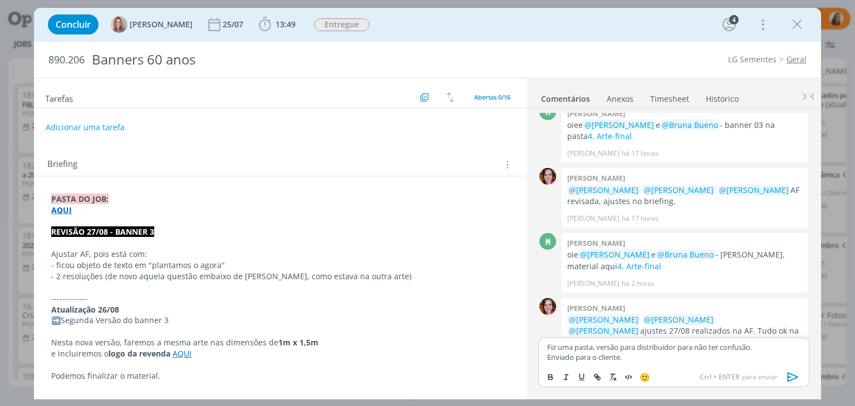
click at [782, 379] on button "dialog" at bounding box center [793, 377] width 22 height 13
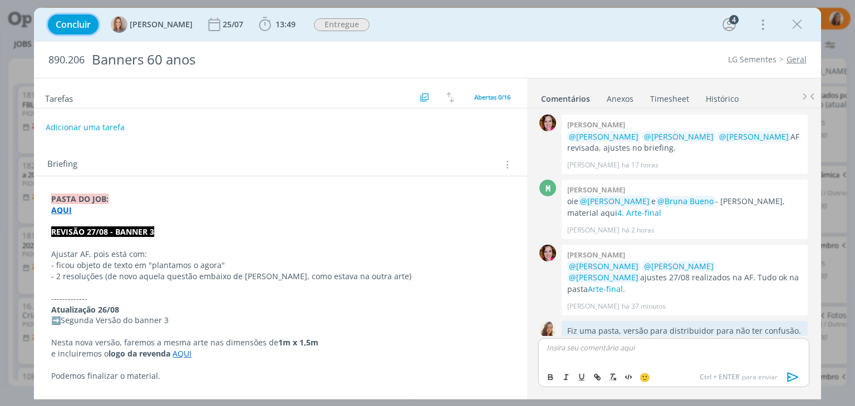
click at [86, 23] on span "Concluir" at bounding box center [73, 24] width 35 height 9
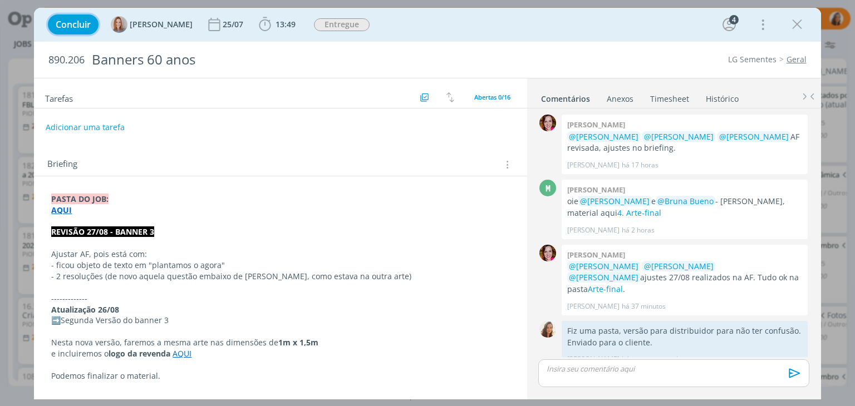
scroll to position [683, 0]
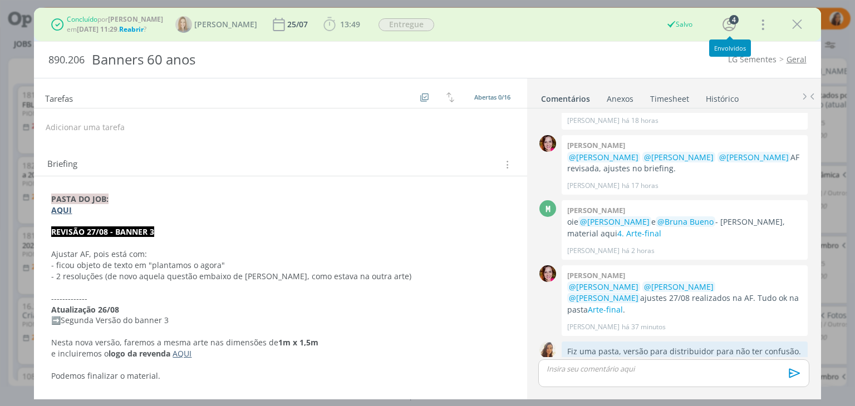
click at [799, 21] on icon "dialog" at bounding box center [797, 24] width 17 height 17
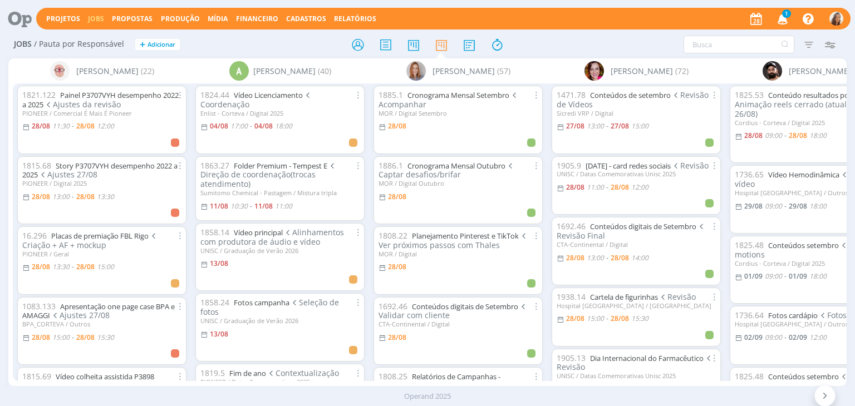
click at [781, 22] on icon "button" at bounding box center [782, 18] width 19 height 19
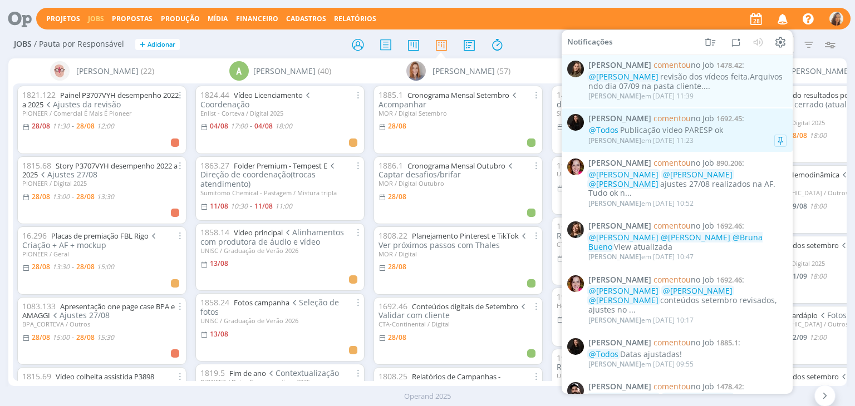
click at [744, 135] on div "@Todos Publicação vídeo PARESP ok" at bounding box center [687, 130] width 198 height 9
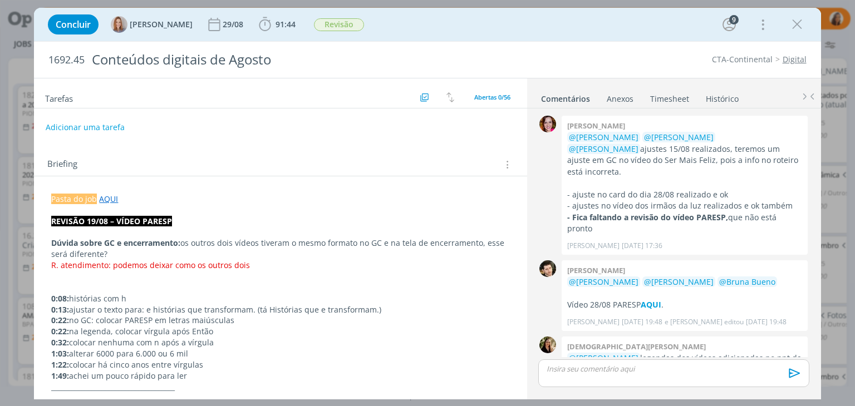
scroll to position [1086, 0]
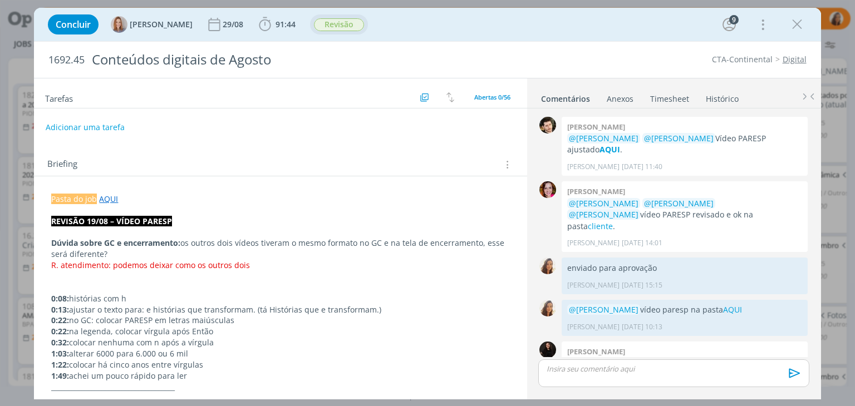
click at [337, 28] on span "Revisão" at bounding box center [339, 24] width 50 height 13
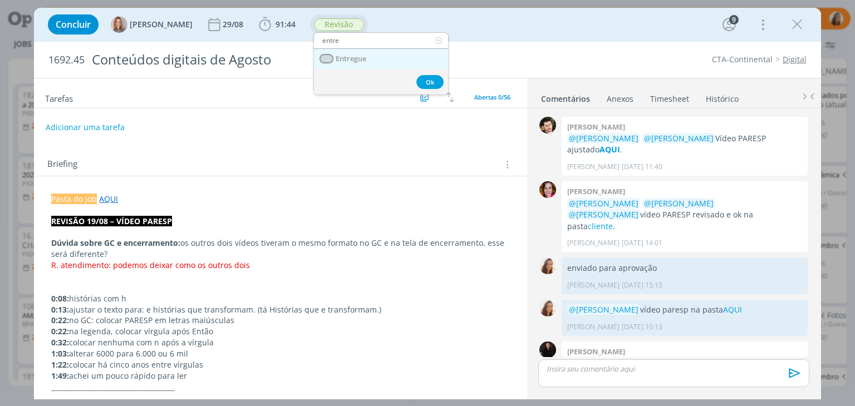
type input "entre"
click at [374, 56] on link "Entregue" at bounding box center [381, 59] width 134 height 21
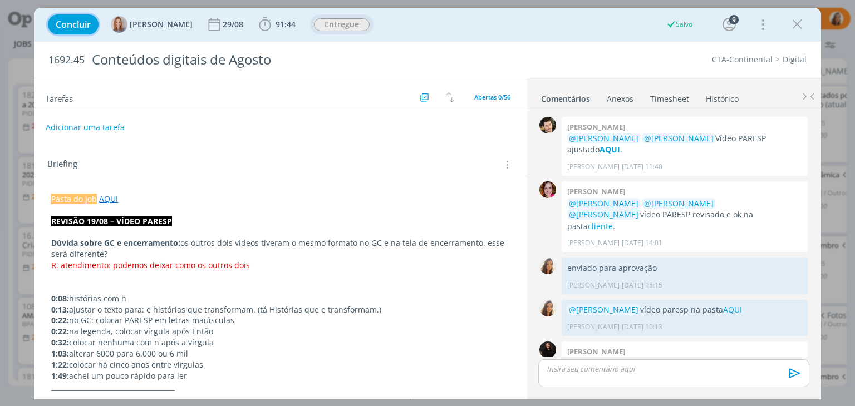
click at [78, 27] on span "Concluir" at bounding box center [73, 24] width 35 height 9
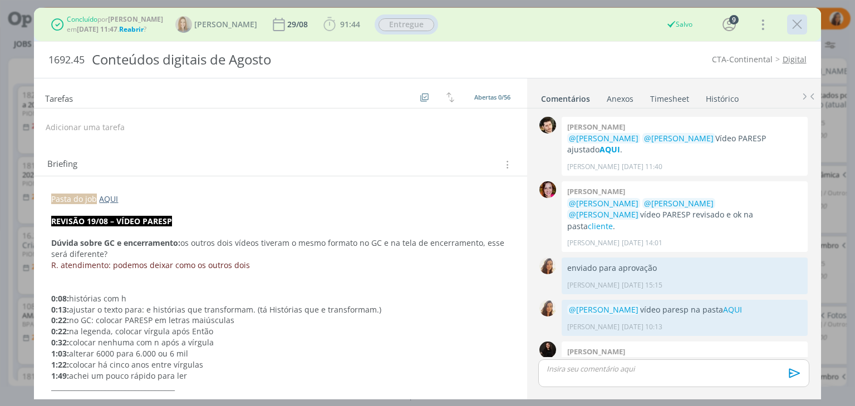
click at [801, 23] on icon "dialog" at bounding box center [797, 24] width 17 height 17
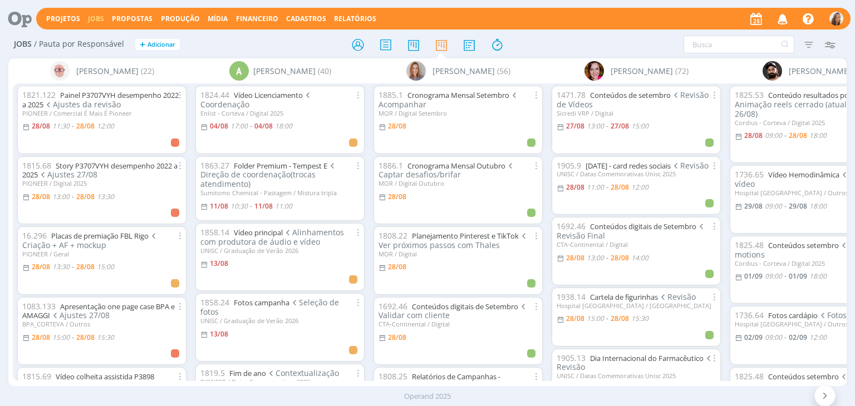
click at [27, 17] on icon at bounding box center [15, 19] width 23 height 22
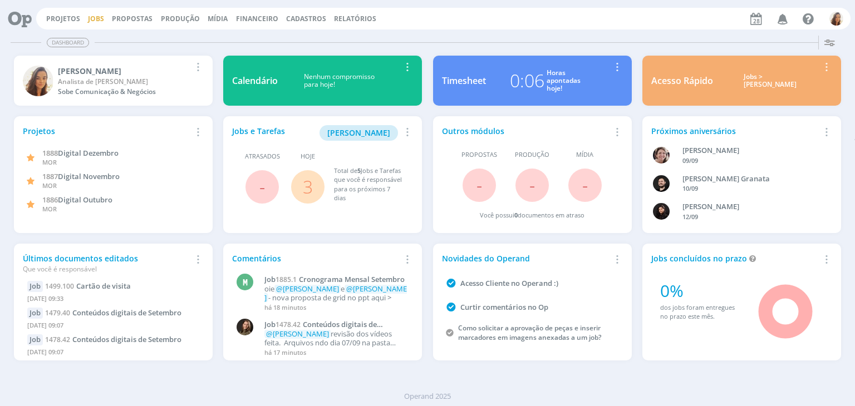
click at [91, 16] on link "Jobs" at bounding box center [96, 18] width 16 height 9
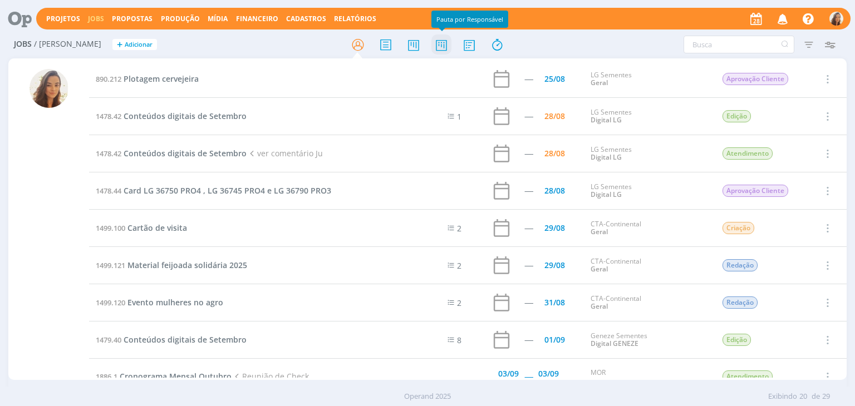
click at [431, 42] on icon at bounding box center [441, 45] width 20 height 22
